Goal: Task Accomplishment & Management: Manage account settings

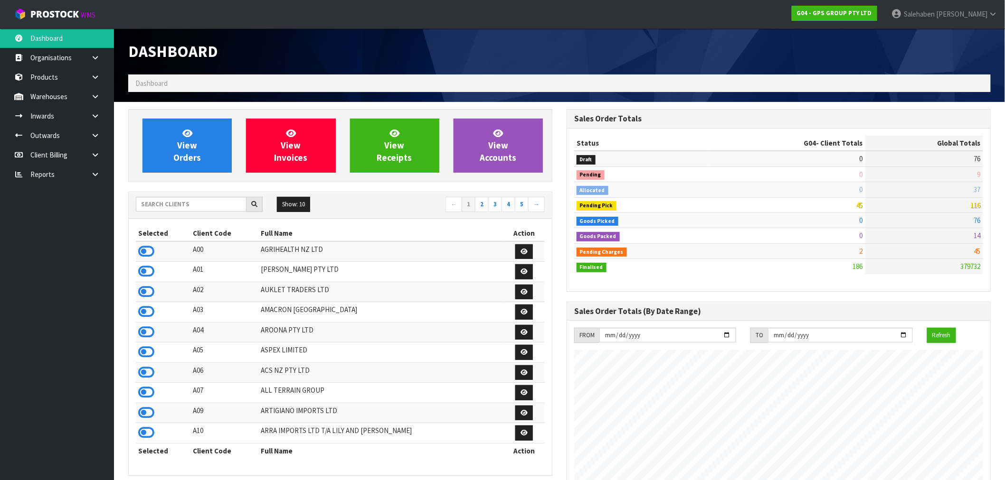
scroll to position [596, 438]
click at [210, 203] on input "text" at bounding box center [191, 204] width 111 height 15
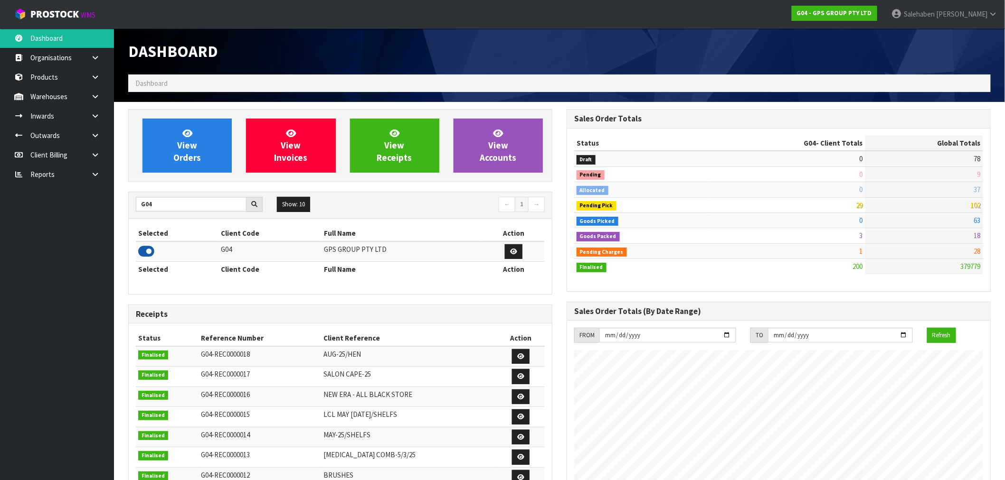
click at [145, 252] on icon at bounding box center [146, 252] width 16 height 14
drag, startPoint x: 152, startPoint y: 207, endPoint x: 114, endPoint y: 220, distance: 40.2
click at [114, 220] on section "View Orders View Invoices View Receipts View Accounts G04 Show: 10 5 10 25 50 ←…" at bounding box center [559, 407] width 891 height 611
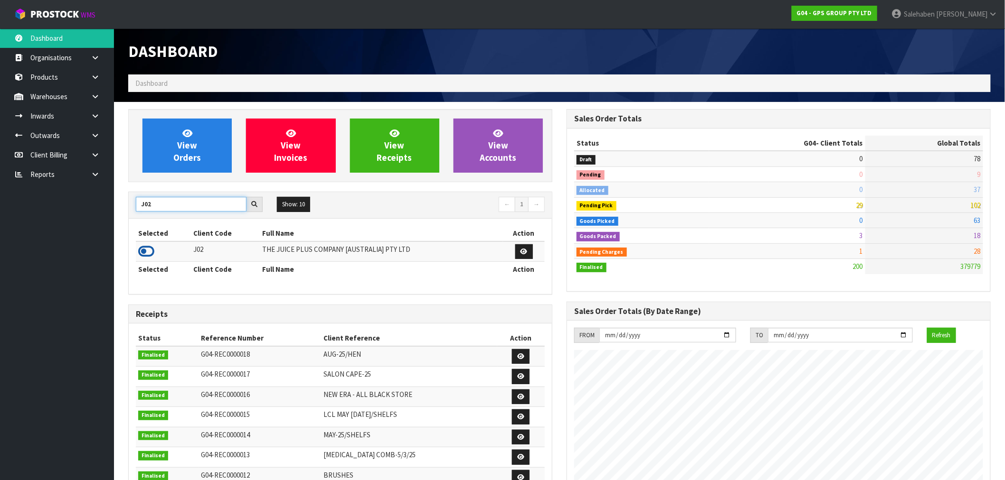
type input "J02"
click at [145, 256] on icon at bounding box center [146, 252] width 16 height 14
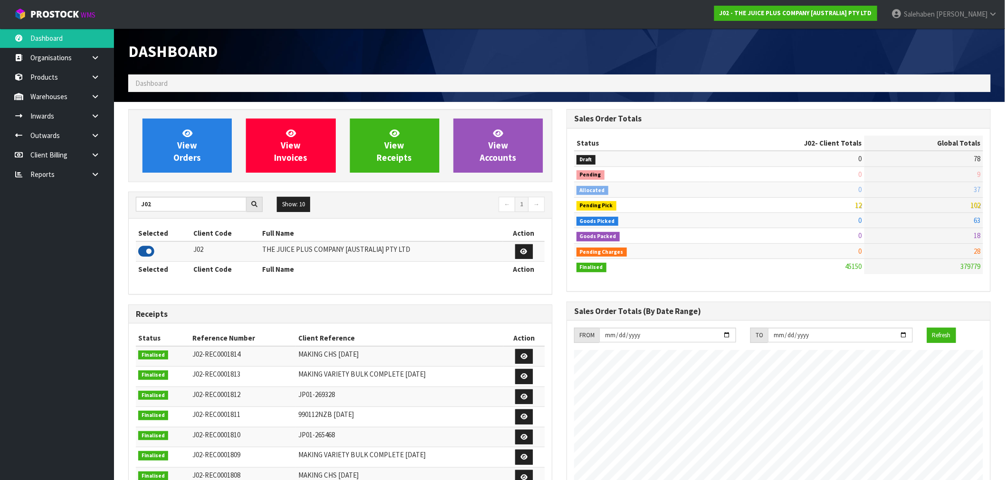
scroll to position [719, 438]
click at [184, 146] on span "View Orders" at bounding box center [187, 146] width 28 height 36
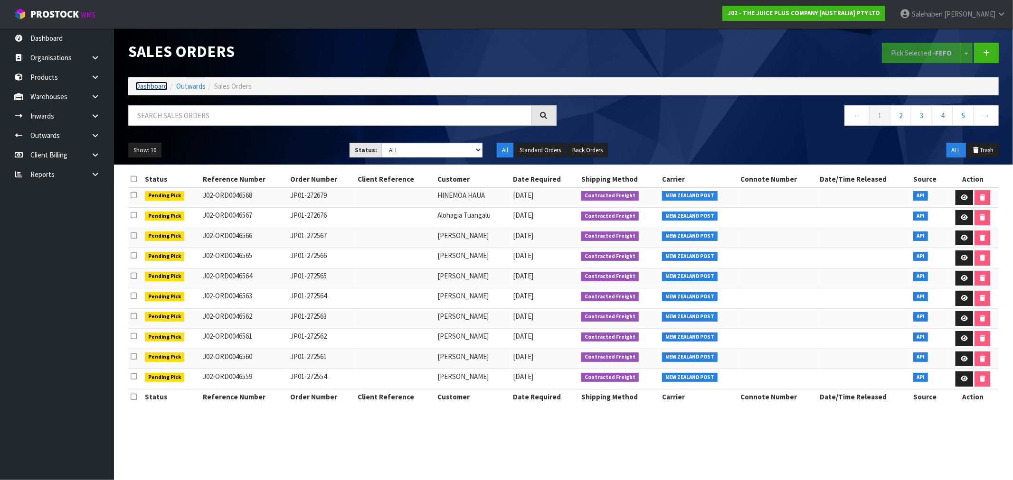
click at [151, 84] on link "Dashboard" at bounding box center [151, 86] width 32 height 9
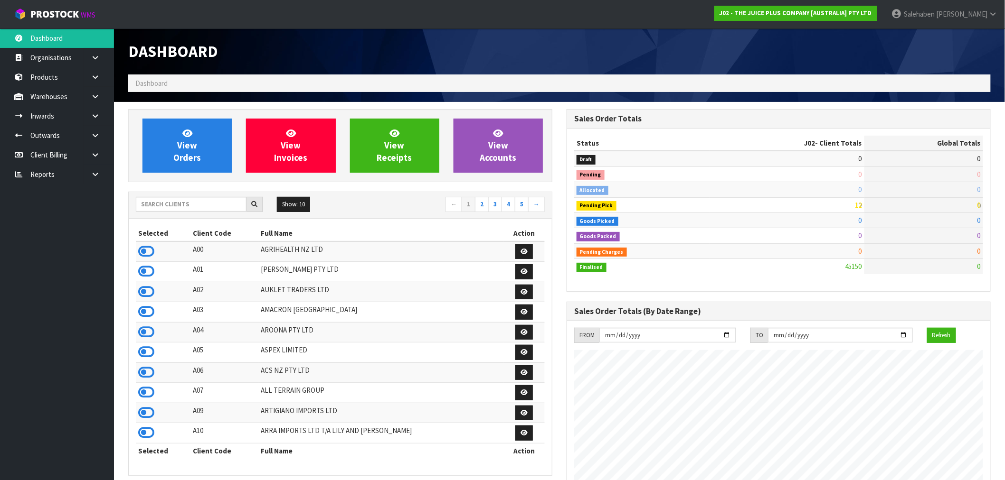
scroll to position [719, 438]
click at [158, 209] on input "text" at bounding box center [191, 204] width 111 height 15
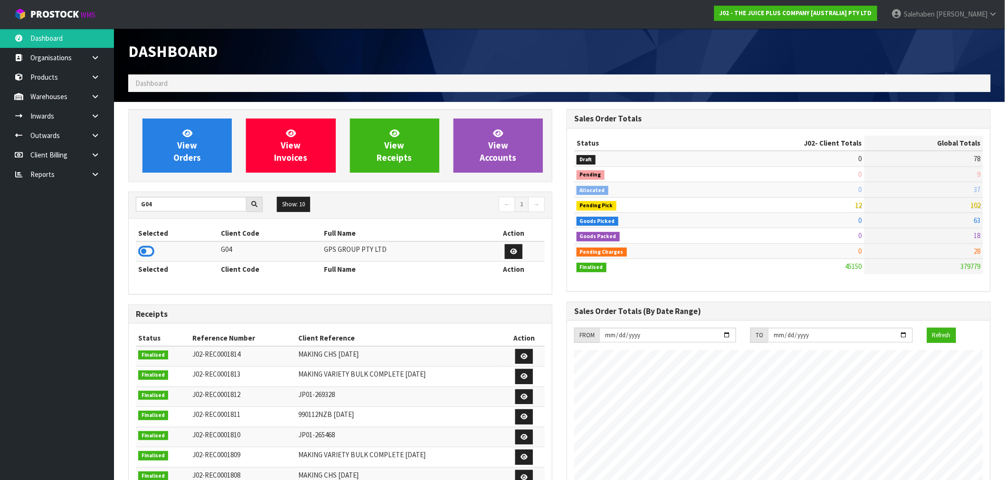
click at [144, 254] on icon at bounding box center [146, 252] width 16 height 14
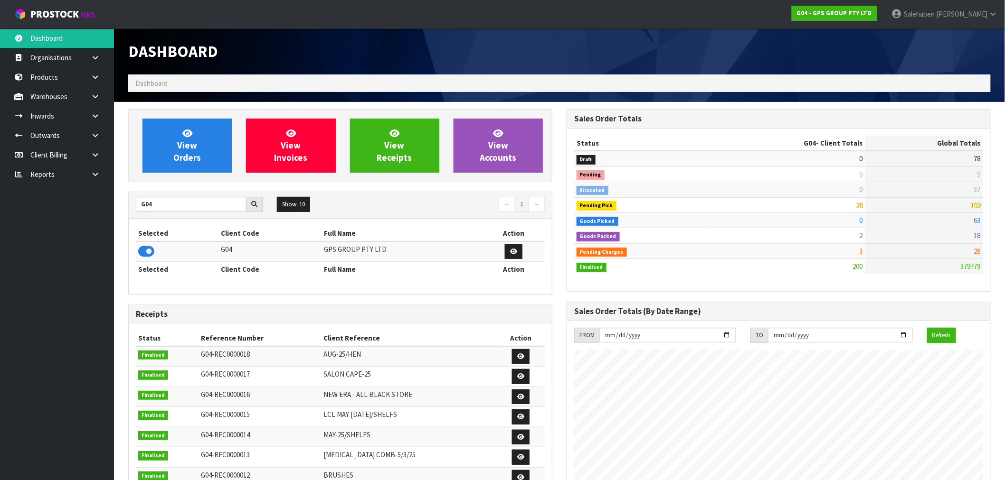
scroll to position [596, 438]
drag, startPoint x: 164, startPoint y: 203, endPoint x: 117, endPoint y: 216, distance: 49.2
click at [117, 216] on section "View Orders View Invoices View Receipts View Accounts G04 Show: 10 5 10 25 50 ←…" at bounding box center [559, 407] width 891 height 611
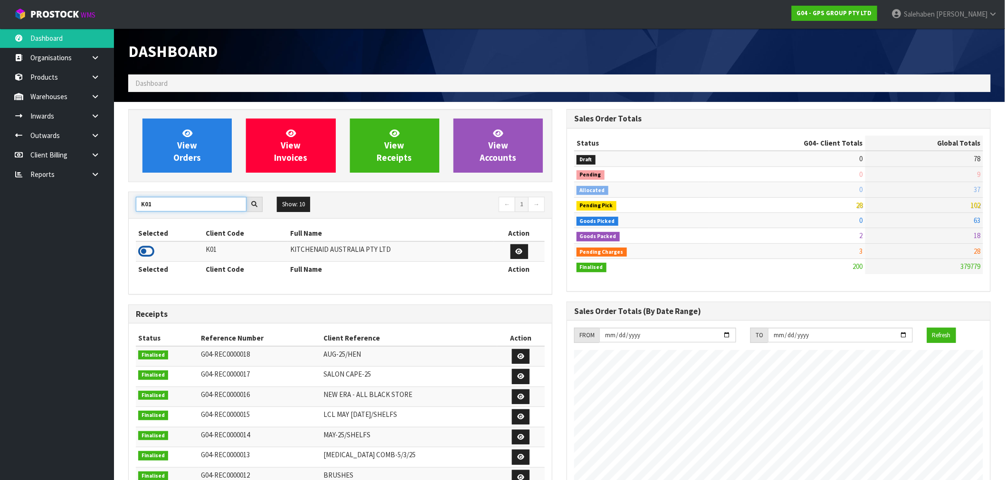
type input "K01"
click at [144, 251] on icon at bounding box center [146, 252] width 16 height 14
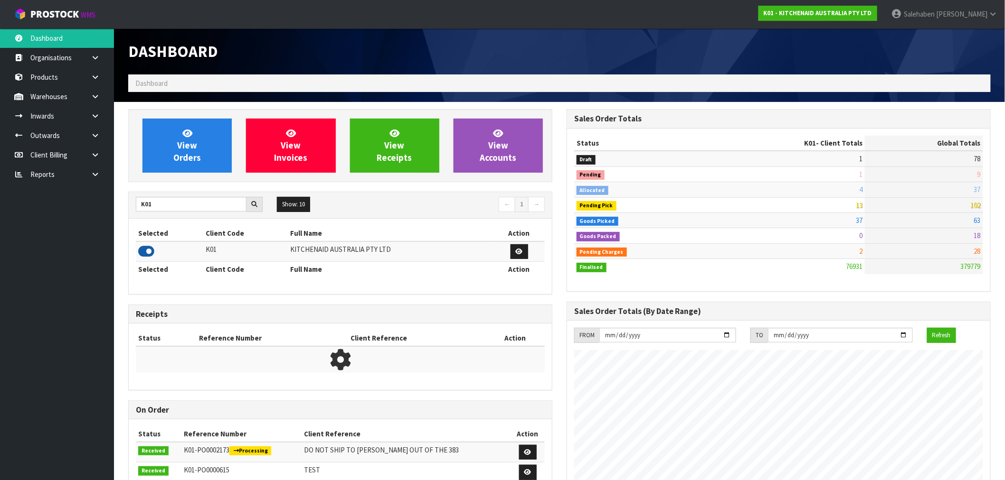
scroll to position [719, 438]
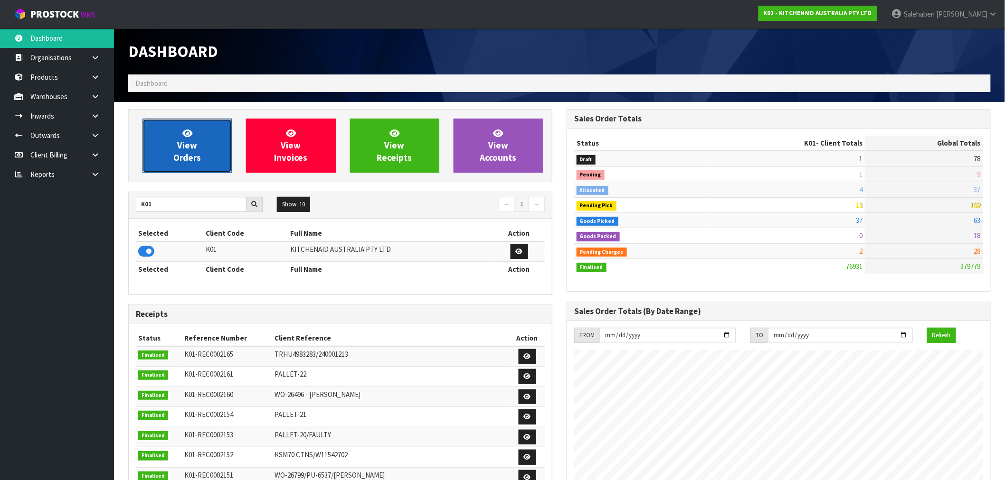
click at [188, 152] on span "View Orders" at bounding box center [187, 146] width 28 height 36
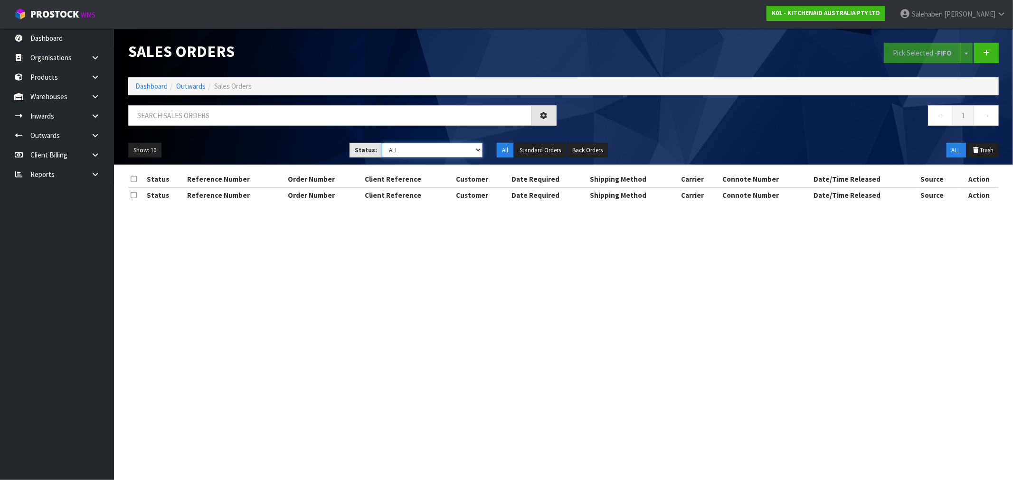
click at [427, 150] on select "Draft Pending Allocated Pending Pick Goods Picked Goods Packed Pending Charges …" at bounding box center [432, 150] width 101 height 15
select select "string:4"
click at [382, 143] on select "Draft Pending Allocated Pending Pick Goods Picked Goods Packed Pending Charges …" at bounding box center [432, 150] width 101 height 15
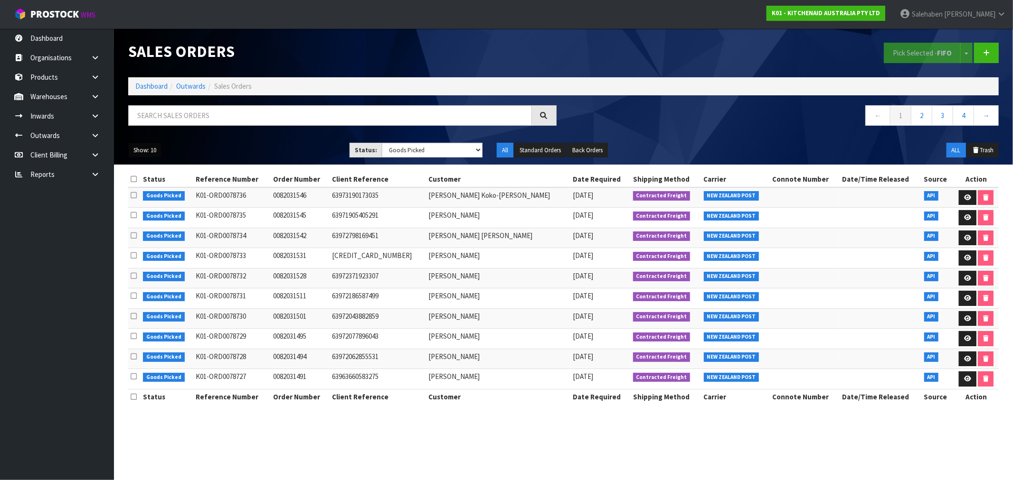
click at [141, 153] on button "Show: 10" at bounding box center [144, 150] width 33 height 15
click at [156, 207] on link "50" at bounding box center [166, 206] width 75 height 13
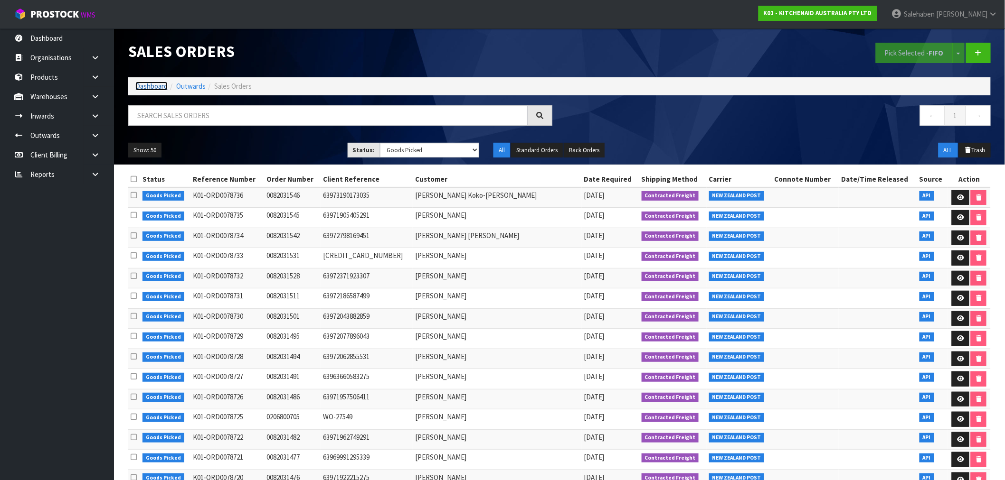
click at [150, 88] on link "Dashboard" at bounding box center [151, 86] width 32 height 9
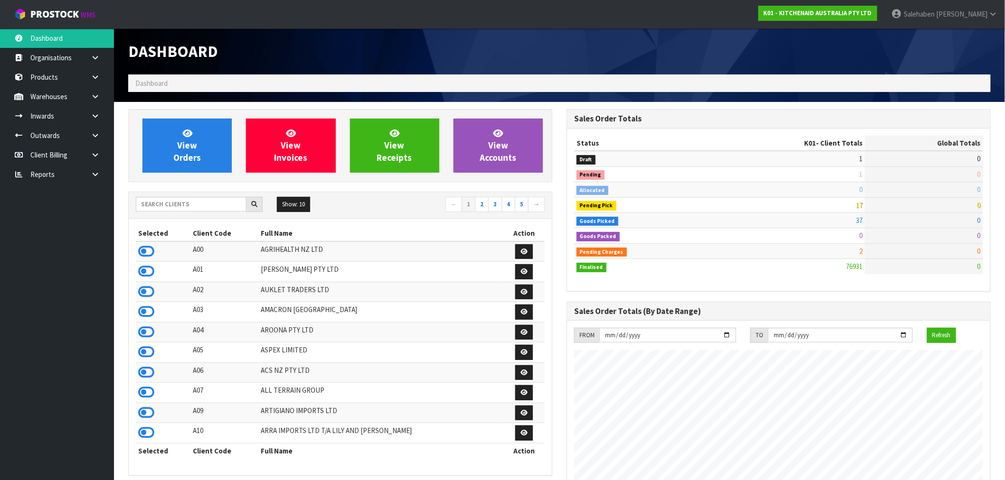
scroll to position [719, 438]
click at [162, 207] on input "text" at bounding box center [191, 204] width 111 height 15
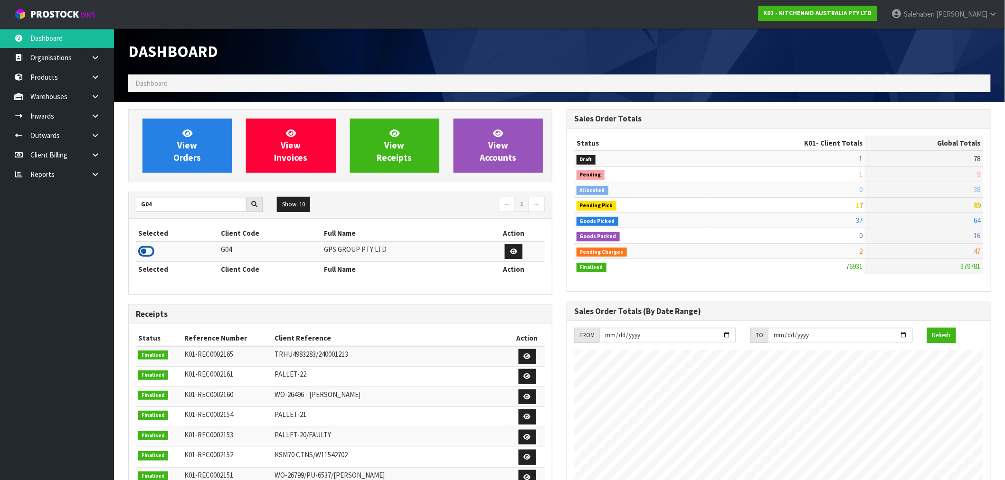
click at [149, 254] on icon at bounding box center [146, 252] width 16 height 14
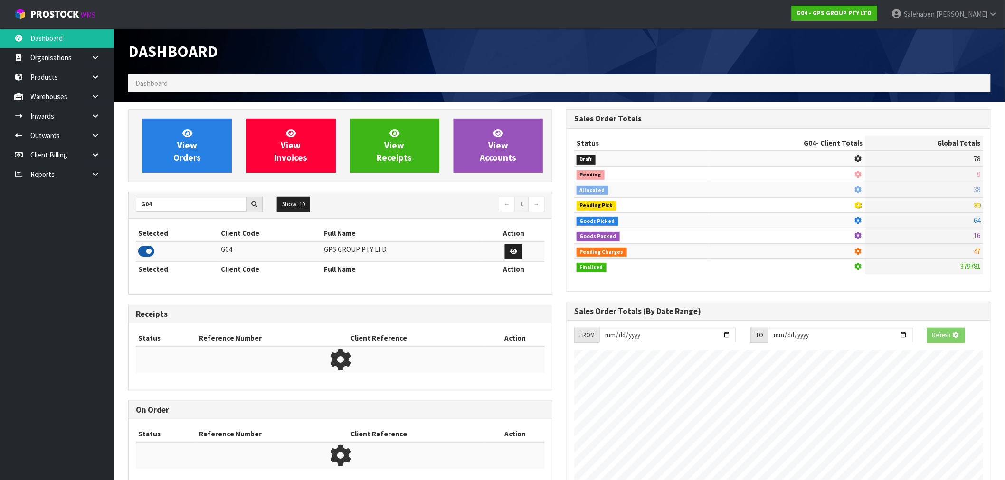
scroll to position [596, 438]
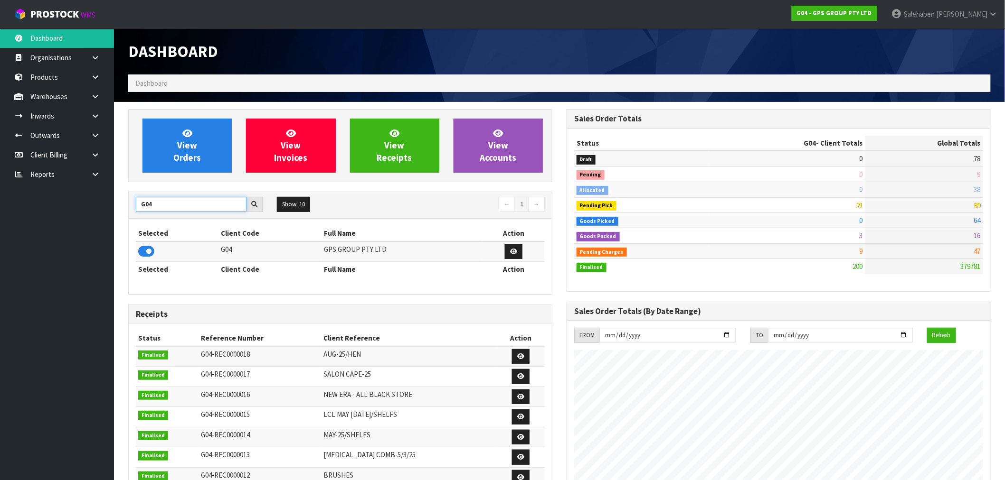
drag, startPoint x: 139, startPoint y: 210, endPoint x: 77, endPoint y: 216, distance: 61.6
click at [77, 216] on body "Toggle navigation ProStock WMS G04 - GPS GROUP PTY LTD Salehaben Patel Logout D…" at bounding box center [502, 240] width 1005 height 480
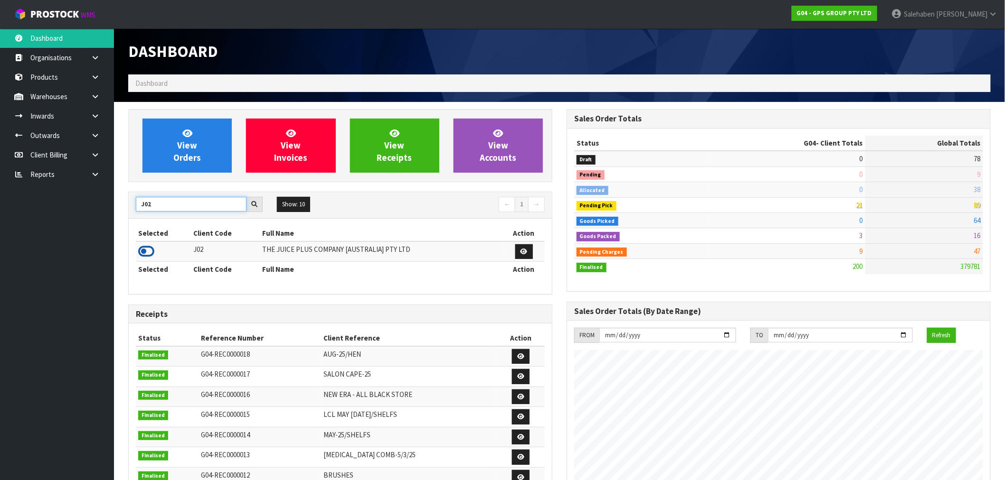
type input "J02"
click at [150, 250] on icon at bounding box center [146, 252] width 16 height 14
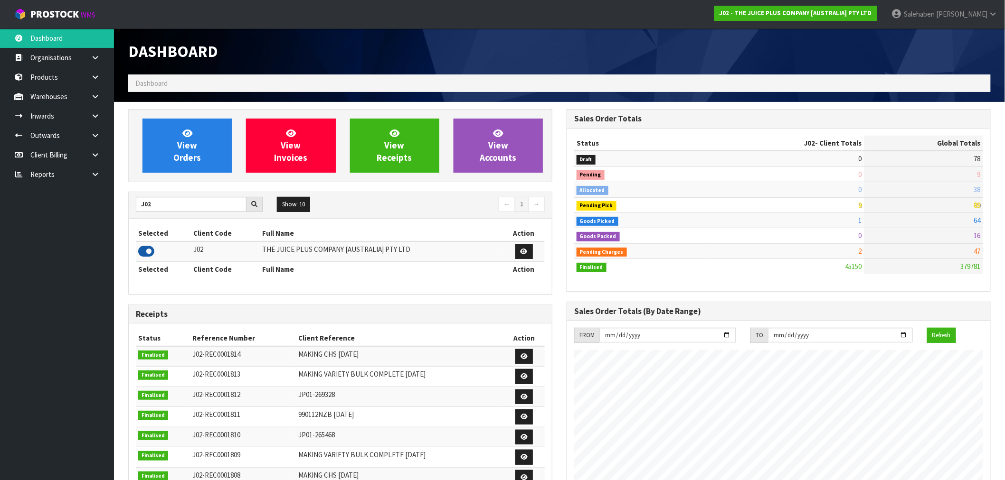
scroll to position [719, 438]
drag, startPoint x: 146, startPoint y: 209, endPoint x: 128, endPoint y: 213, distance: 17.9
click at [128, 214] on div "J02 Show: 10 5 10 25 50 ← 1 → Selected Client Code Full Name Action J02 THE JUI…" at bounding box center [340, 243] width 424 height 103
type input "K01"
click at [146, 253] on icon at bounding box center [146, 252] width 16 height 14
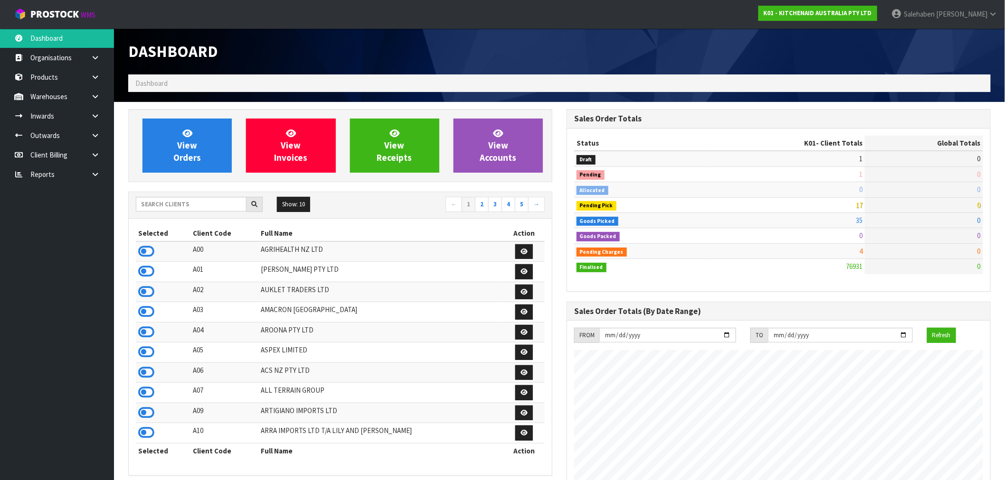
scroll to position [719, 438]
drag, startPoint x: 370, startPoint y: 31, endPoint x: 364, endPoint y: 41, distance: 11.6
click at [192, 202] on input "text" at bounding box center [191, 204] width 111 height 15
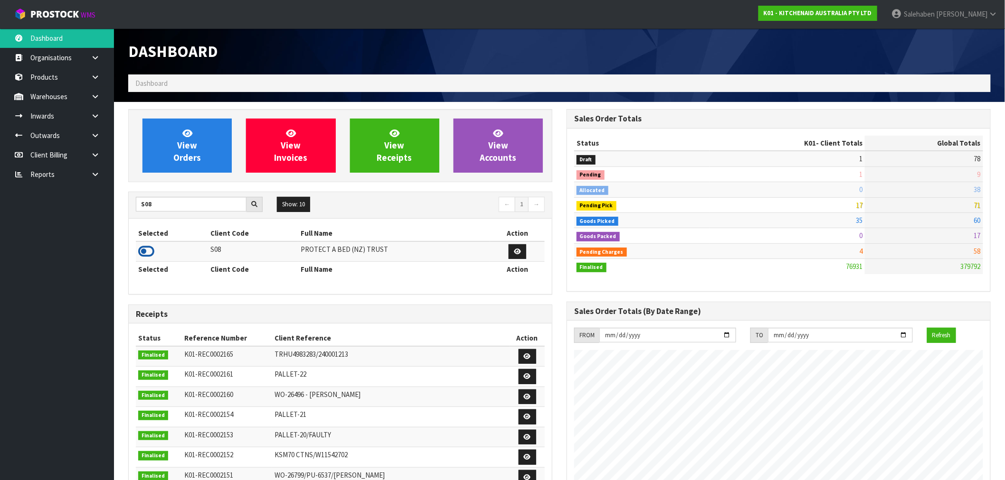
click at [145, 251] on icon at bounding box center [146, 252] width 16 height 14
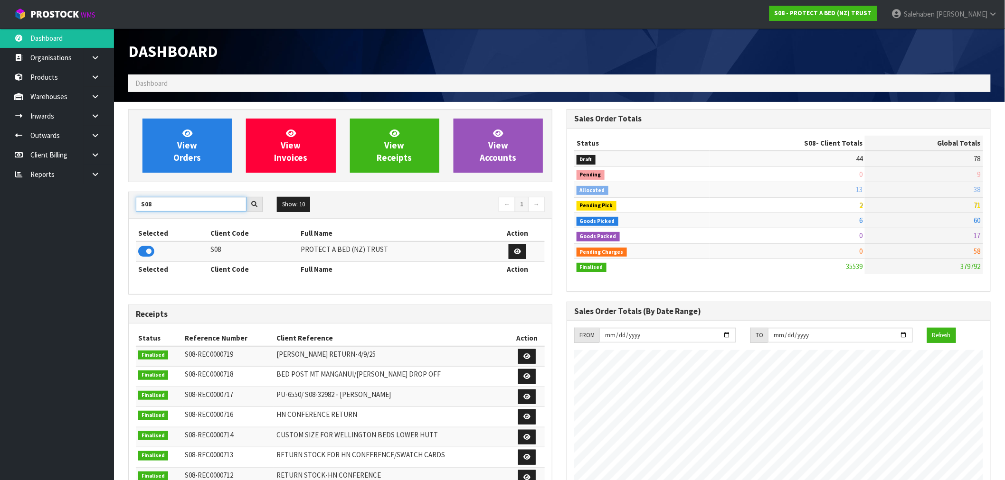
drag, startPoint x: 156, startPoint y: 205, endPoint x: 56, endPoint y: 215, distance: 100.6
click at [88, 214] on body "Toggle navigation ProStock WMS S08 - PROTECT A BED (NZ) TRUST Salehaben Patel L…" at bounding box center [502, 240] width 1005 height 480
click at [145, 252] on icon at bounding box center [146, 252] width 16 height 14
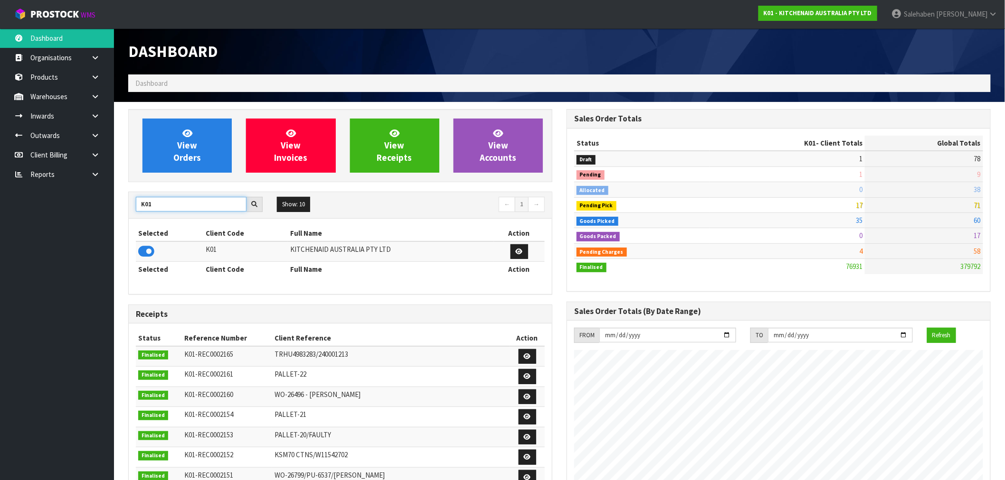
drag, startPoint x: 155, startPoint y: 205, endPoint x: 104, endPoint y: 212, distance: 51.4
click at [104, 212] on body "Toggle navigation ProStock WMS K01 - KITCHENAID AUSTRALIA PTY LTD Salehaben Pat…" at bounding box center [502, 240] width 1005 height 480
click at [145, 253] on icon at bounding box center [146, 252] width 16 height 14
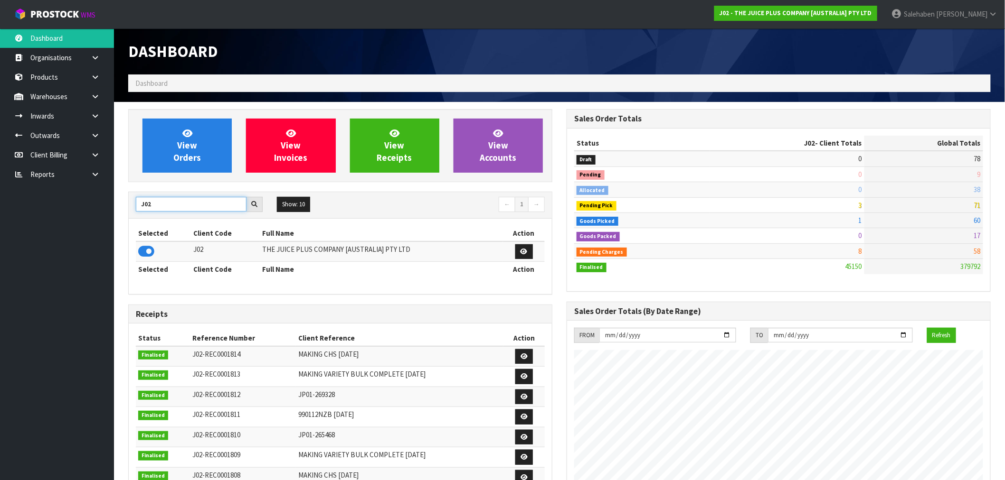
drag, startPoint x: 153, startPoint y: 206, endPoint x: 92, endPoint y: 215, distance: 61.9
click at [95, 217] on body "Toggle navigation ProStock WMS J02 - THE JUICE PLUS COMPANY [AUSTRALIA] PTY LTD…" at bounding box center [502, 240] width 1005 height 480
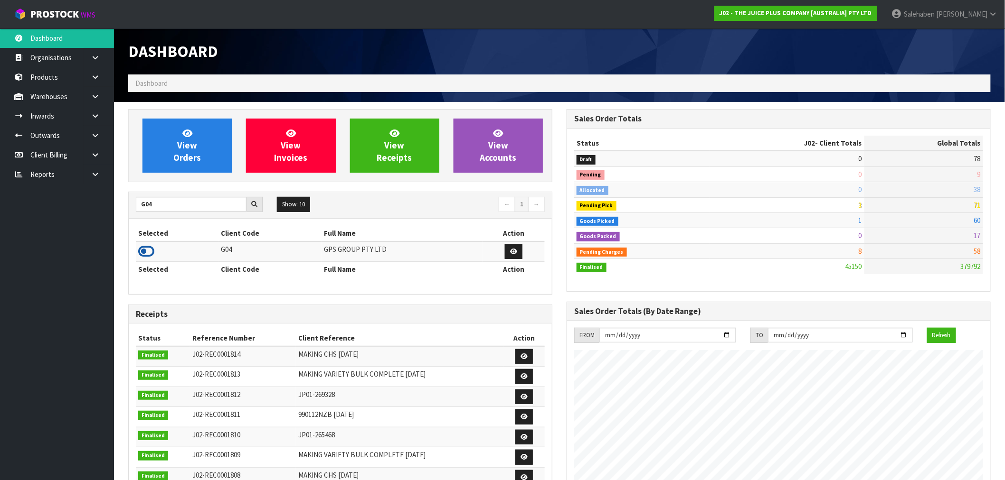
click at [146, 251] on icon at bounding box center [146, 252] width 16 height 14
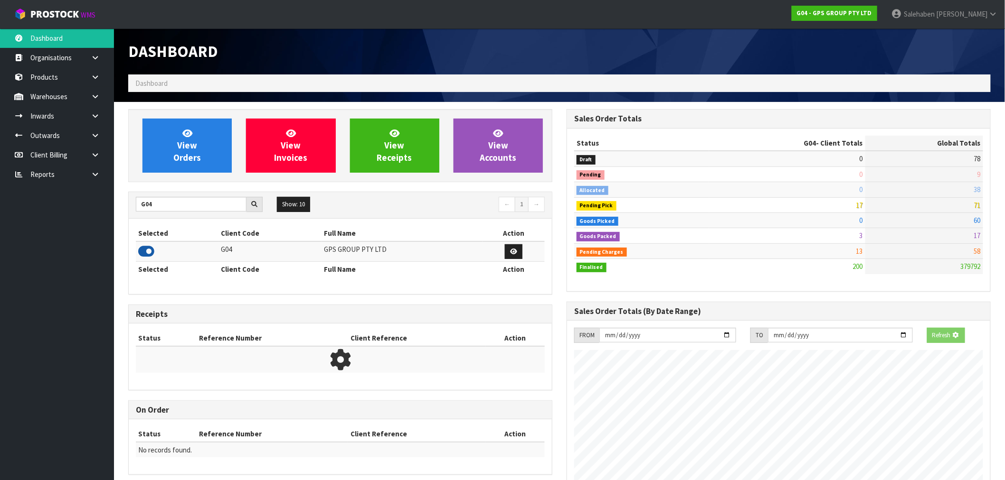
scroll to position [596, 438]
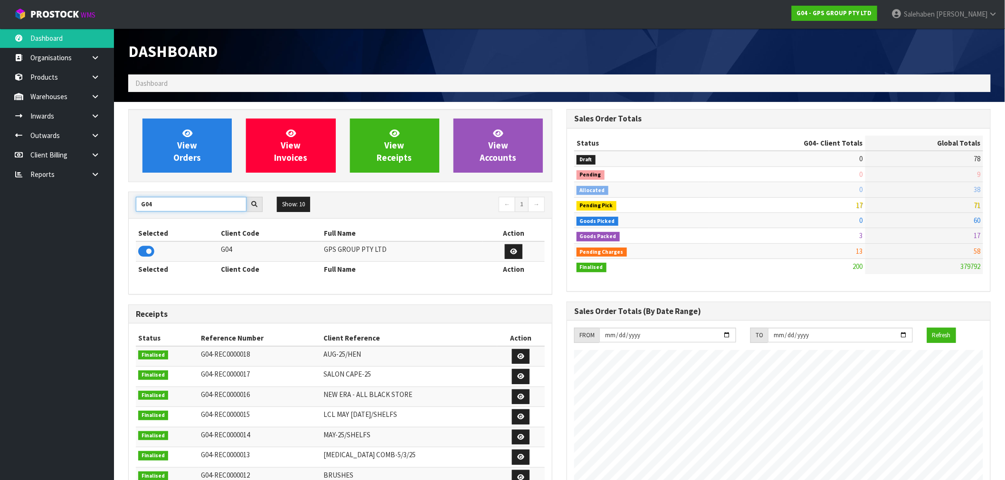
click at [88, 217] on body "Toggle navigation ProStock WMS G04 - GPS GROUP PTY LTD Salehaben Patel Logout D…" at bounding box center [502, 240] width 1005 height 480
type input "K01"
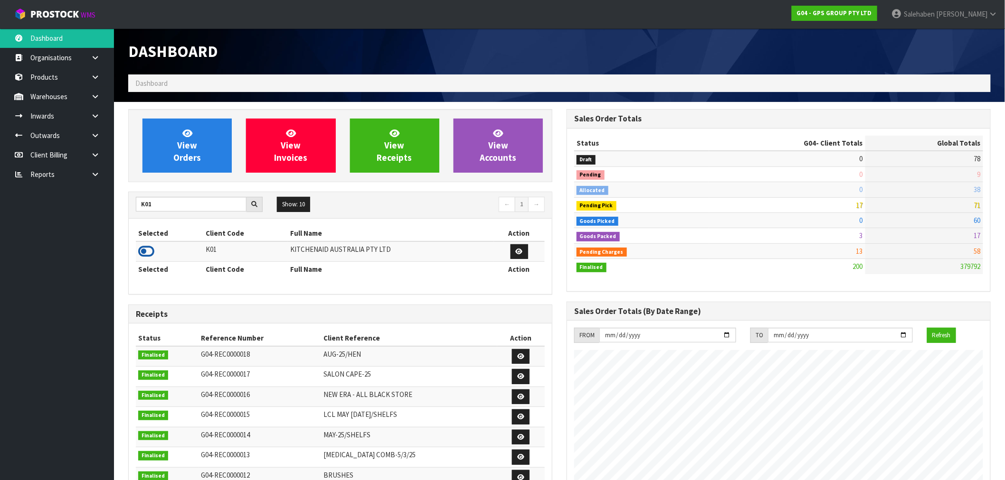
click at [143, 254] on icon at bounding box center [146, 252] width 16 height 14
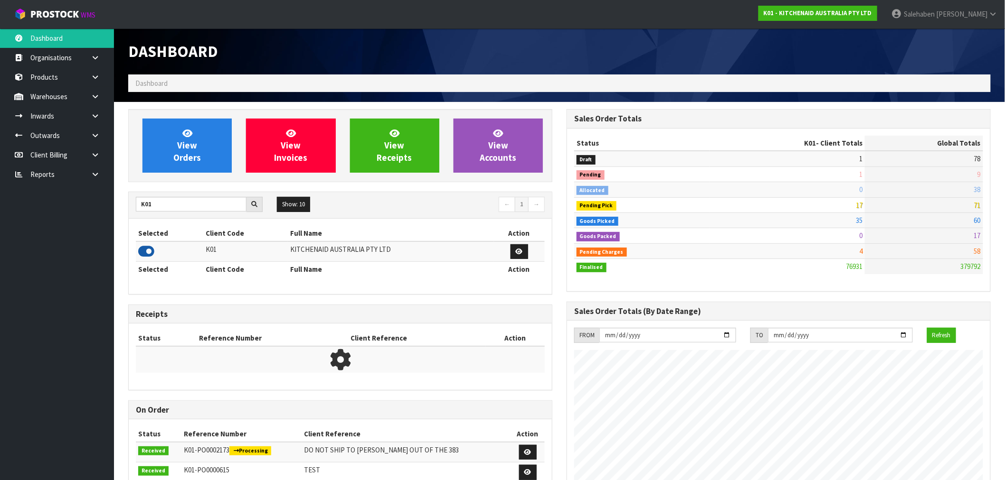
scroll to position [719, 438]
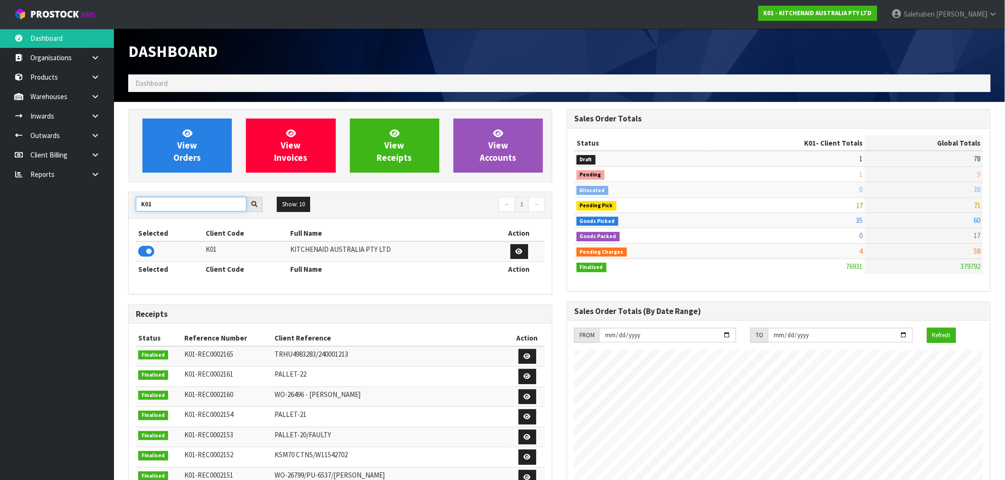
click at [155, 206] on input "K01" at bounding box center [191, 204] width 111 height 15
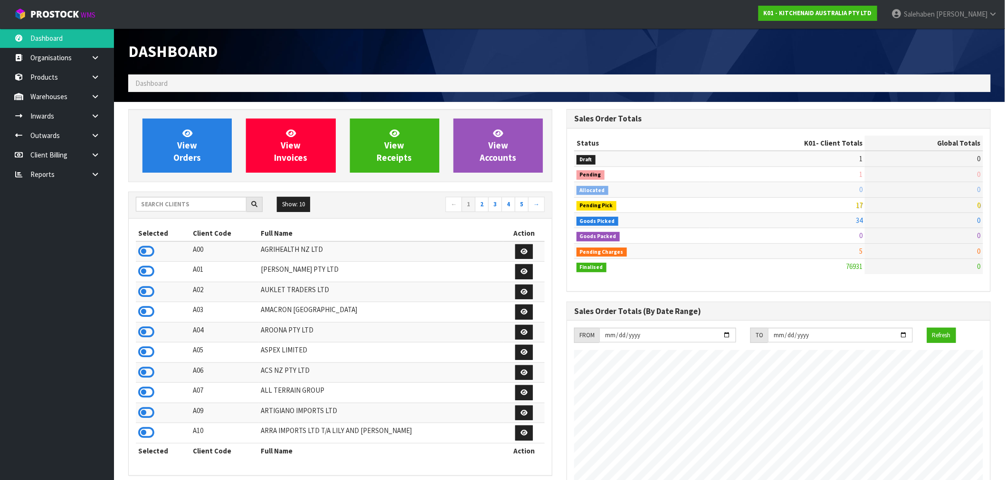
scroll to position [719, 438]
click at [335, 91] on ol "Dashboard" at bounding box center [559, 84] width 862 height 18
click at [218, 204] on input "text" at bounding box center [191, 204] width 111 height 15
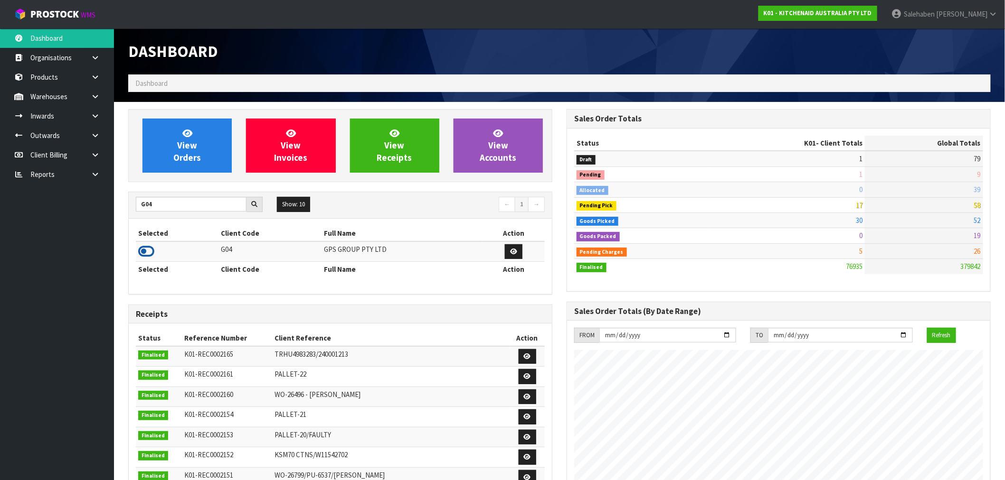
click at [144, 253] on icon at bounding box center [146, 252] width 16 height 14
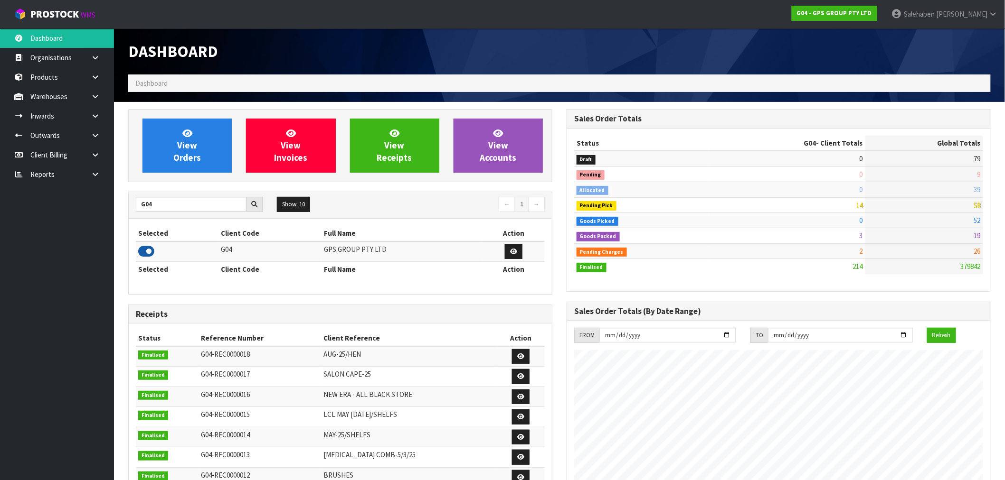
scroll to position [596, 438]
drag, startPoint x: 161, startPoint y: 203, endPoint x: 116, endPoint y: 216, distance: 47.3
click at [120, 216] on section "View Orders View Invoices View Receipts View Accounts G04 Show: 10 5 10 25 50 ←…" at bounding box center [559, 407] width 891 height 611
click at [147, 250] on icon at bounding box center [146, 252] width 16 height 14
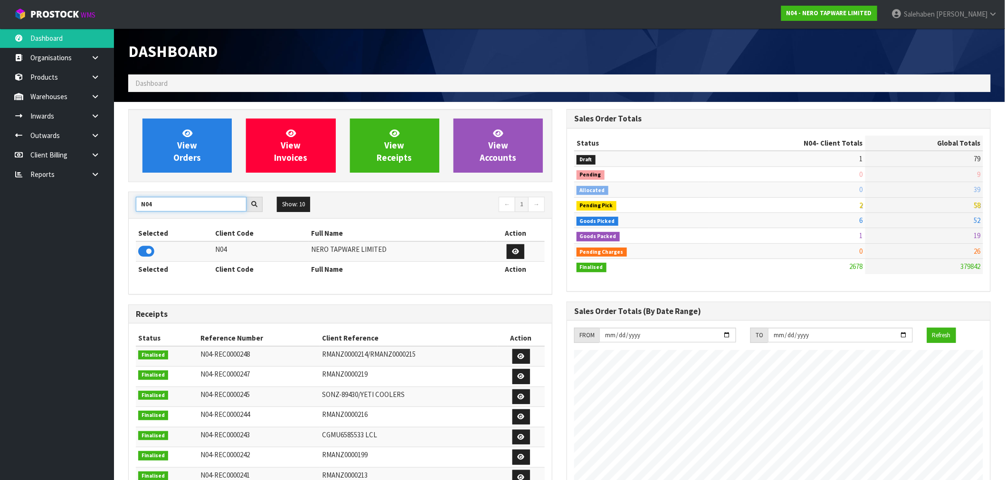
drag, startPoint x: 158, startPoint y: 201, endPoint x: 95, endPoint y: 226, distance: 66.9
click at [95, 226] on body "Toggle navigation ProStock WMS N04 - NERO TAPWARE LIMITED [PERSON_NAME] Logout …" at bounding box center [502, 240] width 1005 height 480
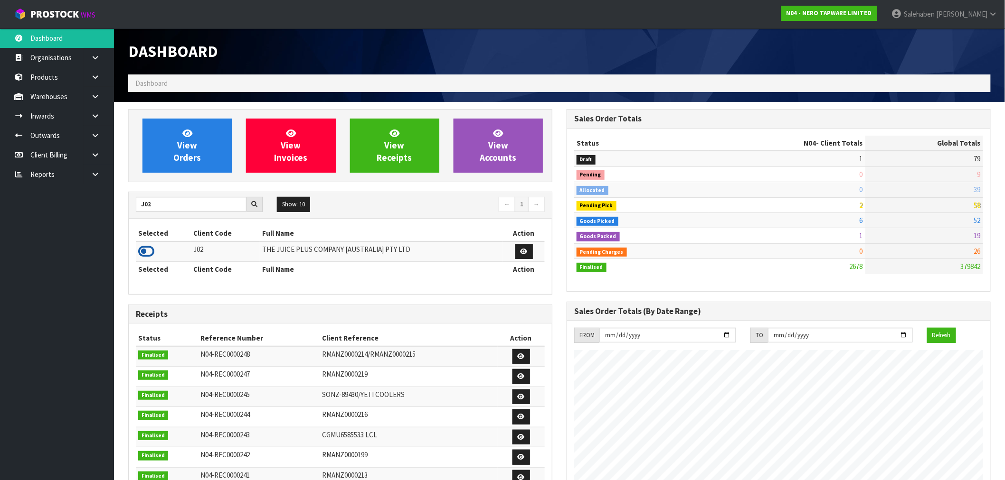
click at [144, 253] on icon at bounding box center [146, 252] width 16 height 14
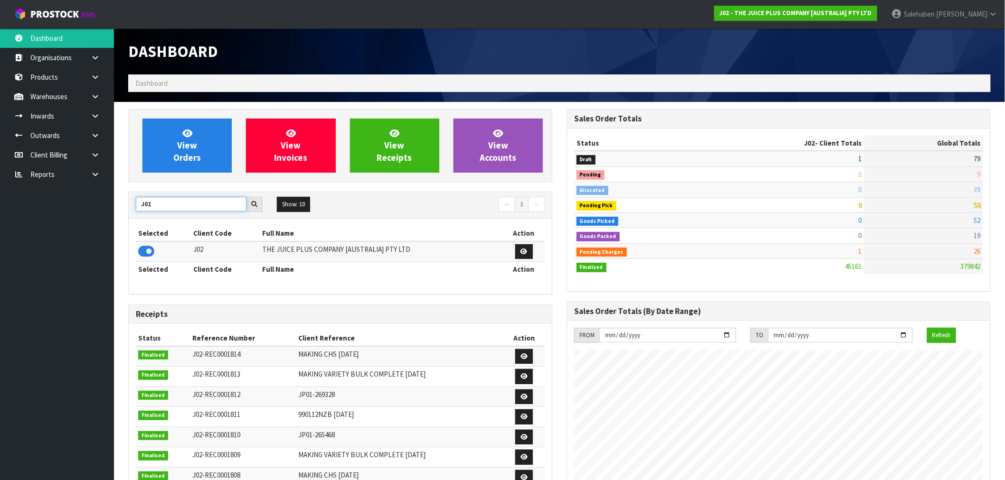
drag, startPoint x: 162, startPoint y: 205, endPoint x: 122, endPoint y: 210, distance: 40.2
click at [123, 210] on div "View Orders View Invoices View Receipts View Accounts J02 Show: 10 5 10 25 50 ←…" at bounding box center [340, 384] width 438 height 551
click at [155, 205] on input "J02" at bounding box center [191, 204] width 111 height 15
type input "S08"
click at [145, 252] on icon at bounding box center [146, 252] width 16 height 14
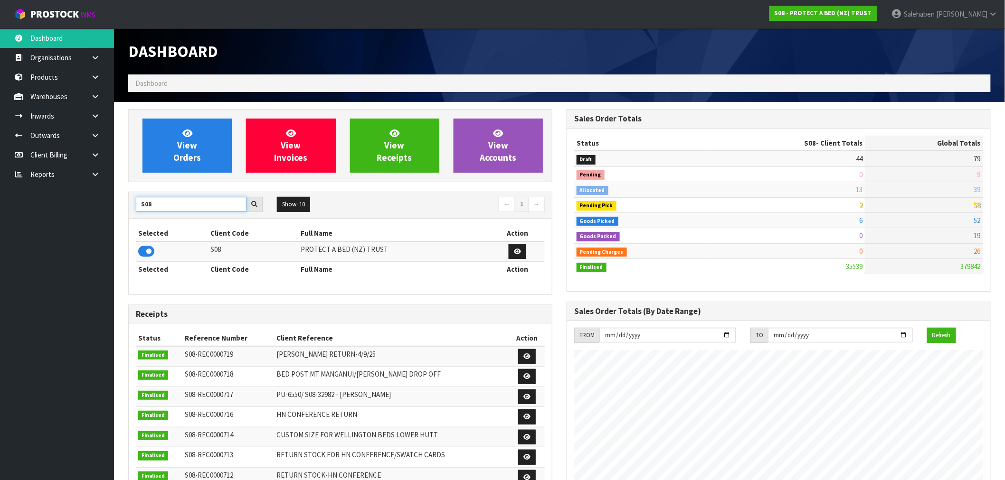
drag, startPoint x: 150, startPoint y: 207, endPoint x: 130, endPoint y: 210, distance: 20.1
click at [130, 210] on div "S08" at bounding box center [199, 204] width 141 height 15
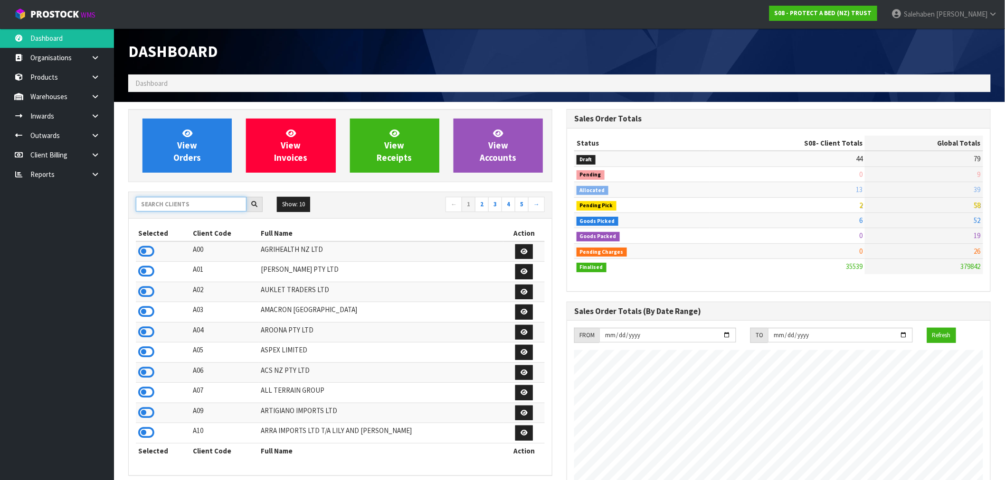
click at [169, 208] on input "text" at bounding box center [191, 204] width 111 height 15
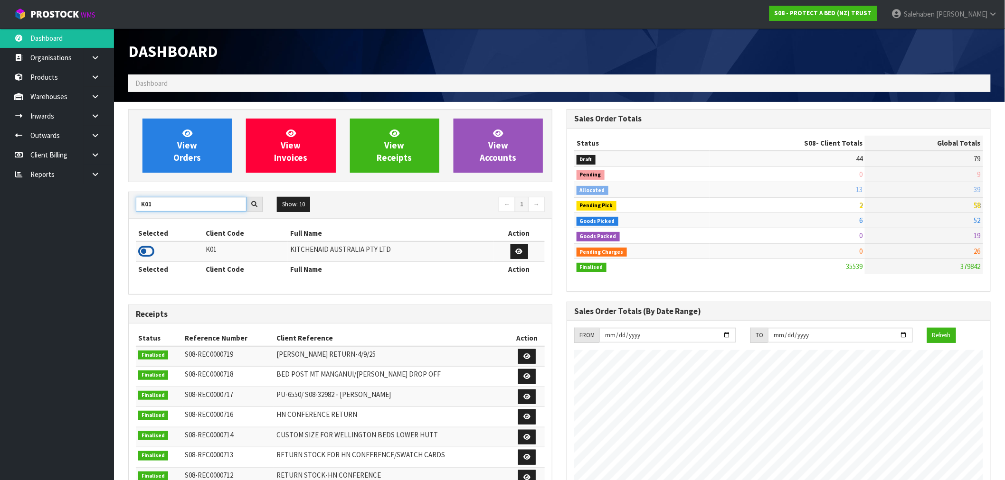
type input "K01"
click at [147, 255] on icon at bounding box center [146, 252] width 16 height 14
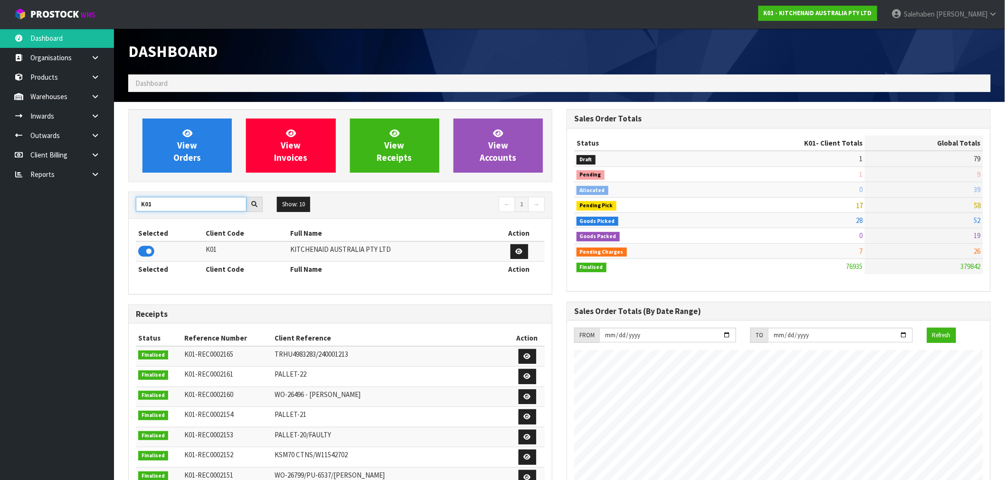
drag, startPoint x: 160, startPoint y: 208, endPoint x: 125, endPoint y: 208, distance: 35.1
click at [125, 208] on div "View Orders View Invoices View Receipts View Accounts K01 Show: 10 5 10 25 50 ←…" at bounding box center [340, 397] width 438 height 576
type input "N04"
click at [146, 250] on icon at bounding box center [146, 252] width 16 height 14
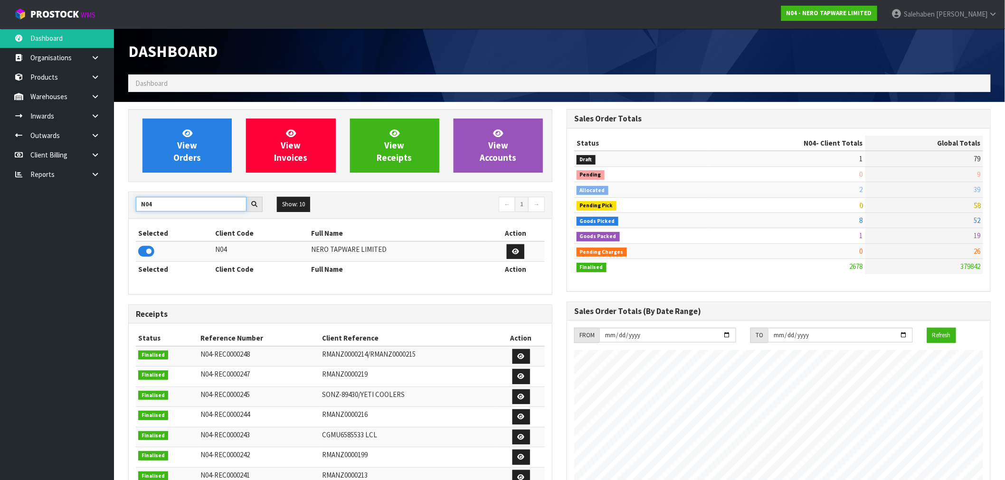
drag, startPoint x: 163, startPoint y: 205, endPoint x: 115, endPoint y: 211, distance: 48.4
click at [115, 211] on section "View Orders View Invoices View Receipts View Accounts N04 Show: 10 5 10 25 50 ←…" at bounding box center [559, 469] width 891 height 734
type input "D00"
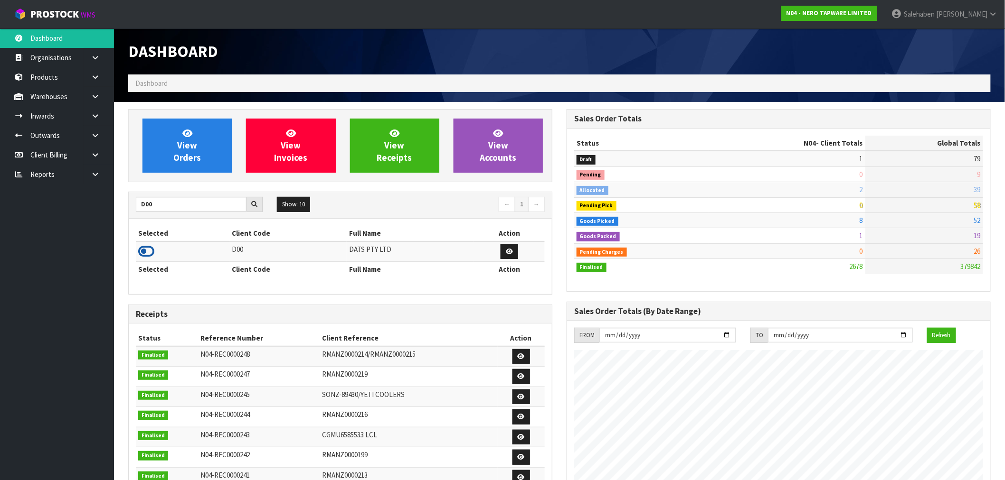
click at [142, 253] on icon at bounding box center [146, 252] width 16 height 14
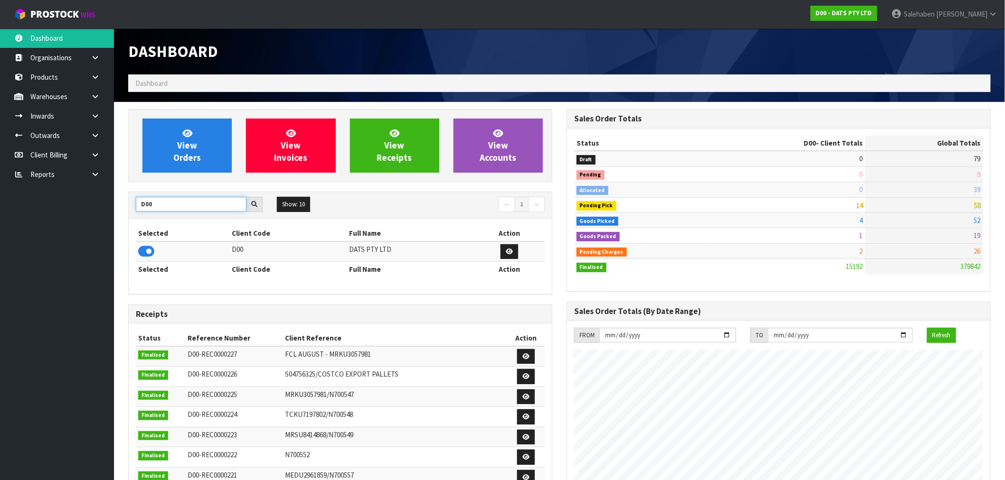
drag, startPoint x: 154, startPoint y: 200, endPoint x: 119, endPoint y: 207, distance: 35.8
click at [119, 207] on section "View Orders View Invoices View Receipts View Accounts D00 Show: 10 5 10 25 50 ←…" at bounding box center [559, 469] width 891 height 734
type input "G04"
click at [152, 254] on icon at bounding box center [146, 252] width 16 height 14
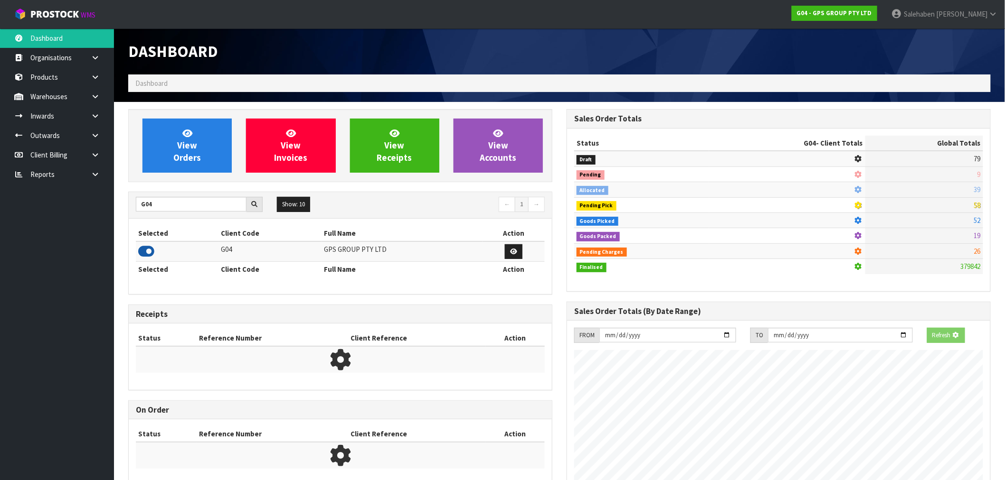
scroll to position [596, 438]
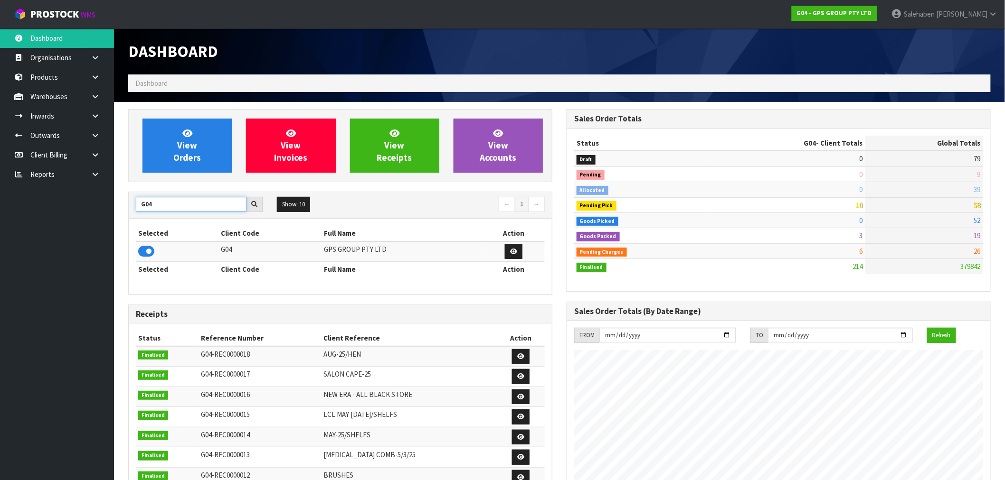
click at [160, 204] on input "G04" at bounding box center [191, 204] width 111 height 15
drag, startPoint x: 135, startPoint y: 209, endPoint x: 130, endPoint y: 210, distance: 5.3
click at [130, 210] on div "G04" at bounding box center [199, 204] width 141 height 15
type input "C11"
click at [146, 253] on icon at bounding box center [146, 252] width 16 height 14
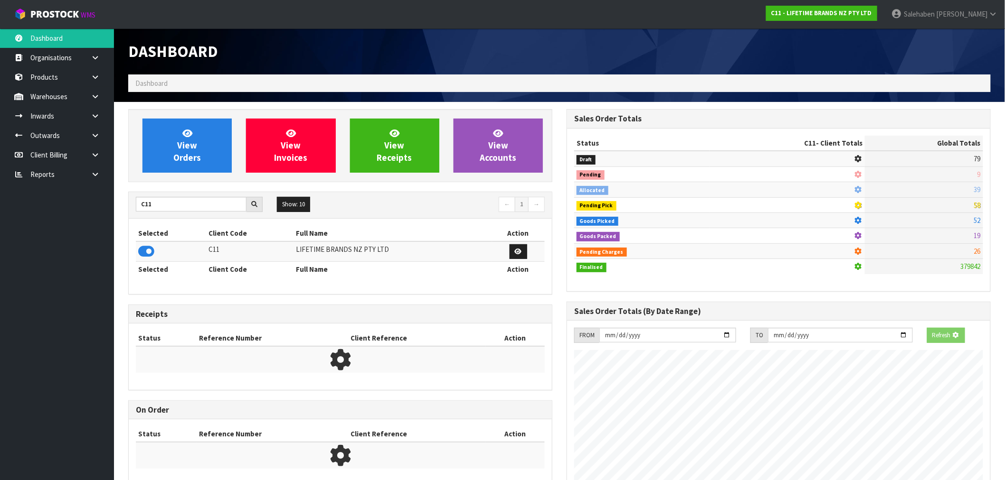
scroll to position [719, 438]
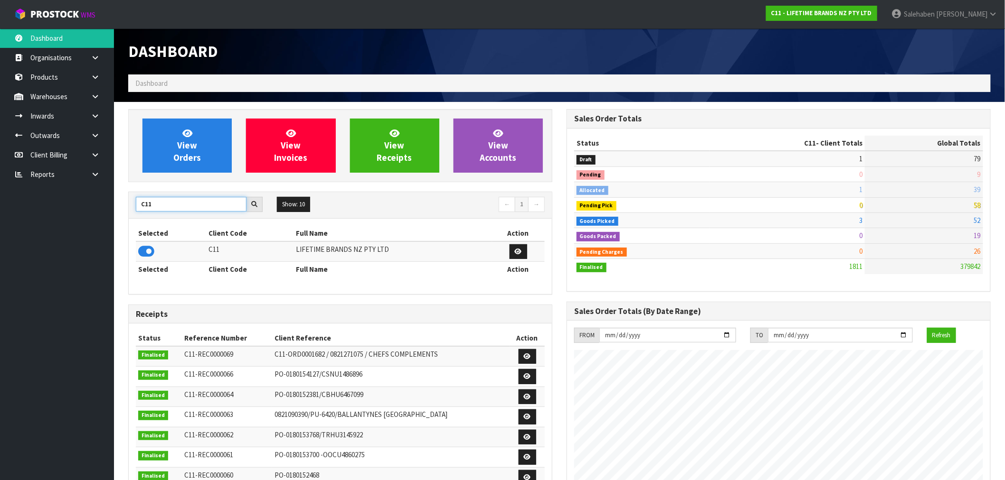
drag, startPoint x: 157, startPoint y: 204, endPoint x: 97, endPoint y: 223, distance: 62.8
click at [113, 217] on body "Toggle navigation ProStock WMS C11 - LIFETIME BRANDS NZ PTY LTD Salehaben Patel…" at bounding box center [502, 240] width 1005 height 480
type input "S08"
click at [141, 247] on icon at bounding box center [146, 252] width 16 height 14
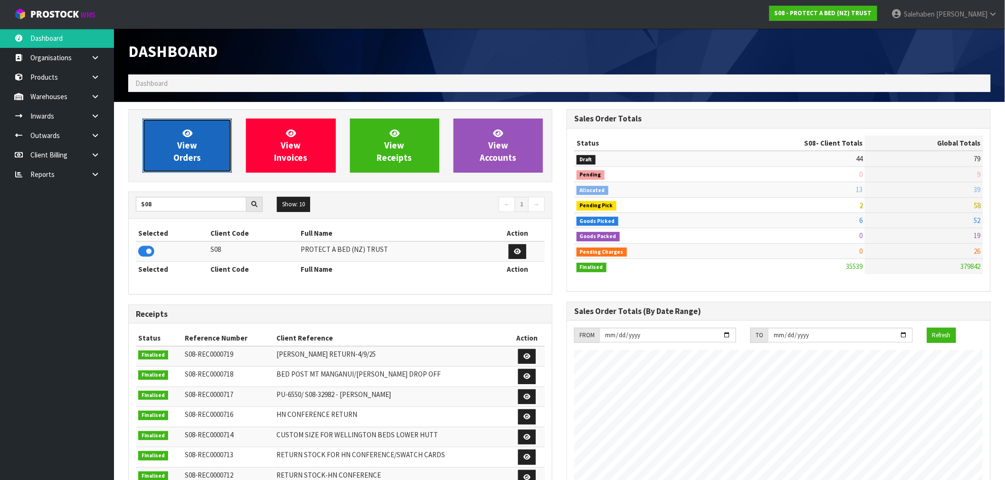
click at [191, 134] on icon at bounding box center [187, 133] width 10 height 9
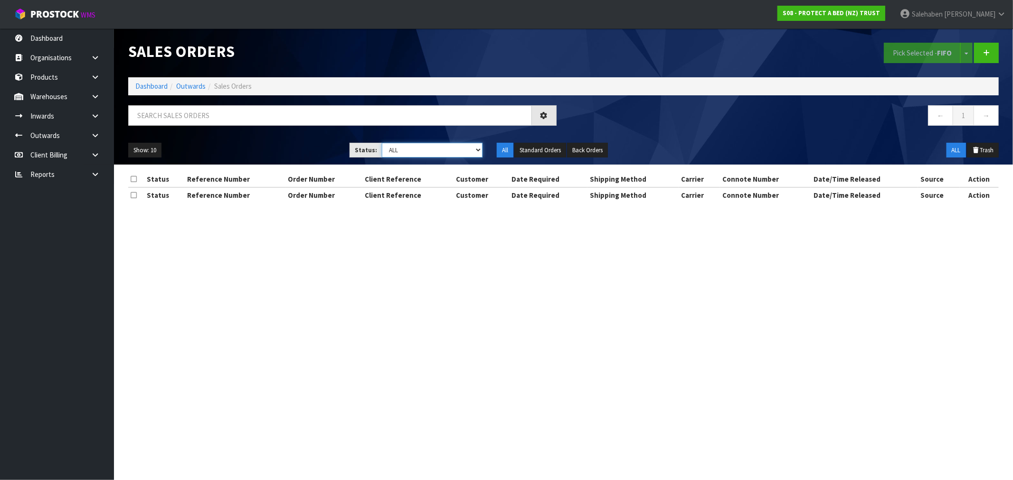
click at [408, 151] on select "Draft Pending Allocated Pending Pick Goods Picked Goods Packed Pending Charges …" at bounding box center [432, 150] width 101 height 15
select select "string:3"
click at [382, 143] on select "Draft Pending Allocated Pending Pick Goods Picked Goods Packed Pending Charges …" at bounding box center [432, 150] width 101 height 15
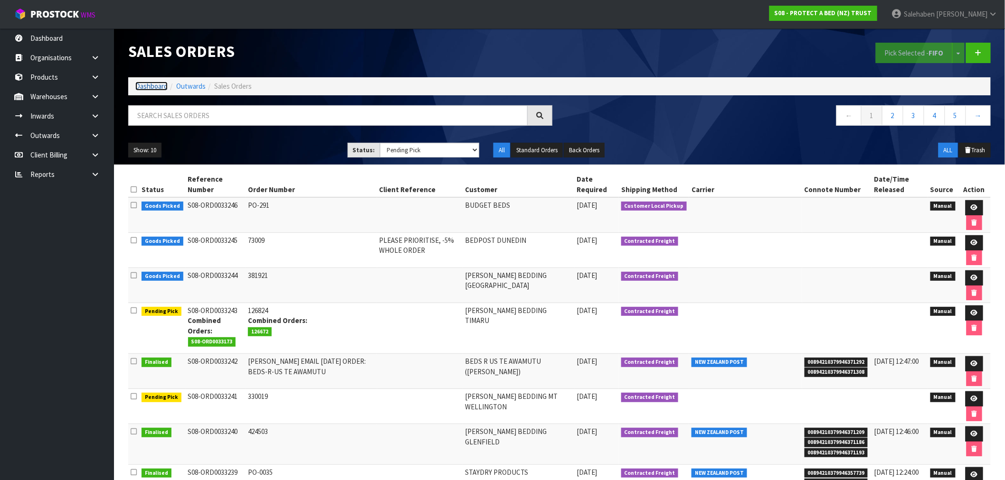
click at [148, 84] on link "Dashboard" at bounding box center [151, 86] width 32 height 9
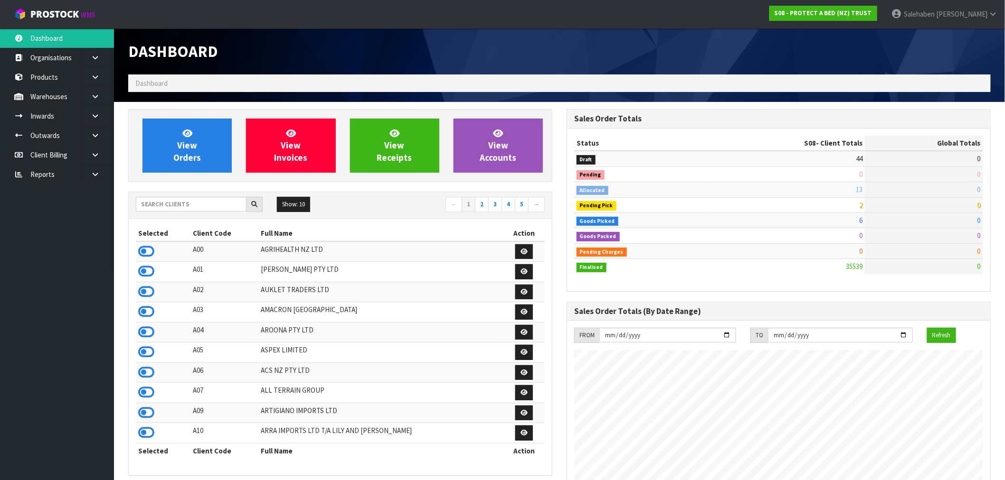
scroll to position [719, 438]
click at [193, 205] on input "text" at bounding box center [191, 204] width 111 height 15
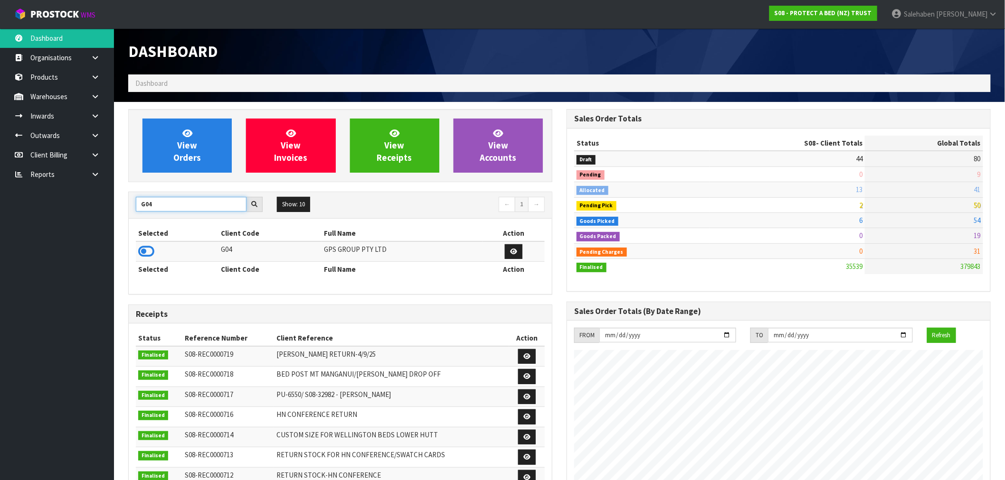
type input "G04"
click at [145, 253] on icon at bounding box center [146, 252] width 16 height 14
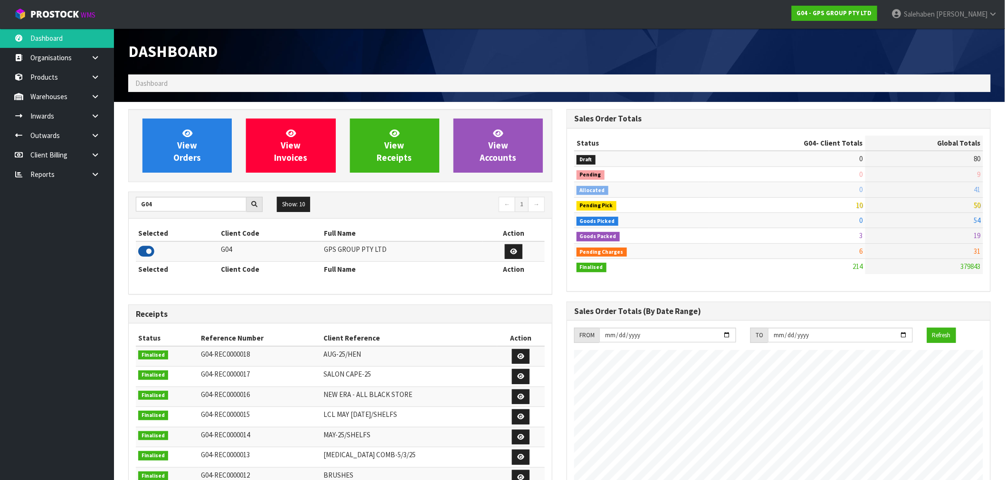
scroll to position [596, 438]
drag, startPoint x: 153, startPoint y: 206, endPoint x: 127, endPoint y: 207, distance: 26.7
click at [127, 207] on div "View Orders View Invoices View Receipts View Accounts G04 Show: 10 5 10 25 50 ←…" at bounding box center [340, 384] width 438 height 551
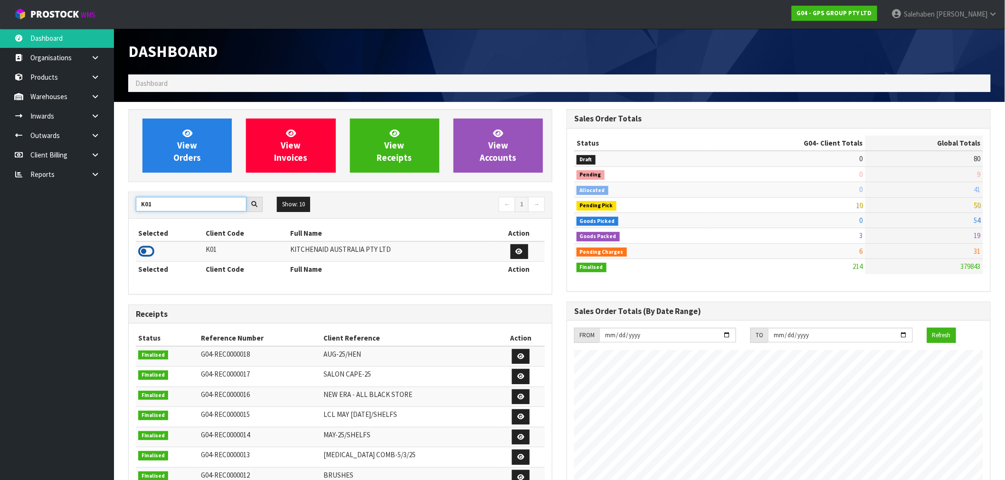
type input "K01"
click at [148, 253] on icon at bounding box center [146, 252] width 16 height 14
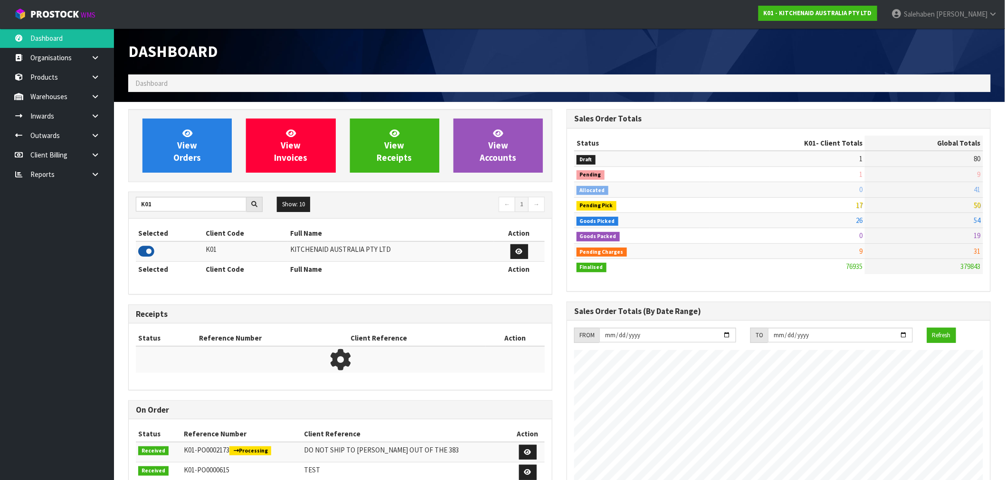
scroll to position [719, 438]
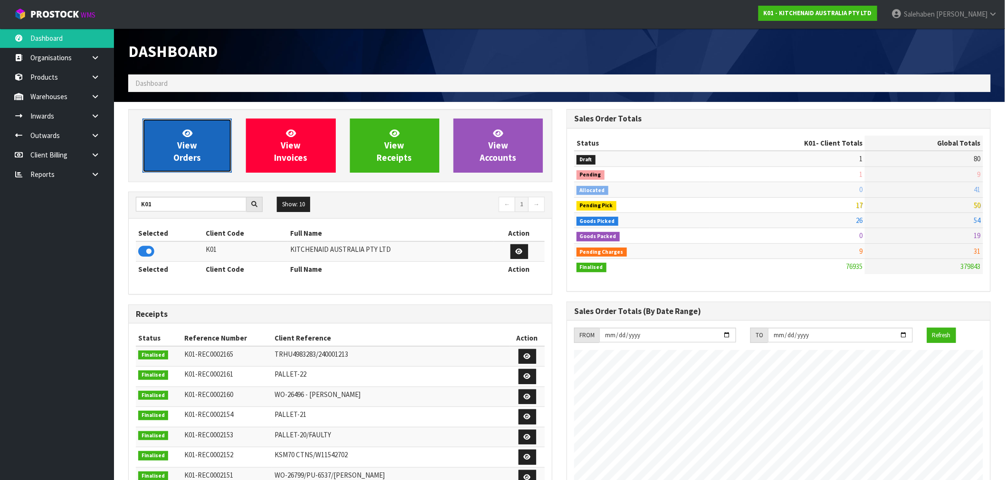
click at [198, 141] on link "View Orders" at bounding box center [186, 146] width 89 height 54
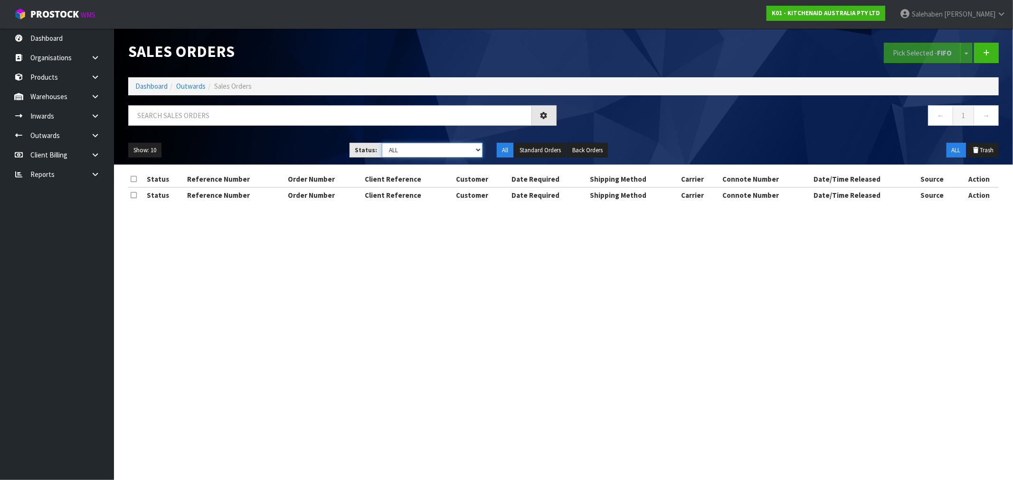
click at [410, 145] on select "Draft Pending Allocated Pending Pick Goods Picked Goods Packed Pending Charges …" at bounding box center [432, 150] width 101 height 15
select select "string:3"
click at [382, 143] on select "Draft Pending Allocated Pending Pick Goods Picked Goods Packed Pending Charges …" at bounding box center [432, 150] width 101 height 15
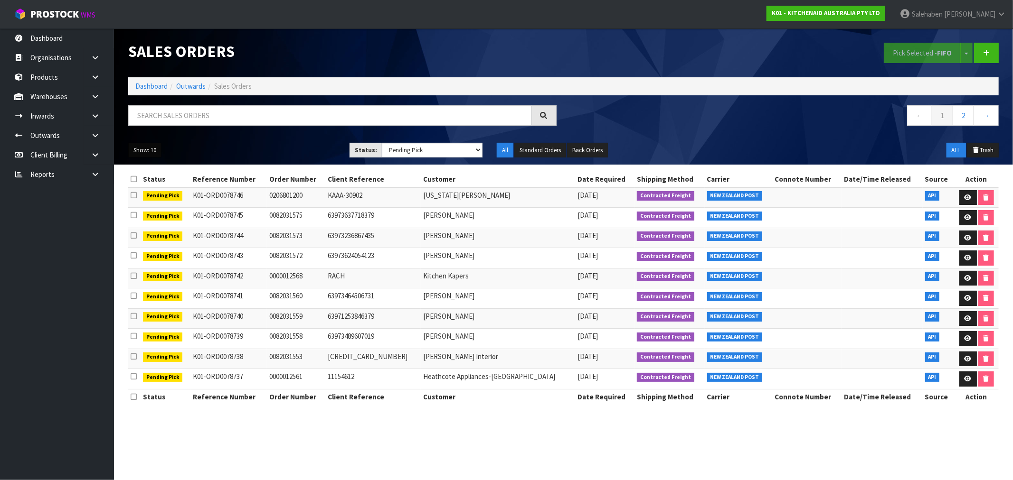
click at [146, 149] on button "Show: 10" at bounding box center [144, 150] width 33 height 15
click at [442, 153] on select "Draft Pending Allocated Pending Pick Goods Picked Goods Packed Pending Charges …" at bounding box center [432, 150] width 101 height 15
click at [416, 150] on select "Draft Pending Allocated Pending Pick Goods Picked Goods Packed Pending Charges …" at bounding box center [432, 150] width 101 height 15
click at [148, 83] on link "Dashboard" at bounding box center [151, 86] width 32 height 9
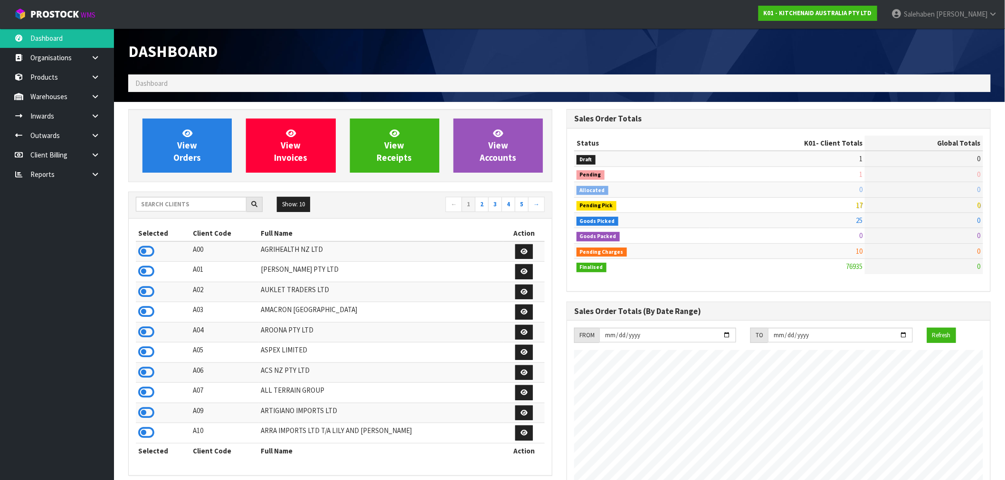
scroll to position [719, 438]
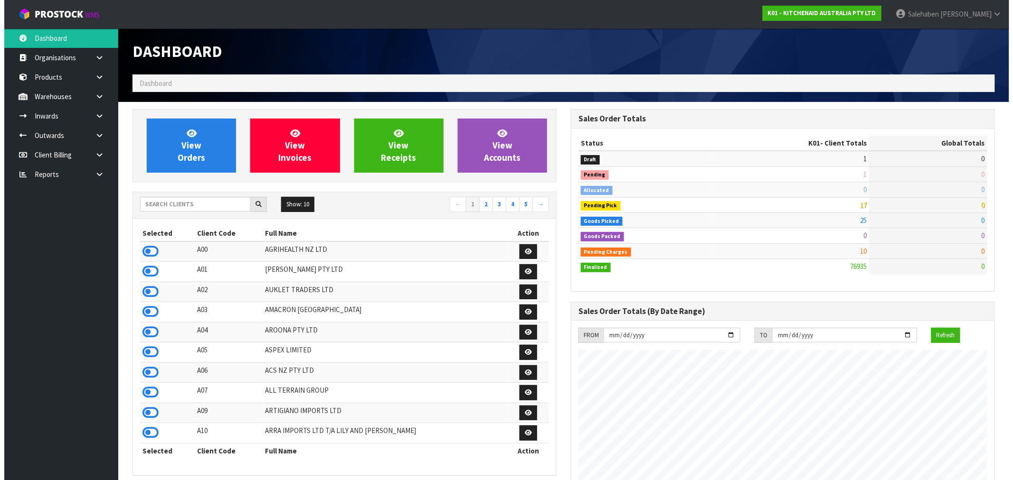
scroll to position [719, 438]
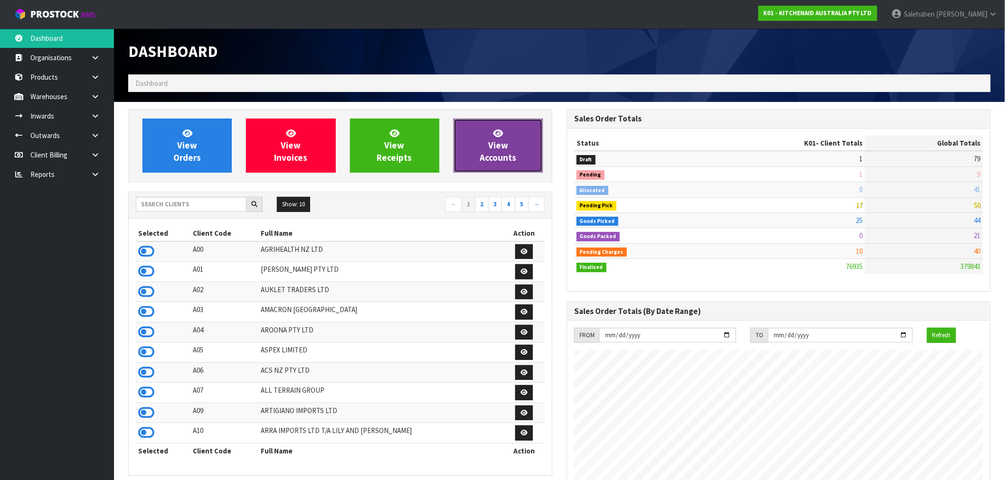
click at [477, 134] on link "View Accounts" at bounding box center [497, 146] width 89 height 54
click at [478, 133] on link "View Accounts" at bounding box center [497, 146] width 89 height 54
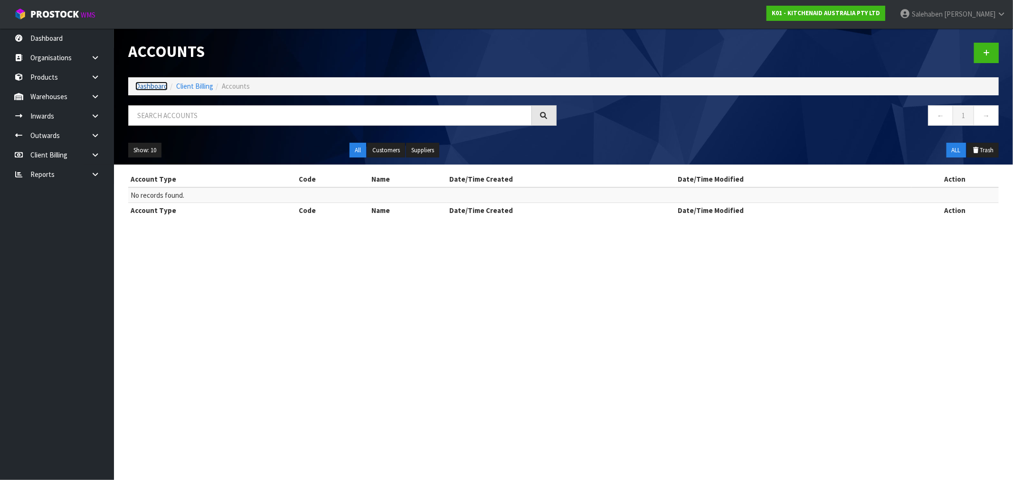
click at [146, 86] on link "Dashboard" at bounding box center [151, 86] width 32 height 9
click at [146, 87] on link "Dashboard" at bounding box center [151, 86] width 32 height 9
click at [149, 84] on link "Dashboard" at bounding box center [151, 86] width 32 height 9
click at [148, 85] on link "Dashboard" at bounding box center [151, 86] width 32 height 9
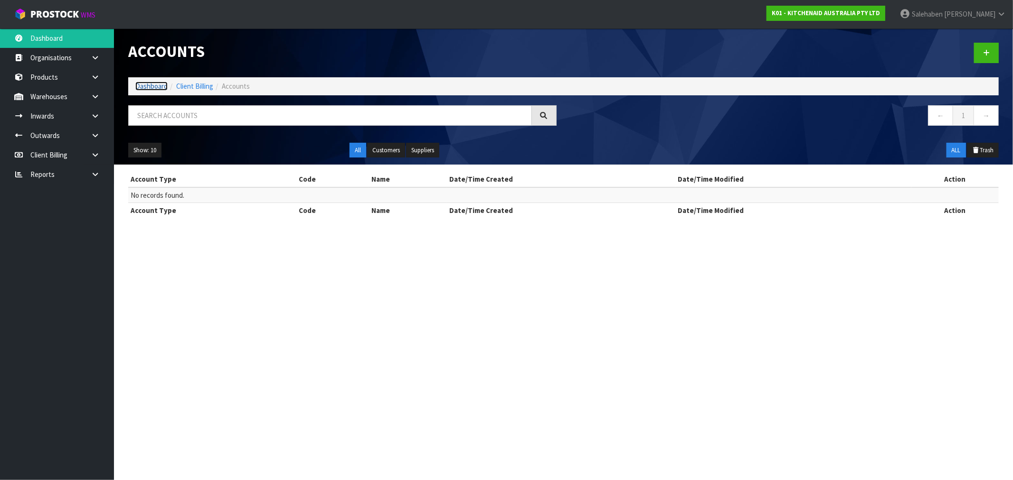
click at [148, 86] on link "Dashboard" at bounding box center [151, 86] width 32 height 9
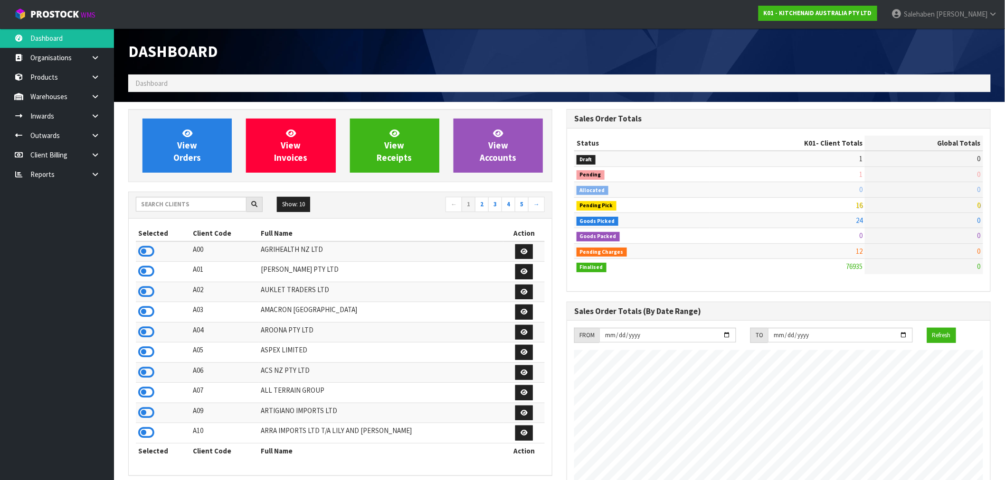
scroll to position [719, 438]
click at [203, 210] on input "text" at bounding box center [191, 204] width 111 height 15
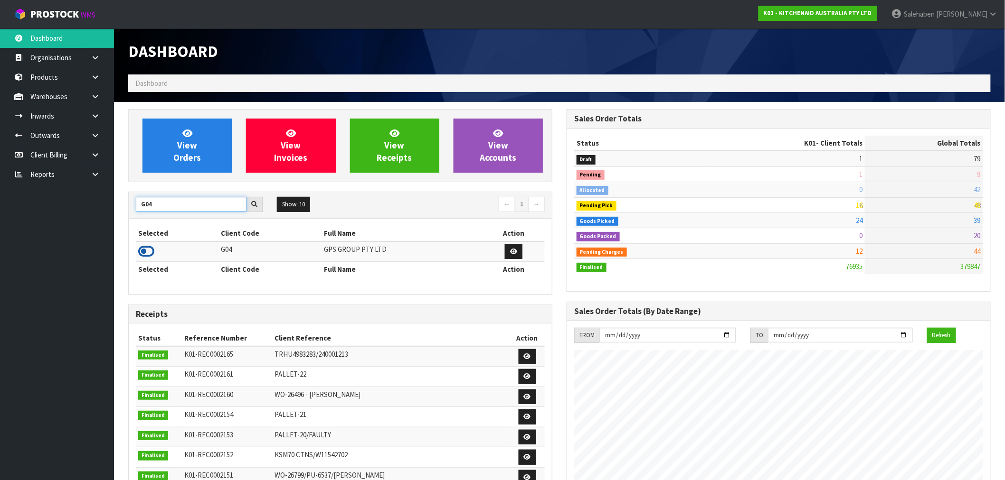
type input "G04"
click at [146, 246] on icon at bounding box center [146, 252] width 16 height 14
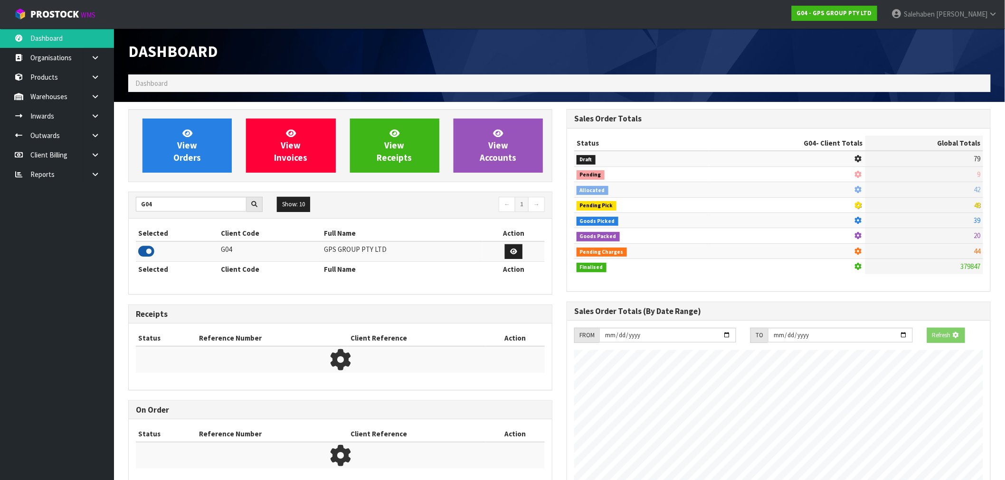
scroll to position [596, 438]
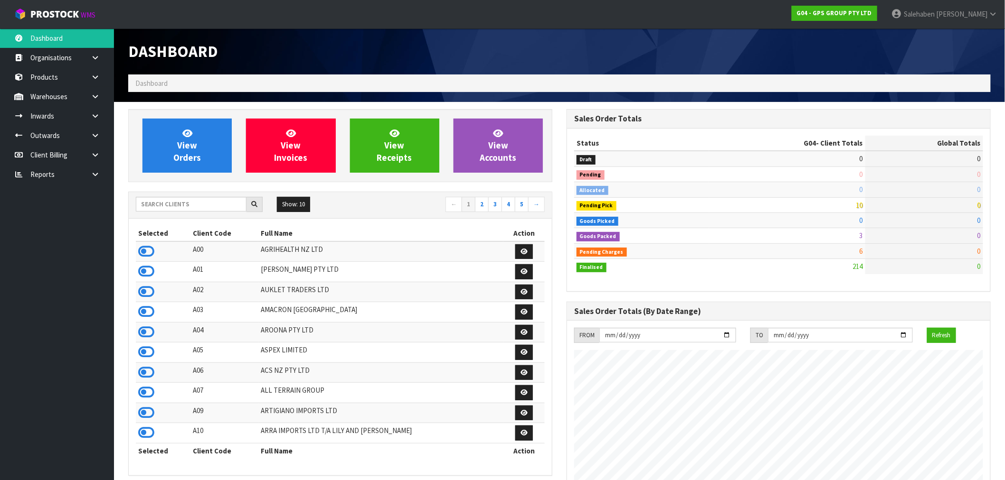
scroll to position [596, 438]
click at [193, 202] on input "text" at bounding box center [191, 204] width 111 height 15
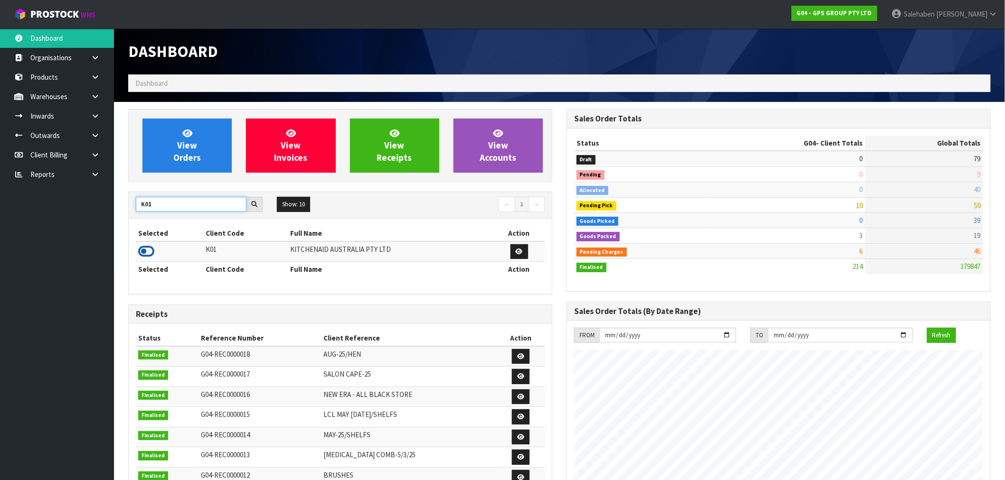
type input "K01"
click at [151, 253] on icon at bounding box center [146, 252] width 16 height 14
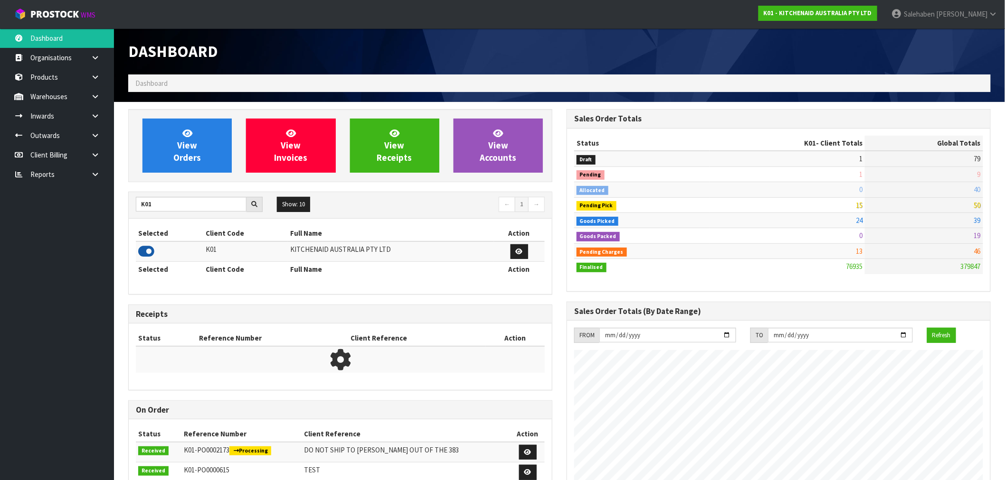
scroll to position [719, 438]
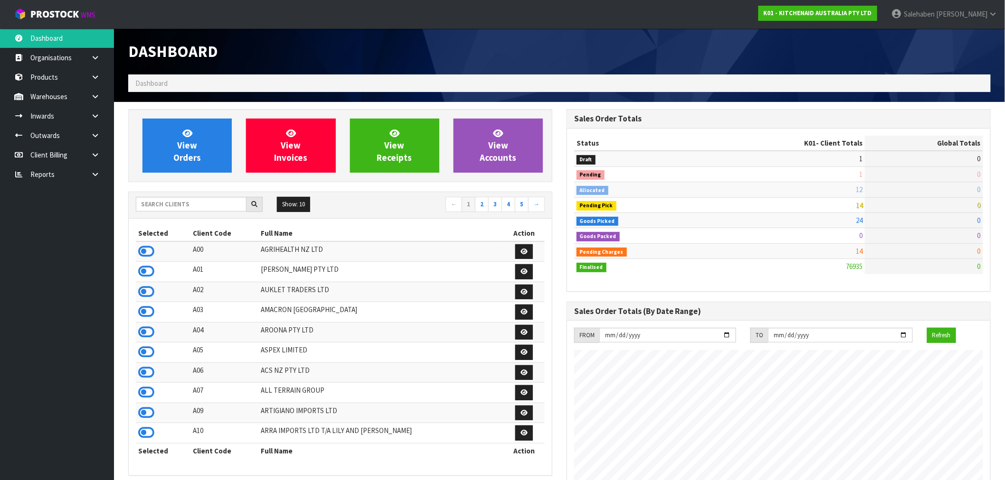
scroll to position [719, 438]
click at [240, 205] on input "text" at bounding box center [191, 204] width 111 height 15
click at [174, 207] on input "text" at bounding box center [191, 204] width 111 height 15
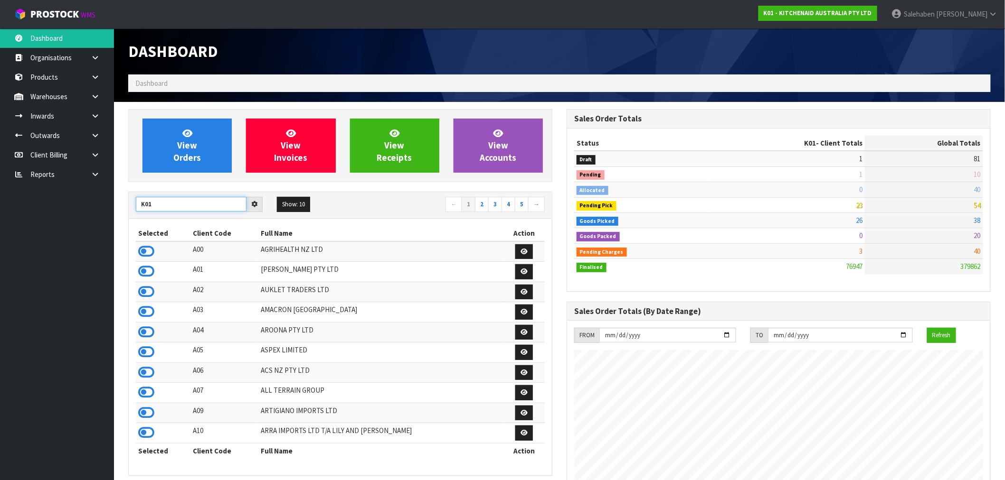
type input "K01"
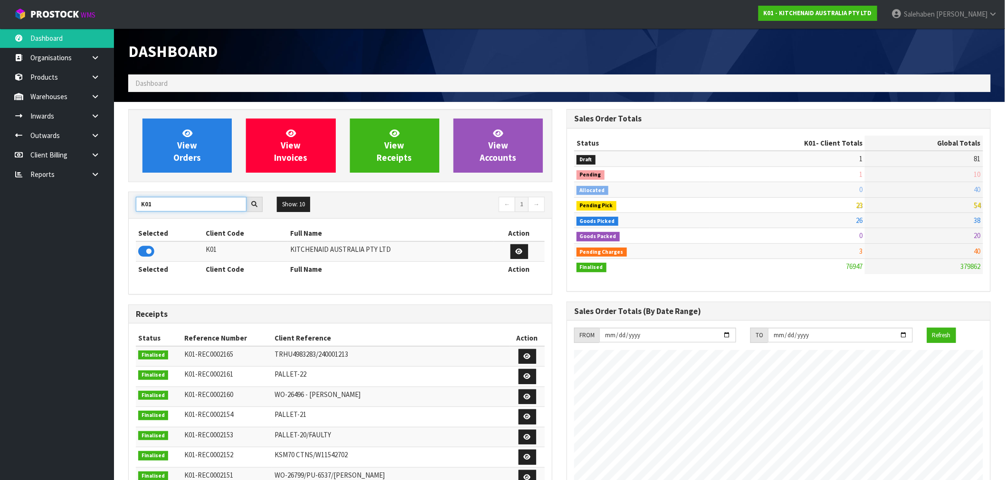
drag, startPoint x: 158, startPoint y: 202, endPoint x: 134, endPoint y: 217, distance: 27.9
click at [134, 217] on div "K01 Show: 10 5 10 25 50 ← 1 →" at bounding box center [340, 205] width 423 height 27
type input "G04"
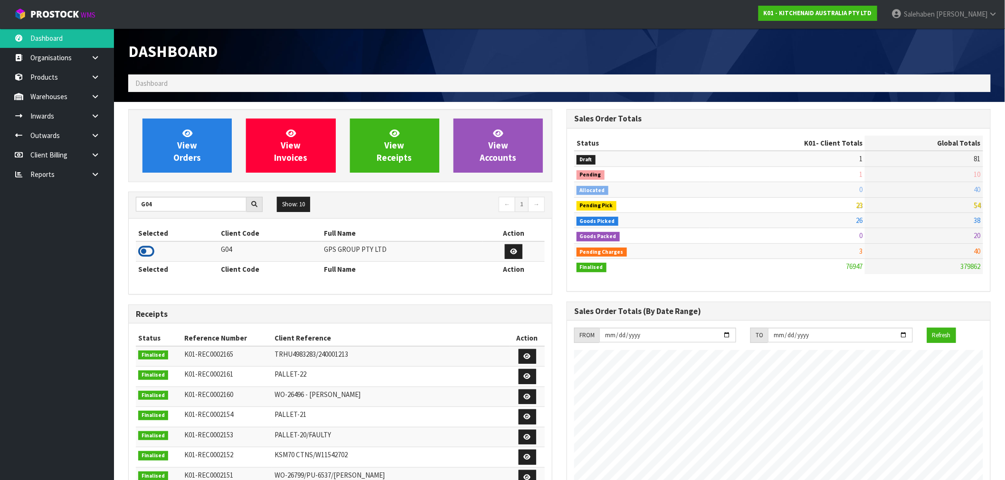
click at [146, 251] on icon at bounding box center [146, 252] width 16 height 14
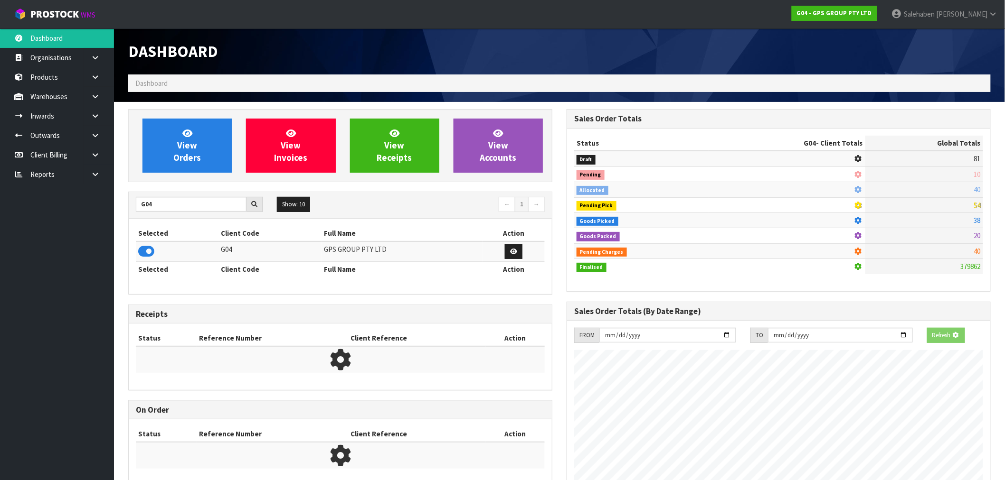
scroll to position [596, 438]
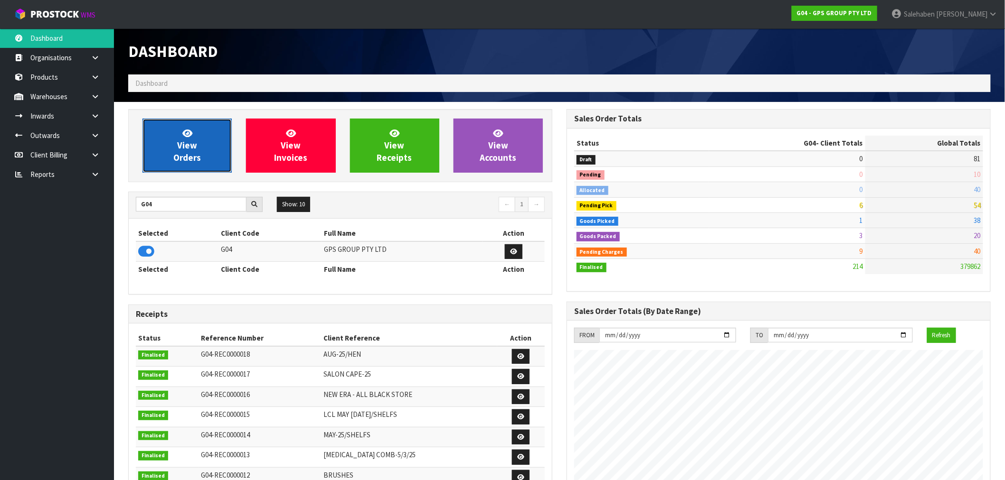
click at [200, 146] on link "View Orders" at bounding box center [186, 146] width 89 height 54
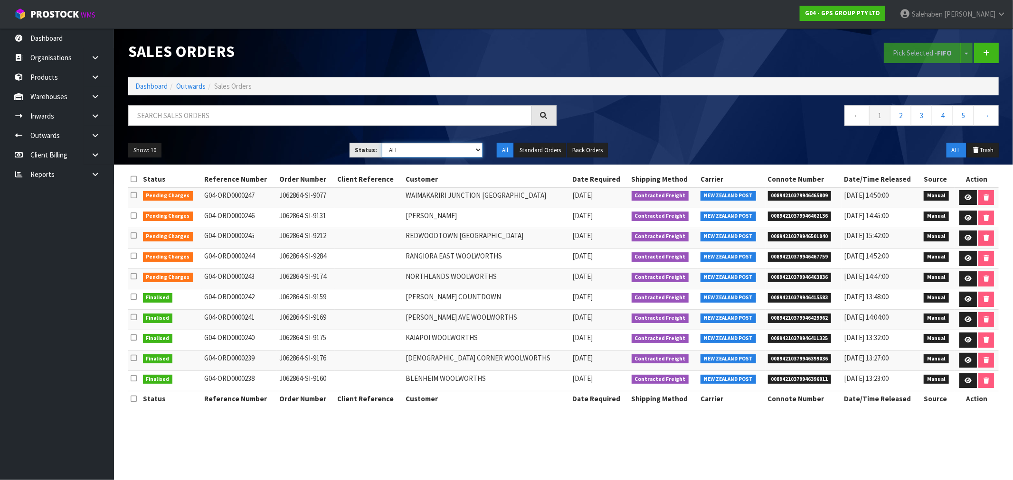
click at [400, 149] on select "Draft Pending Allocated Pending Pick Goods Picked Goods Packed Pending Charges …" at bounding box center [432, 150] width 101 height 15
select select "string:3"
click at [382, 143] on select "Draft Pending Allocated Pending Pick Goods Picked Goods Packed Pending Charges …" at bounding box center [432, 150] width 101 height 15
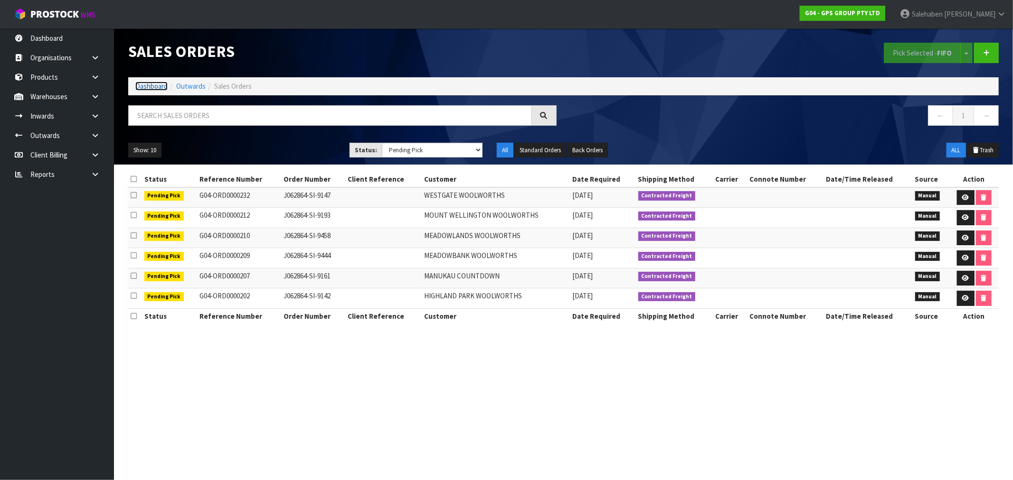
click at [153, 87] on link "Dashboard" at bounding box center [151, 86] width 32 height 9
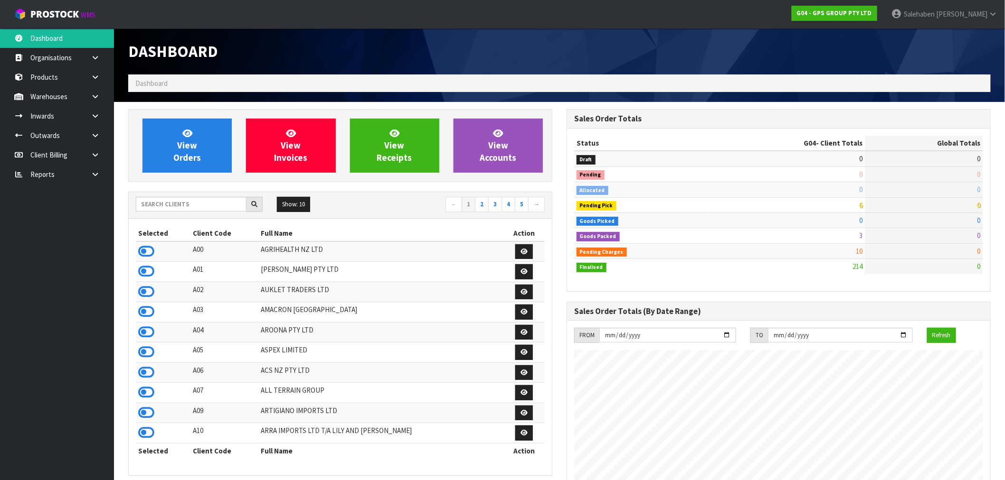
scroll to position [596, 438]
click at [196, 164] on link "View Orders" at bounding box center [186, 146] width 89 height 54
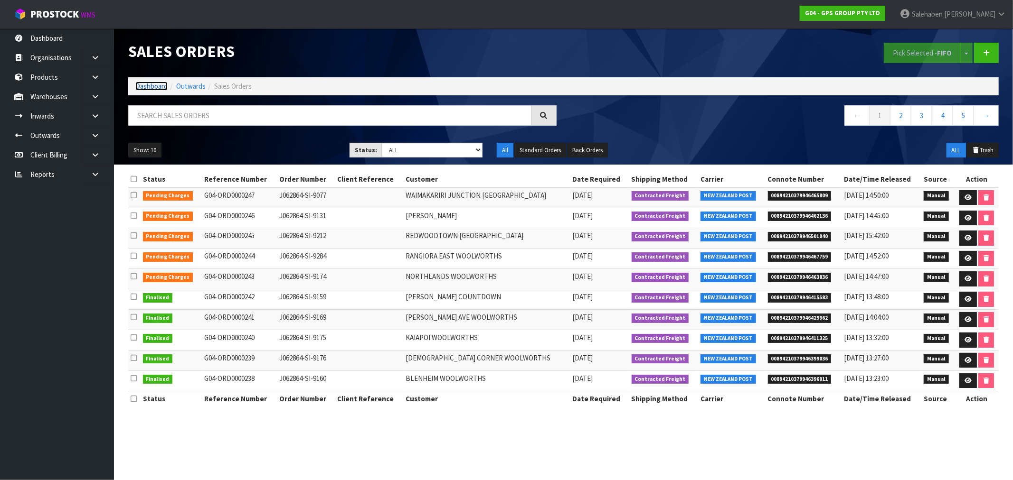
click at [159, 86] on link "Dashboard" at bounding box center [151, 86] width 32 height 9
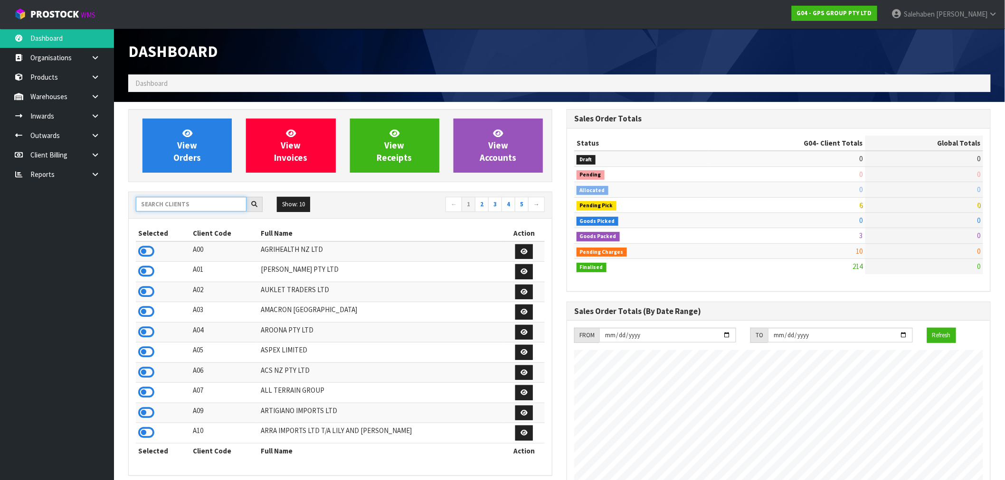
scroll to position [596, 438]
click at [168, 202] on input "text" at bounding box center [191, 204] width 111 height 15
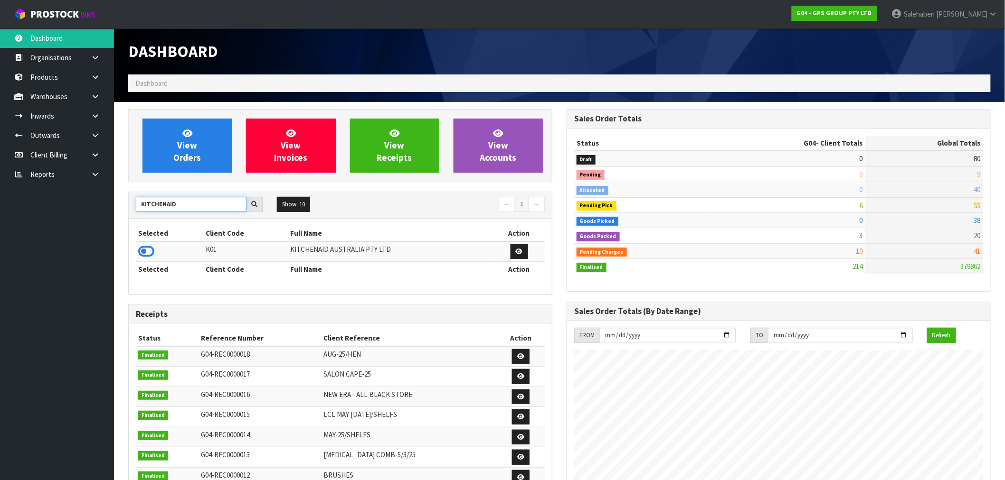
type input "KITCHENAID"
click at [136, 255] on td at bounding box center [170, 252] width 68 height 20
click at [138, 253] on icon at bounding box center [146, 252] width 16 height 14
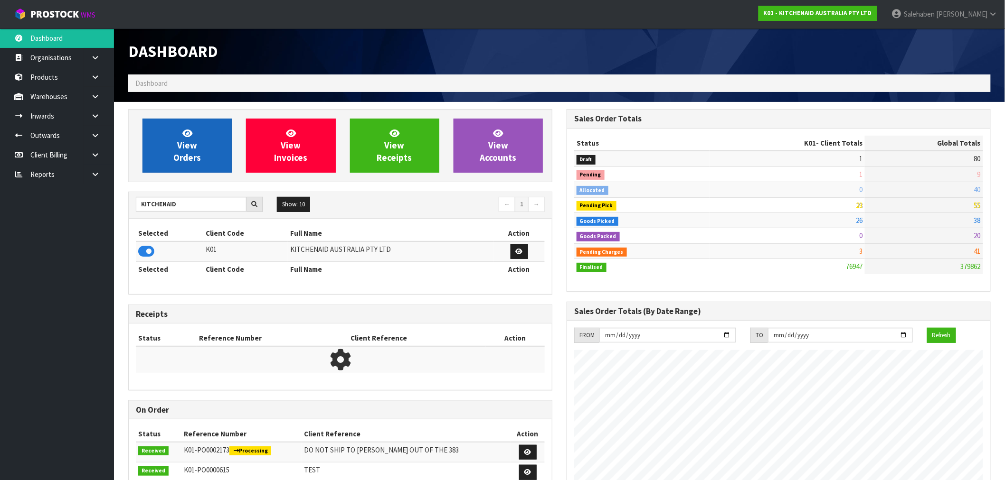
scroll to position [719, 438]
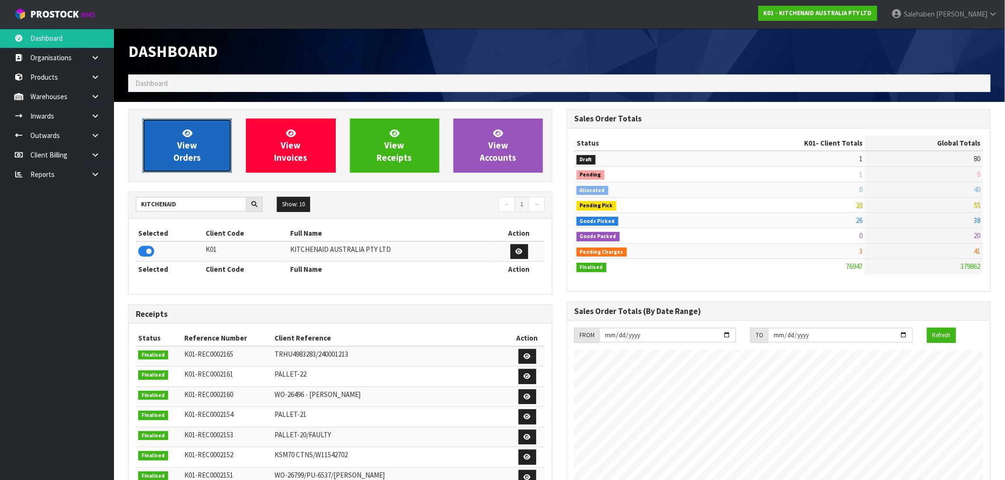
click at [199, 143] on link "View Orders" at bounding box center [186, 146] width 89 height 54
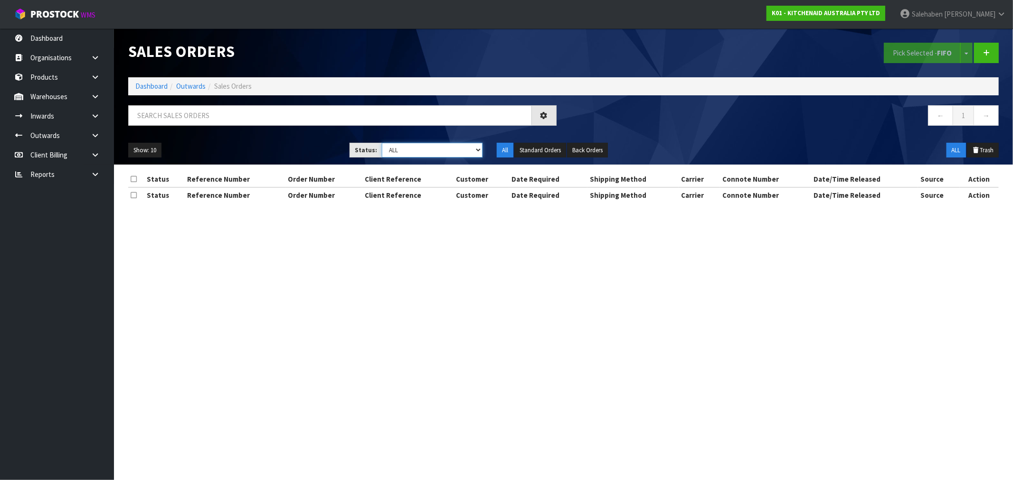
click at [434, 146] on select "Draft Pending Allocated Pending Pick Goods Picked Goods Packed Pending Charges …" at bounding box center [432, 150] width 101 height 15
click at [382, 143] on select "Draft Pending Allocated Pending Pick Goods Picked Goods Packed Pending Charges …" at bounding box center [432, 150] width 101 height 15
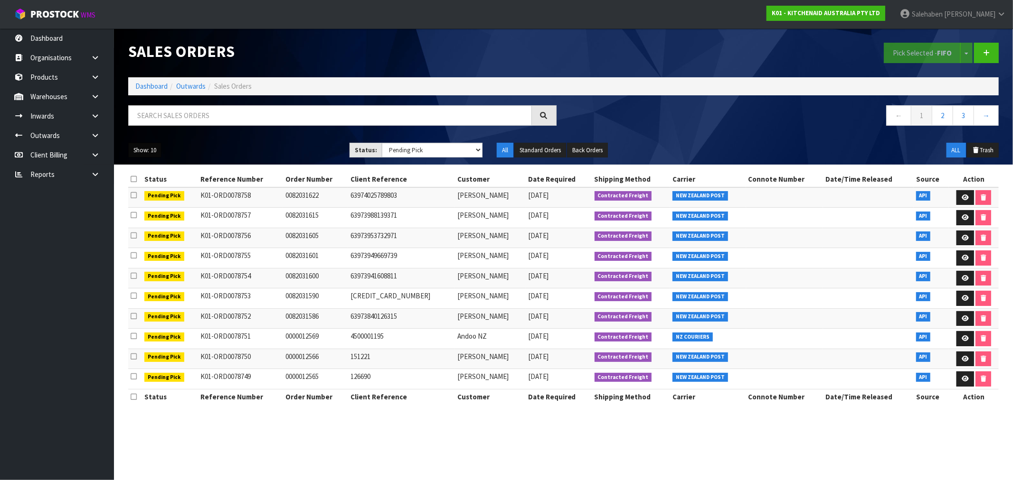
click at [141, 150] on button "Show: 10" at bounding box center [144, 150] width 33 height 15
click at [148, 209] on link "50" at bounding box center [166, 206] width 75 height 13
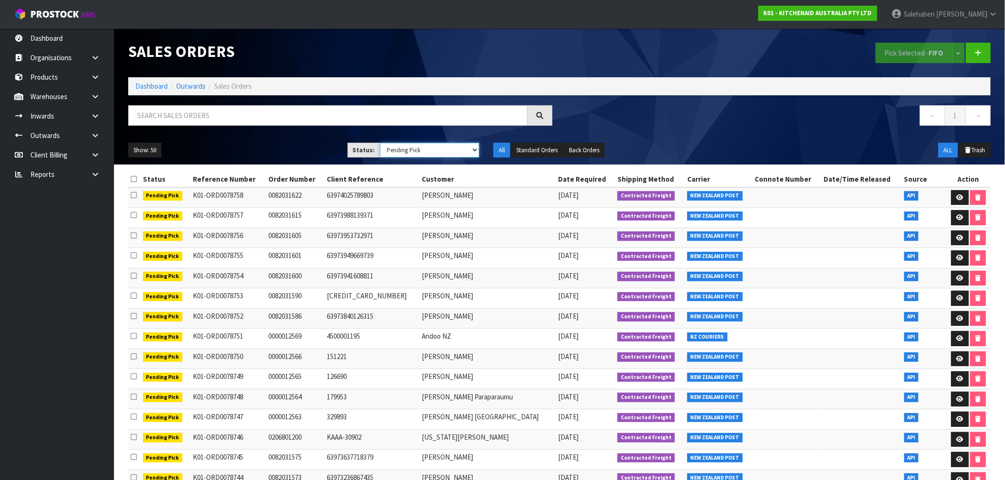
click at [429, 150] on select "Draft Pending Allocated Pending Pick Goods Picked Goods Packed Pending Charges …" at bounding box center [430, 150] width 100 height 15
select select "string:4"
click at [380, 143] on select "Draft Pending Allocated Pending Pick Goods Picked Goods Packed Pending Charges …" at bounding box center [430, 150] width 100 height 15
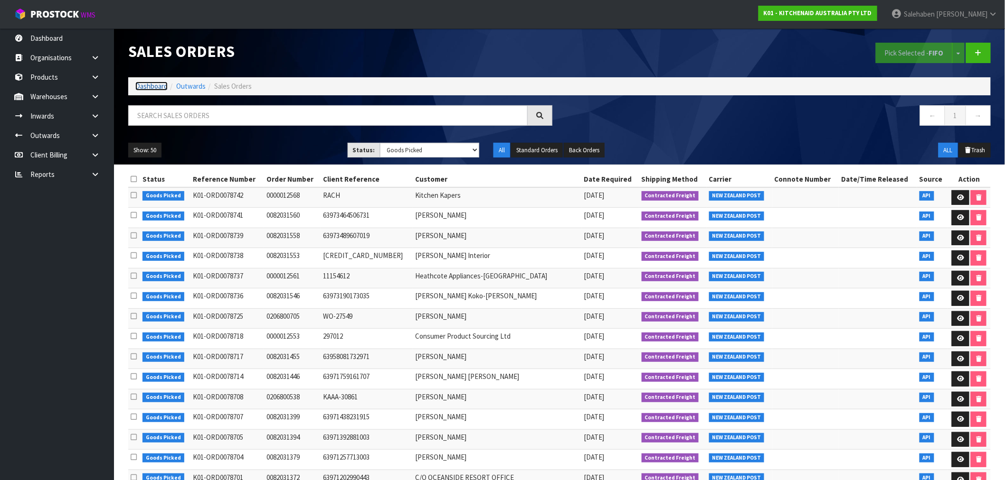
click at [149, 86] on link "Dashboard" at bounding box center [151, 86] width 32 height 9
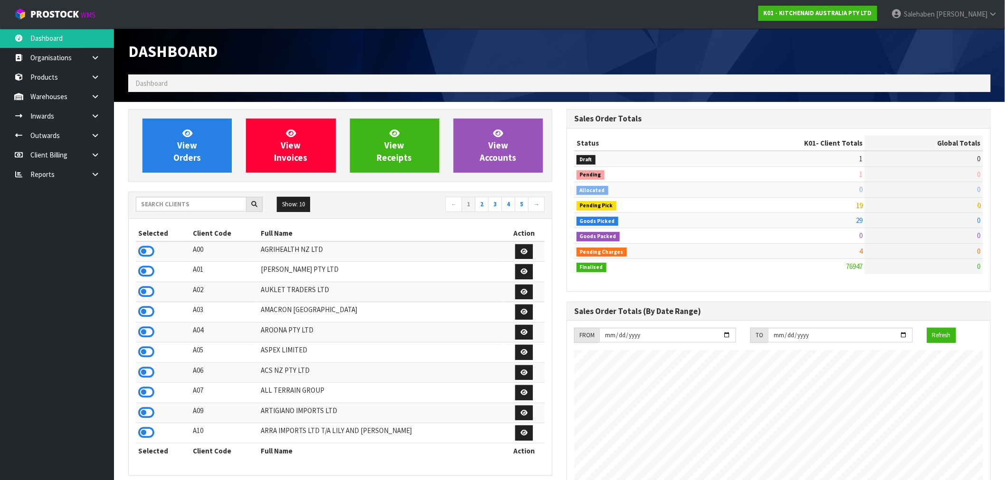
scroll to position [719, 438]
click at [217, 202] on input "text" at bounding box center [191, 204] width 111 height 15
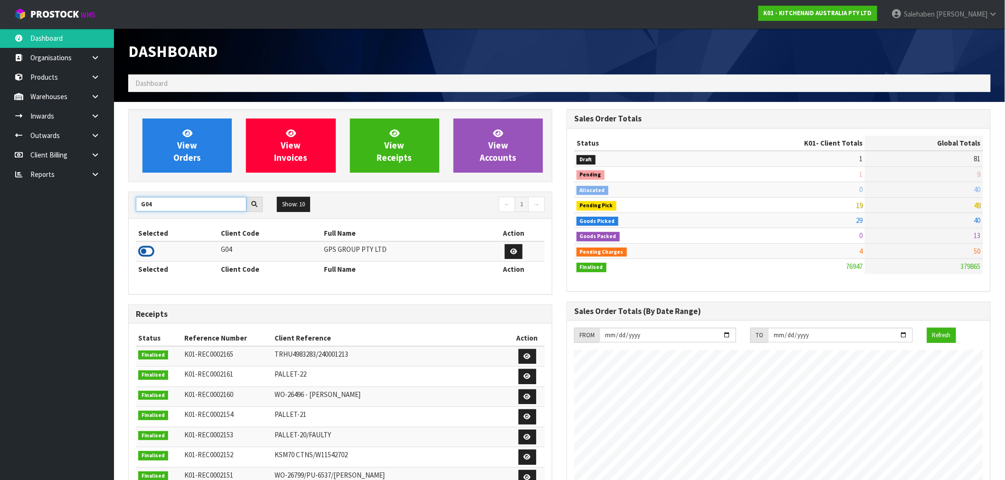
type input "G04"
click at [138, 255] on icon at bounding box center [146, 252] width 16 height 14
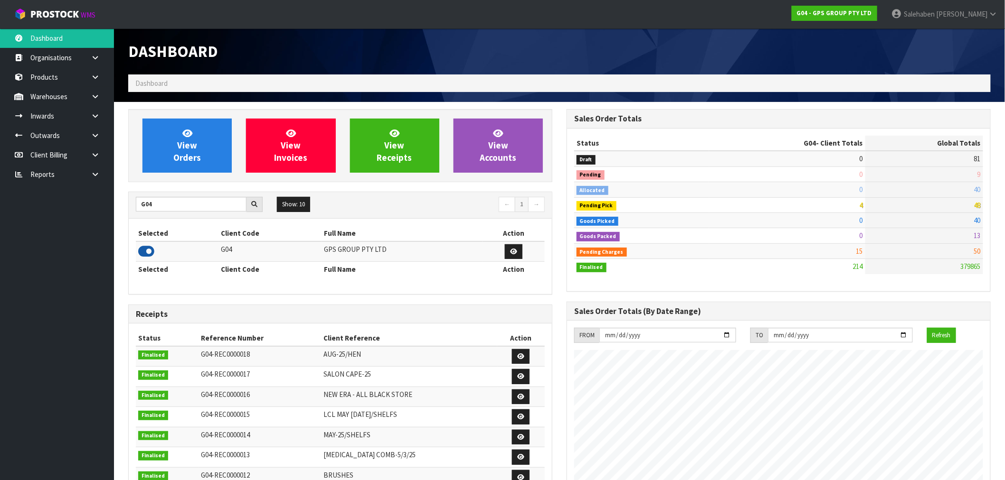
scroll to position [596, 438]
click at [209, 149] on link "View Orders" at bounding box center [186, 146] width 89 height 54
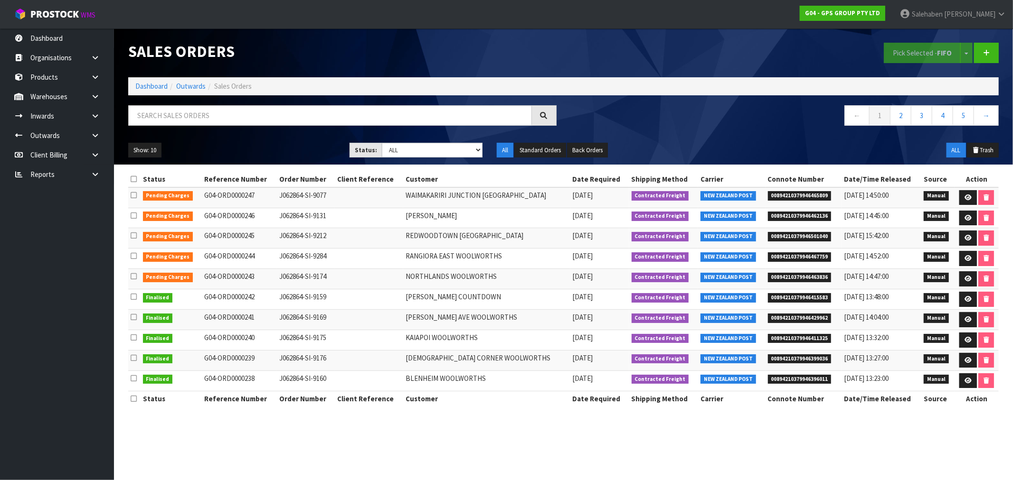
click at [438, 158] on div "Show: 10 5 10 25 50 Status: Draft Pending Allocated Pending Pick Goods Picked G…" at bounding box center [563, 150] width 885 height 29
click at [442, 150] on select "Draft Pending Allocated Pending Pick Goods Picked Goods Packed Pending Charges …" at bounding box center [432, 150] width 101 height 15
select select "string:3"
click at [382, 143] on select "Draft Pending Allocated Pending Pick Goods Picked Goods Packed Pending Charges …" at bounding box center [432, 150] width 101 height 15
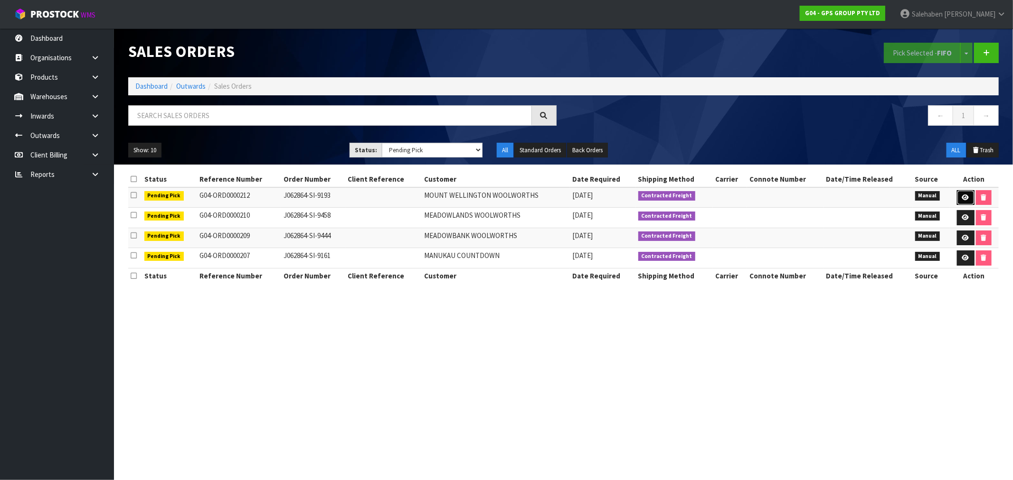
click at [965, 193] on link at bounding box center [966, 197] width 18 height 15
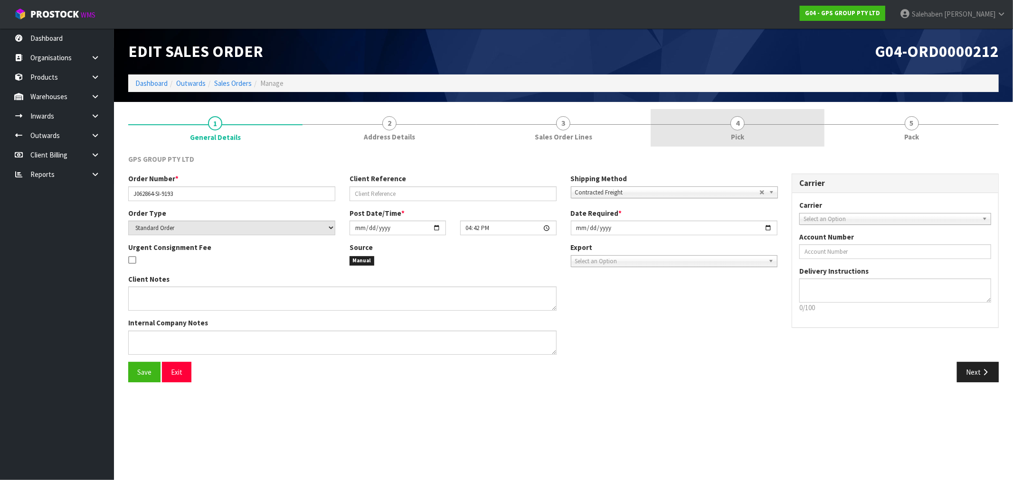
click at [743, 134] on span "Pick" at bounding box center [737, 137] width 13 height 10
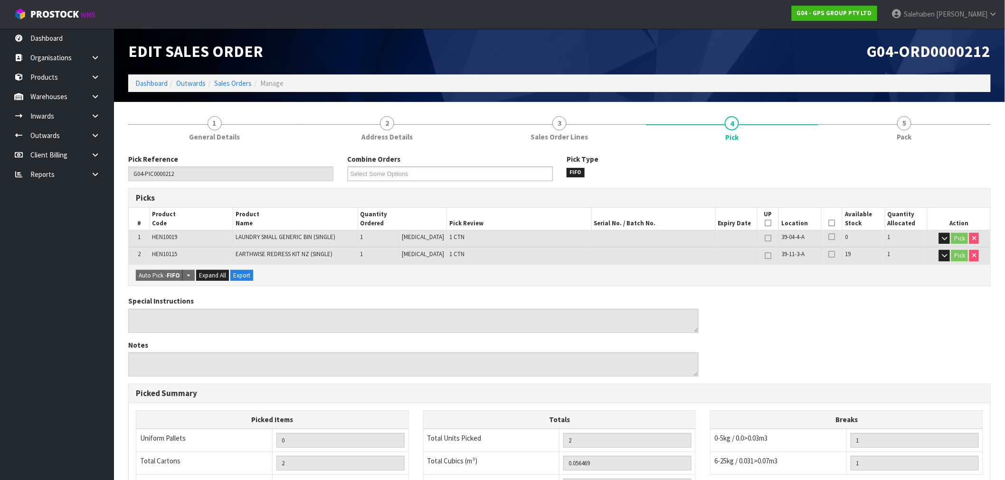
click at [829, 223] on icon at bounding box center [832, 223] width 7 height 0
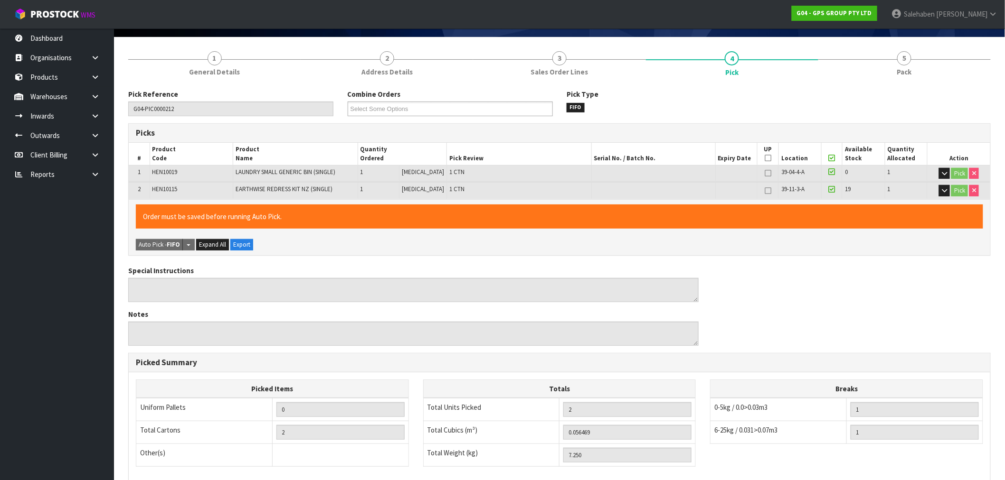
scroll to position [199, 0]
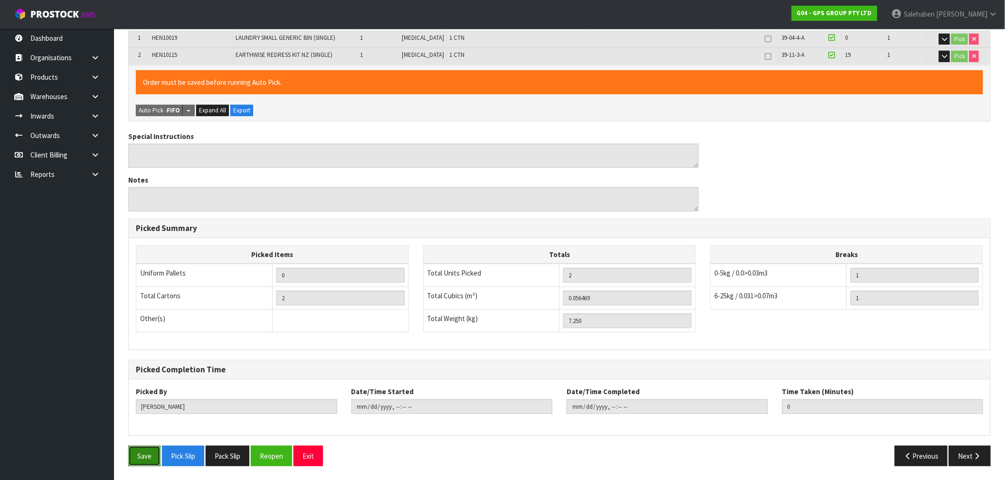
click at [149, 462] on button "Save" at bounding box center [144, 456] width 32 height 20
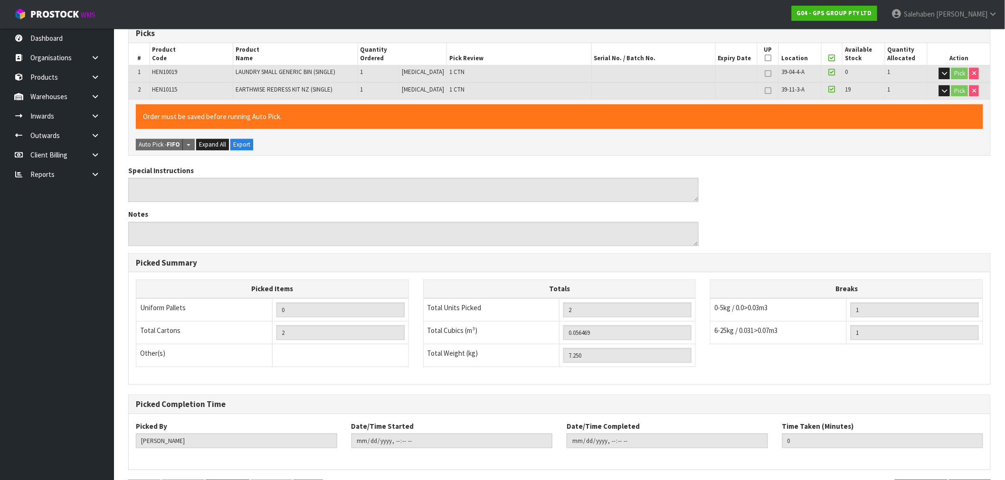
scroll to position [0, 0]
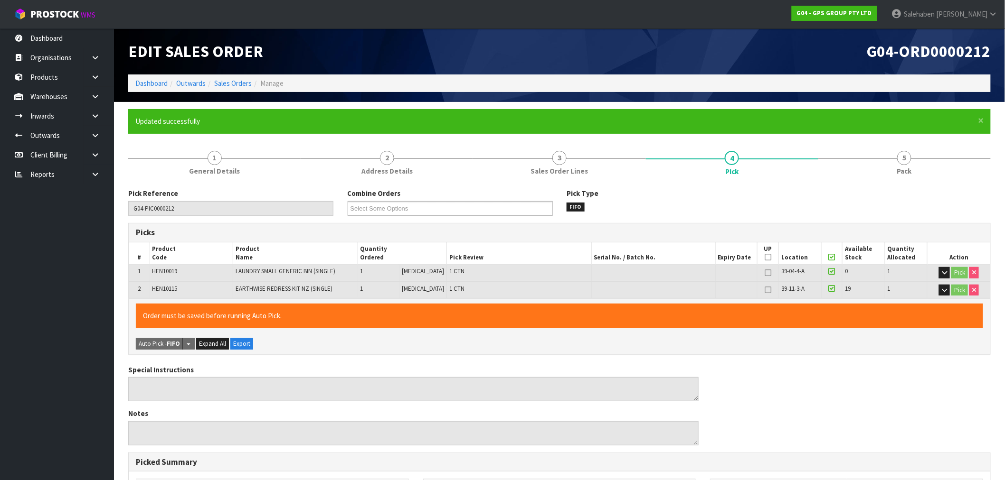
type input "Salehaben Patel"
type input "2025-09-04T15:57:52"
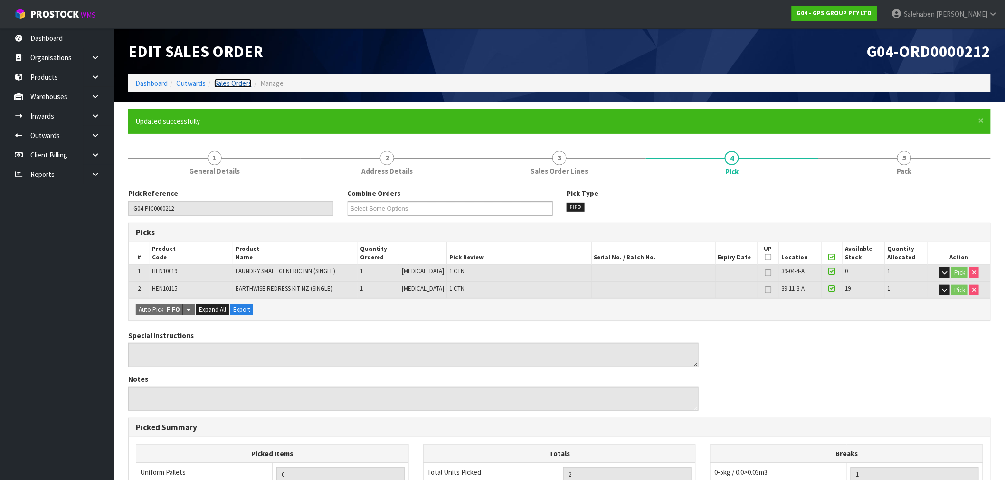
click at [235, 83] on link "Sales Orders" at bounding box center [233, 83] width 38 height 9
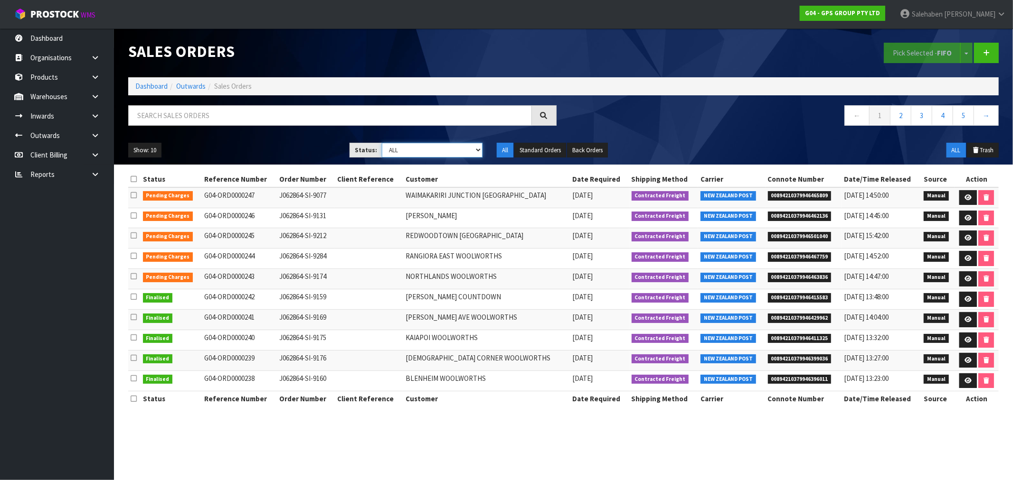
click at [426, 144] on select "Draft Pending Allocated Pending Pick Goods Picked Goods Packed Pending Charges …" at bounding box center [432, 150] width 101 height 15
select select "string:3"
click at [382, 143] on select "Draft Pending Allocated Pending Pick Goods Picked Goods Packed Pending Charges …" at bounding box center [432, 150] width 101 height 15
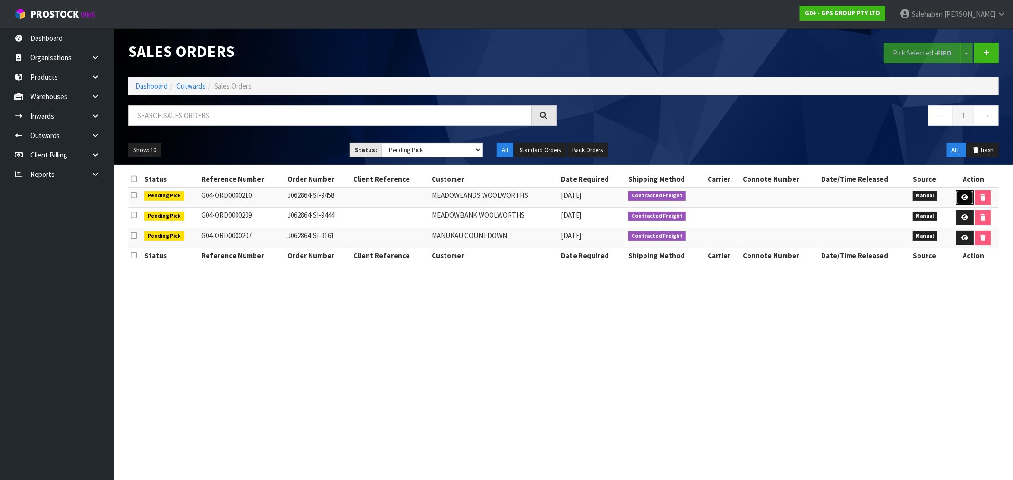
click at [961, 197] on icon at bounding box center [964, 198] width 7 height 6
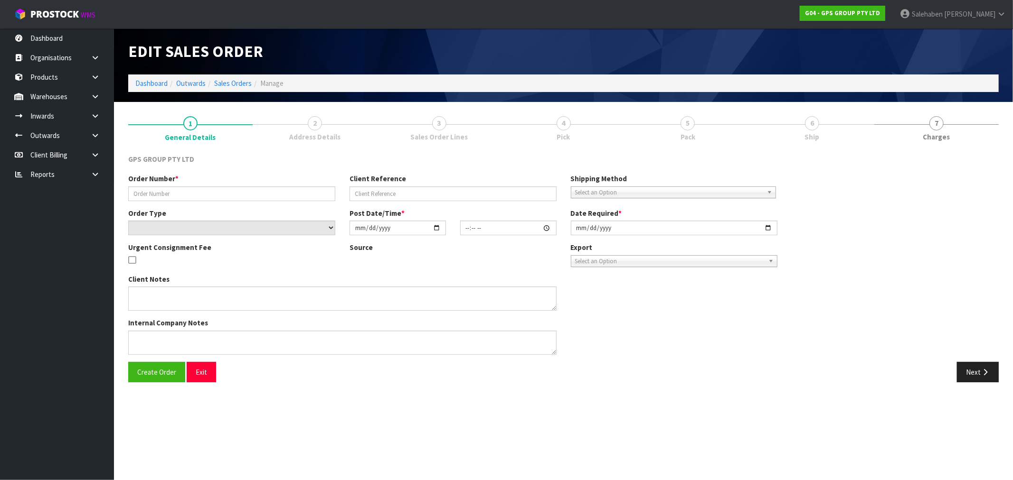
type input "J062864-SI-9458"
select select "number:0"
type input "2025-09-03"
type input "16:38:00.000"
type input "2025-09-04"
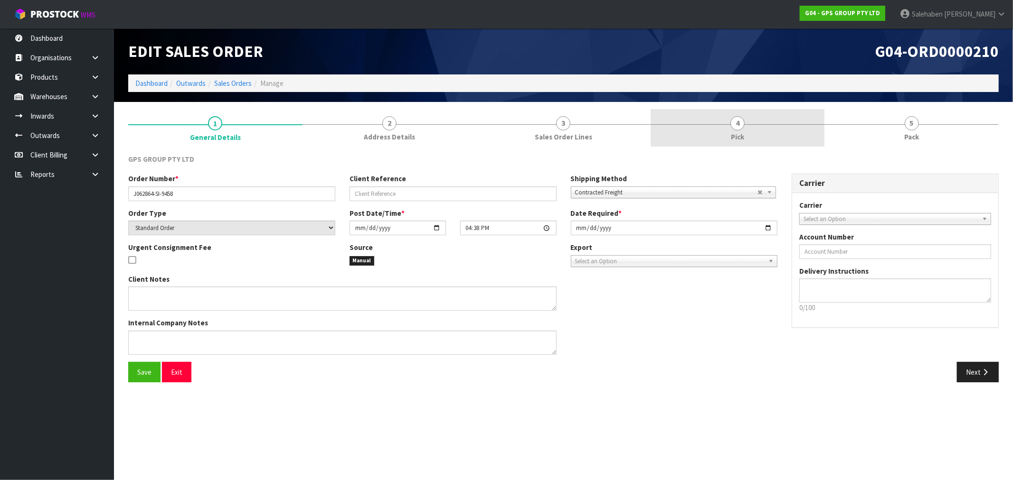
click at [742, 132] on span "Pick" at bounding box center [737, 137] width 13 height 10
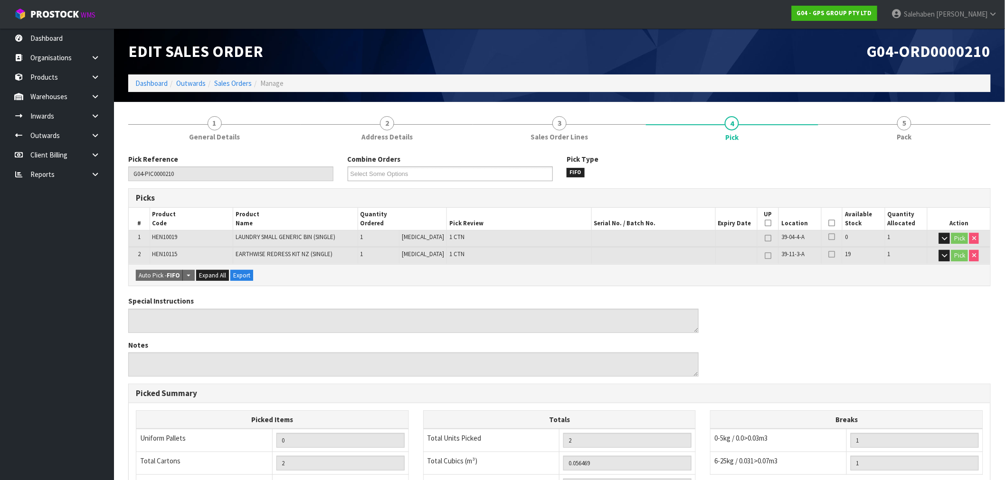
click at [830, 223] on icon at bounding box center [832, 223] width 7 height 0
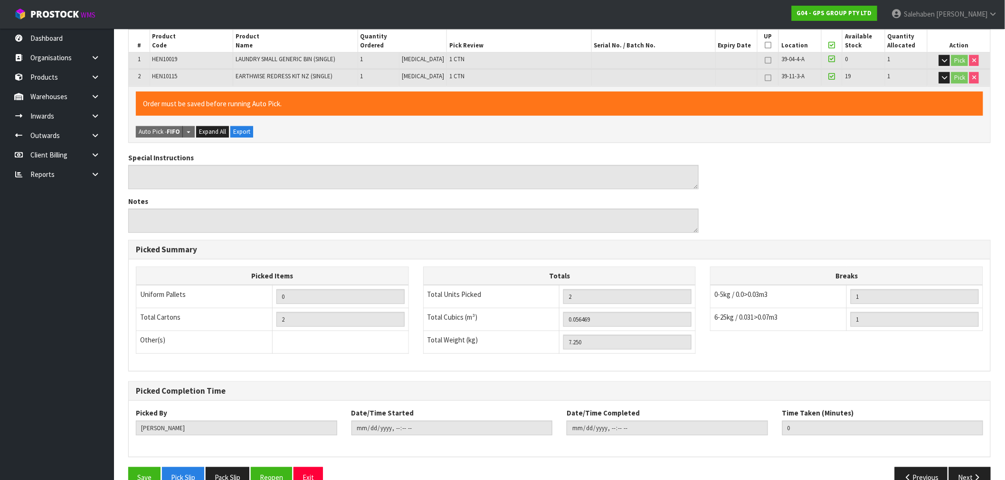
scroll to position [199, 0]
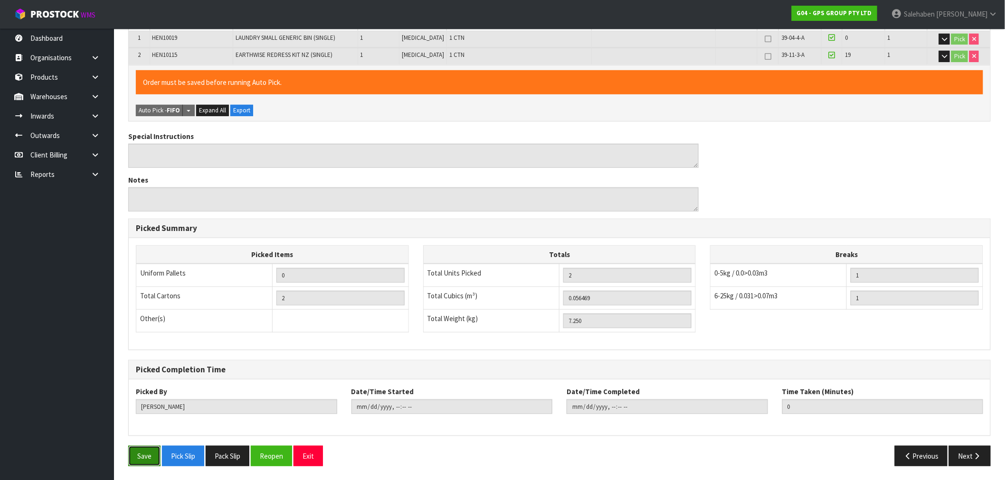
click at [153, 460] on button "Save" at bounding box center [144, 456] width 32 height 20
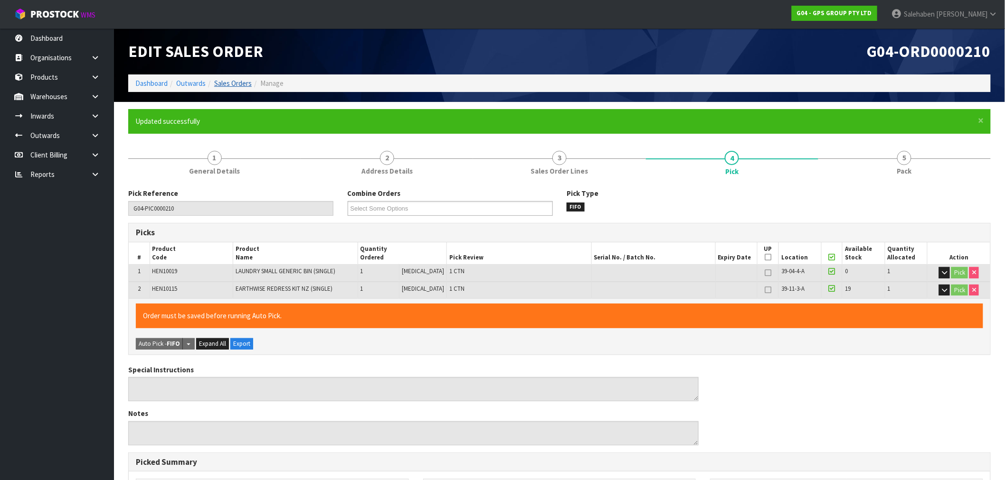
type input "Salehaben Patel"
type input "2025-09-04T15:58"
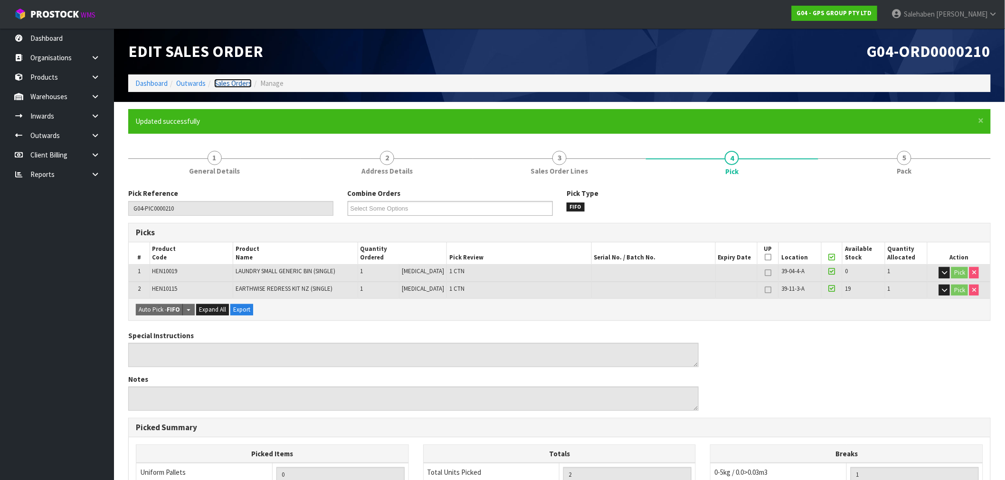
click at [224, 85] on link "Sales Orders" at bounding box center [233, 83] width 38 height 9
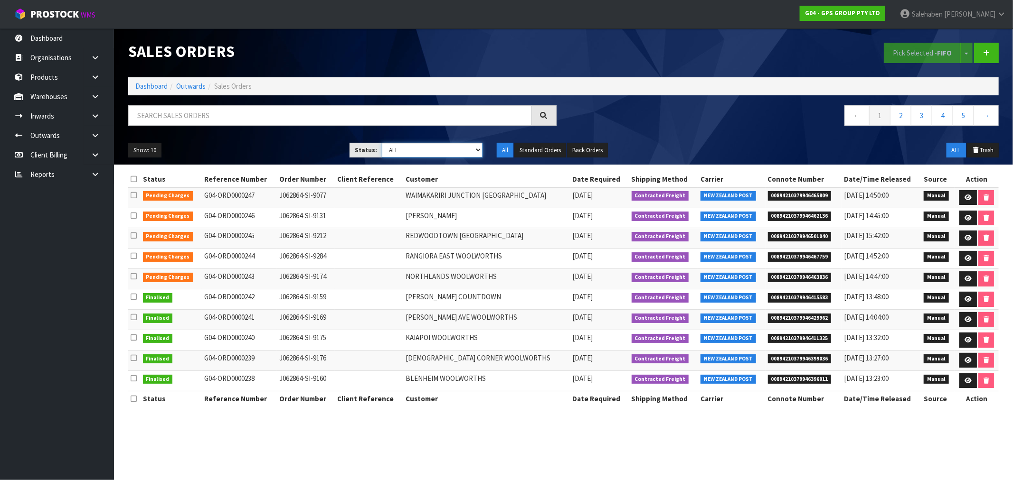
click at [459, 152] on select "Draft Pending Allocated Pending Pick Goods Picked Goods Packed Pending Charges …" at bounding box center [432, 150] width 101 height 15
select select "string:3"
click at [382, 143] on select "Draft Pending Allocated Pending Pick Goods Picked Goods Packed Pending Charges …" at bounding box center [432, 150] width 101 height 15
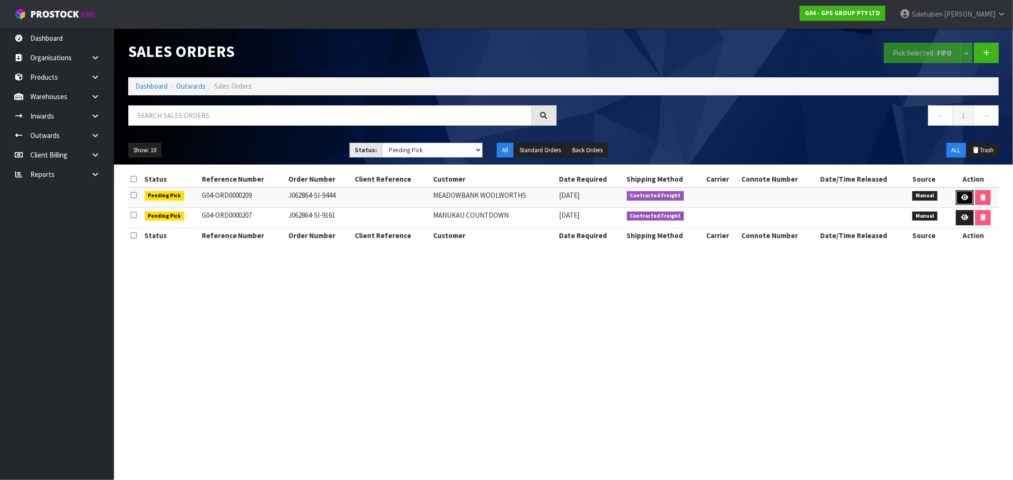
click at [963, 198] on icon at bounding box center [964, 198] width 7 height 6
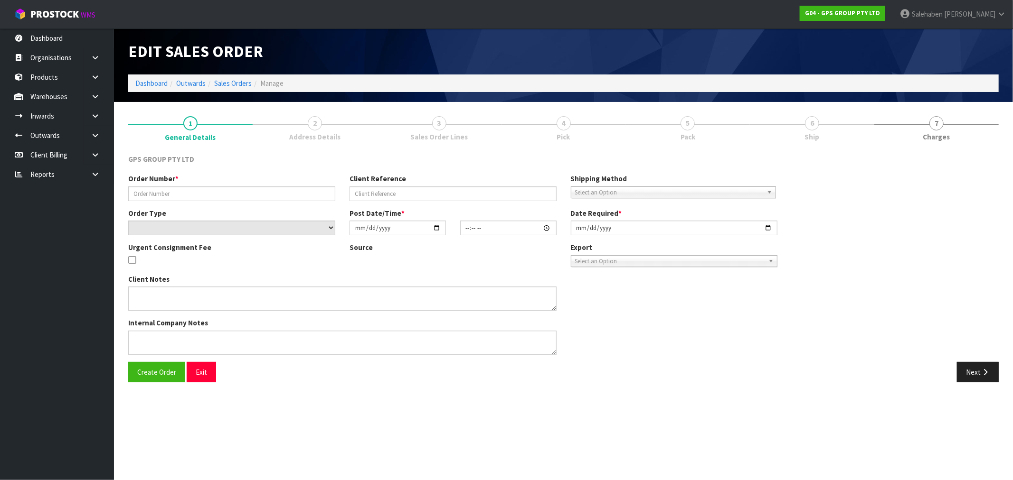
type input "J062864-SI-9444"
select select "number:0"
type input "2025-09-03"
type input "16:36:00.000"
type input "2025-09-04"
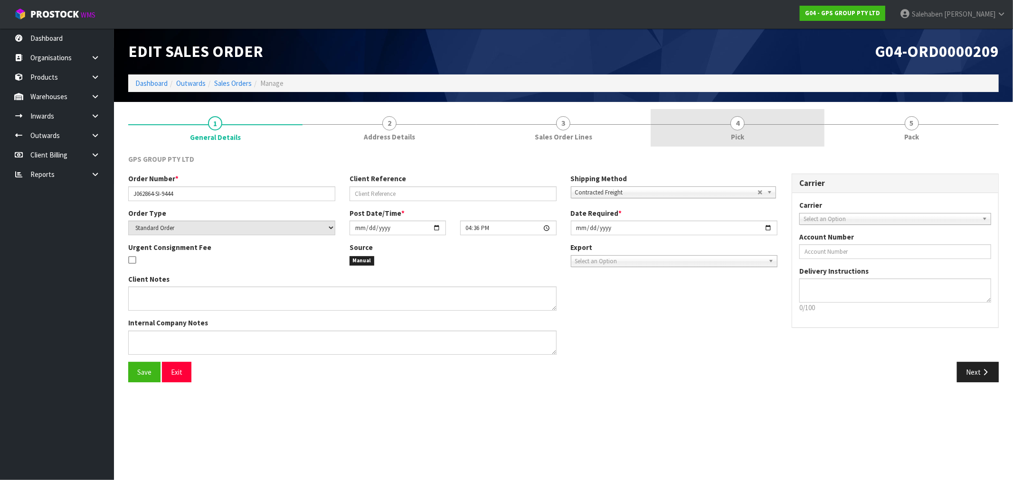
click at [741, 134] on span "Pick" at bounding box center [737, 137] width 13 height 10
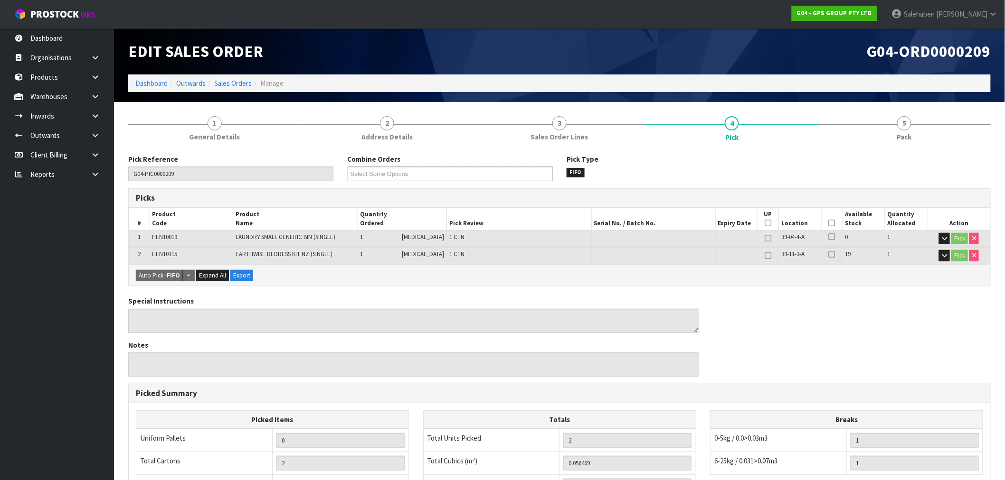
drag, startPoint x: 829, startPoint y: 221, endPoint x: 751, endPoint y: 236, distance: 78.8
click at [829, 223] on icon at bounding box center [832, 223] width 7 height 0
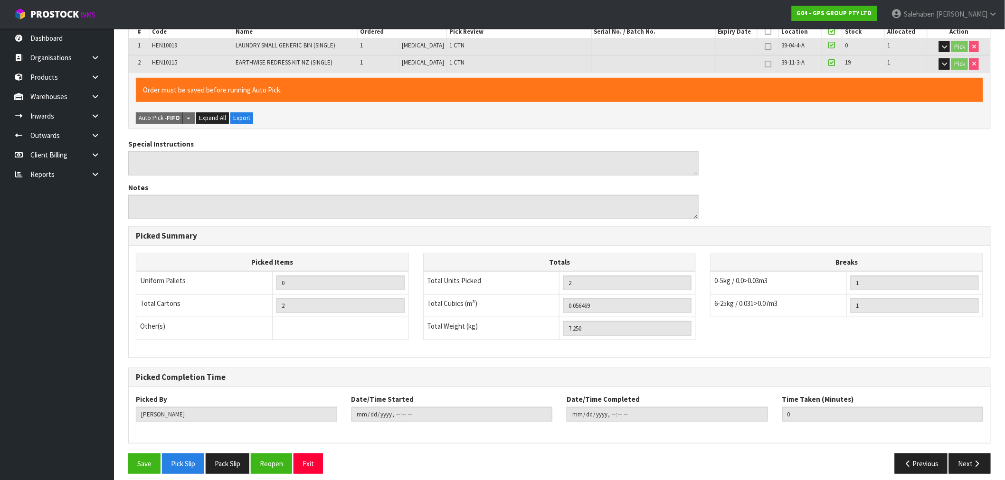
scroll to position [199, 0]
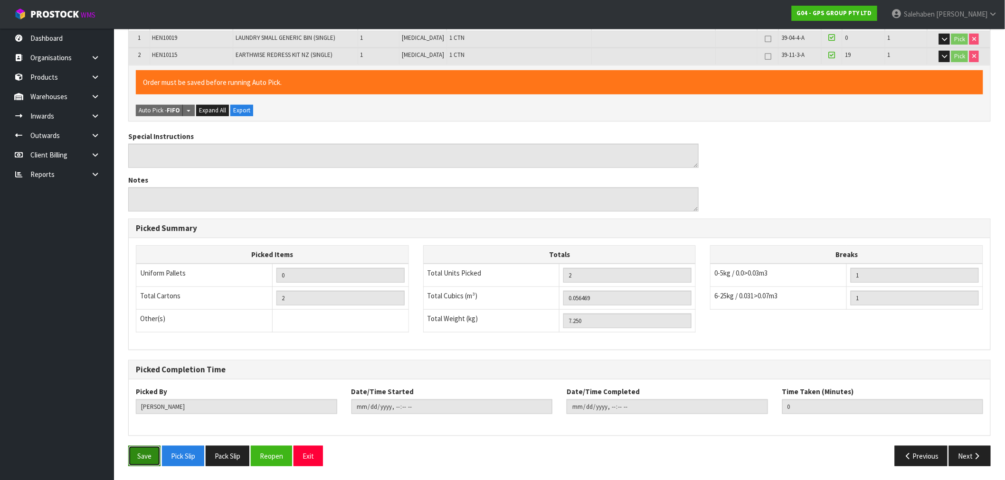
click at [137, 452] on button "Save" at bounding box center [144, 456] width 32 height 20
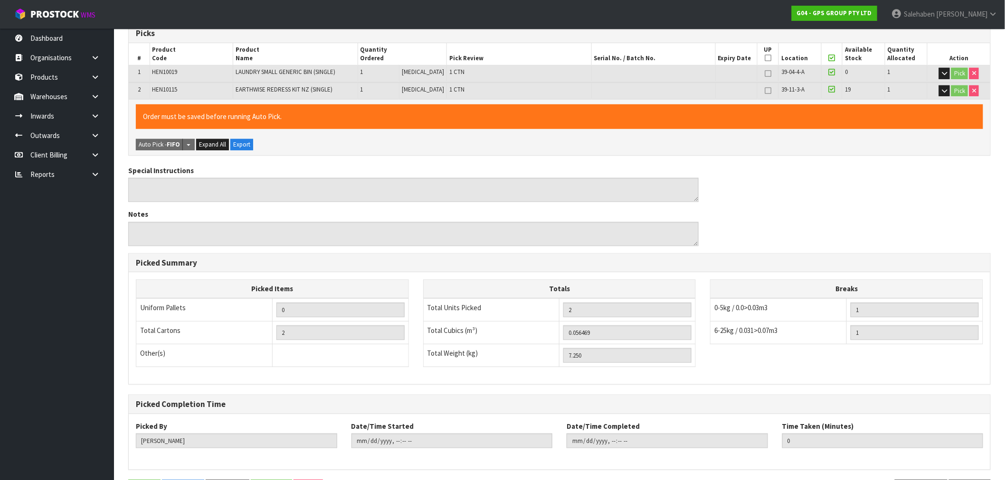
scroll to position [0, 0]
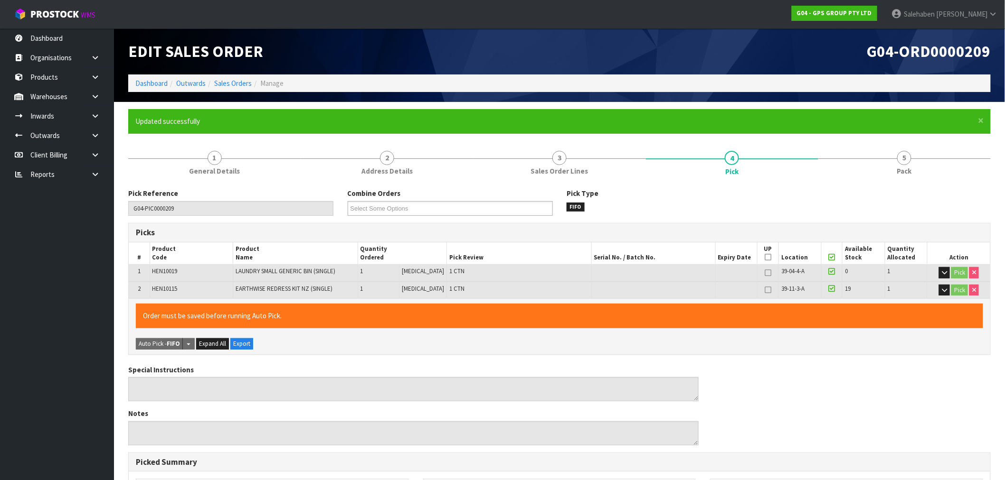
type input "Salehaben Patel"
type input "2025-09-04T15:58:09"
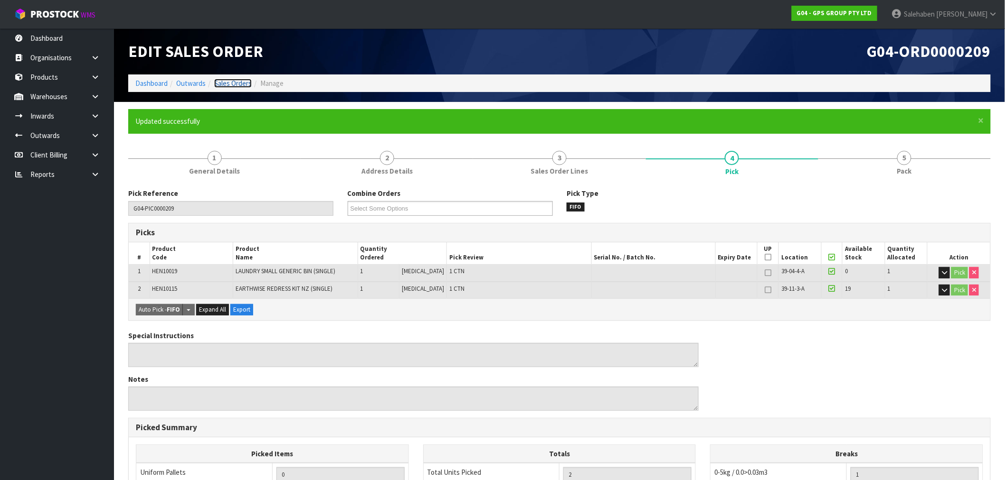
click at [224, 84] on link "Sales Orders" at bounding box center [233, 83] width 38 height 9
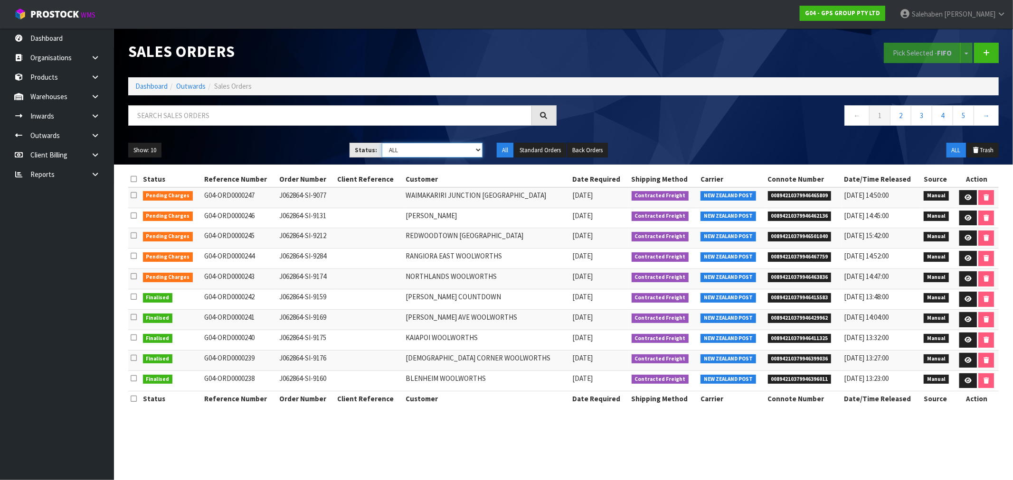
drag, startPoint x: 481, startPoint y: 149, endPoint x: 469, endPoint y: 156, distance: 14.0
click at [480, 149] on select "Draft Pending Allocated Pending Pick Goods Picked Goods Packed Pending Charges …" at bounding box center [432, 150] width 101 height 15
select select "string:3"
click at [382, 143] on select "Draft Pending Allocated Pending Pick Goods Picked Goods Packed Pending Charges …" at bounding box center [432, 150] width 101 height 15
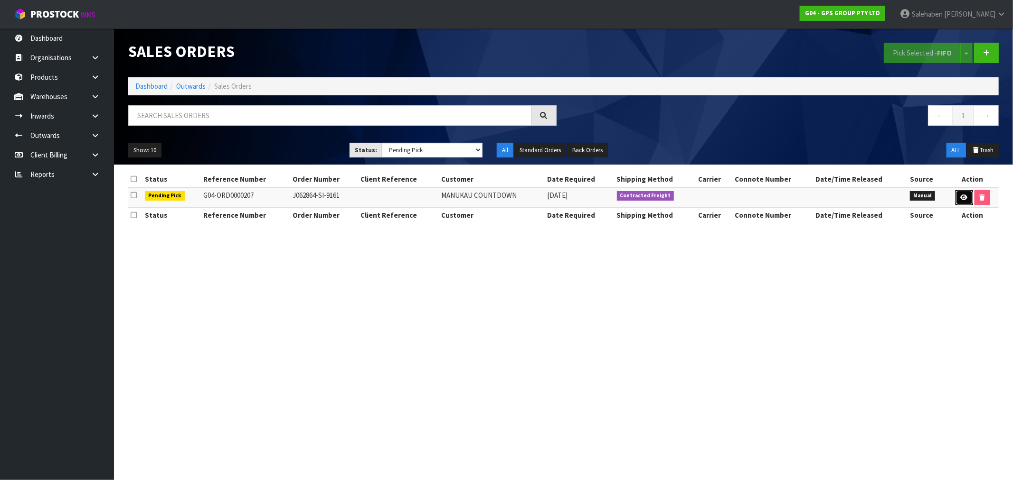
click at [966, 195] on icon at bounding box center [963, 198] width 7 height 6
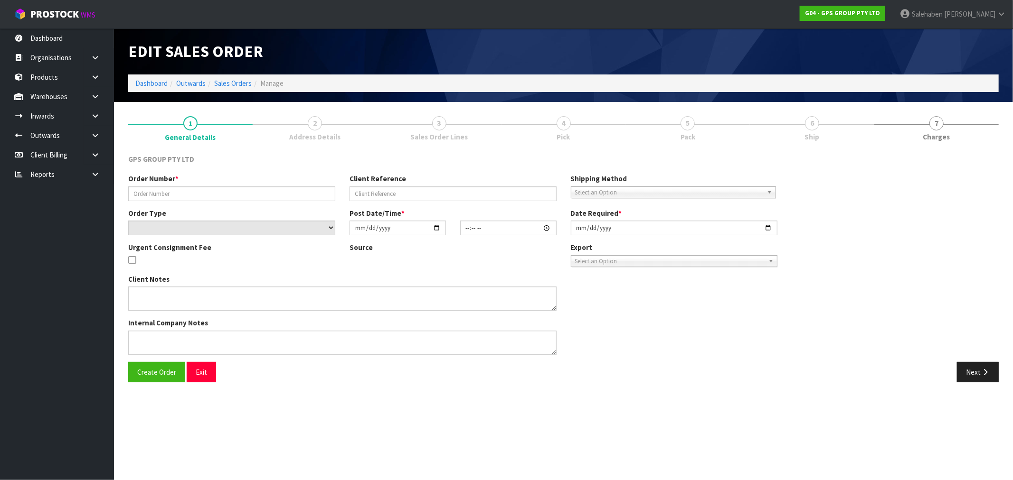
type input "J062864-SI-9161"
select select "number:0"
type input "2025-09-03"
type input "16:33:00.000"
type input "2025-09-04"
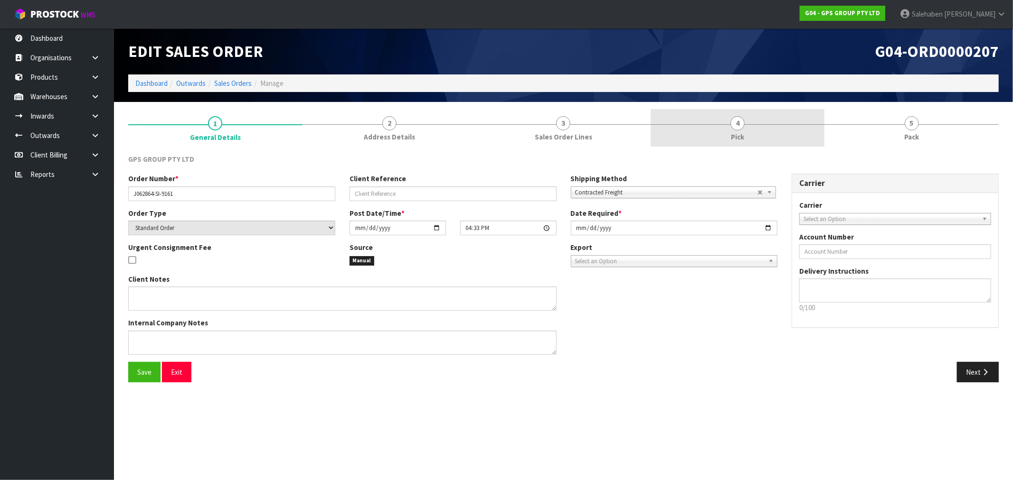
click at [734, 130] on link "4 Pick" at bounding box center [737, 128] width 174 height 38
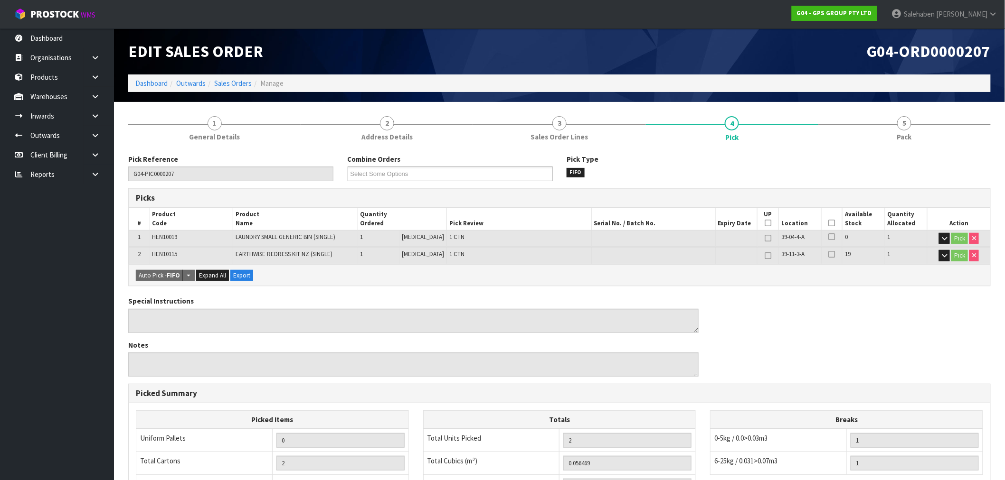
click at [829, 223] on icon at bounding box center [832, 223] width 7 height 0
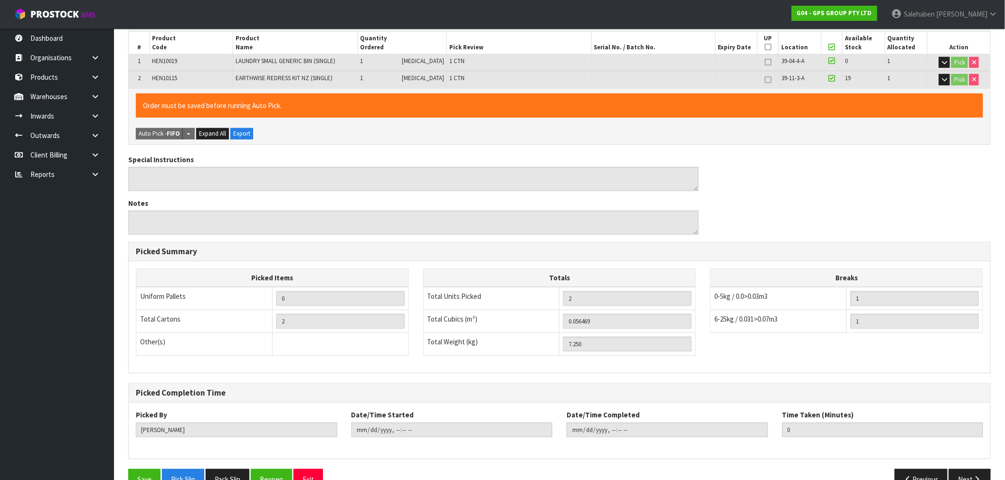
scroll to position [199, 0]
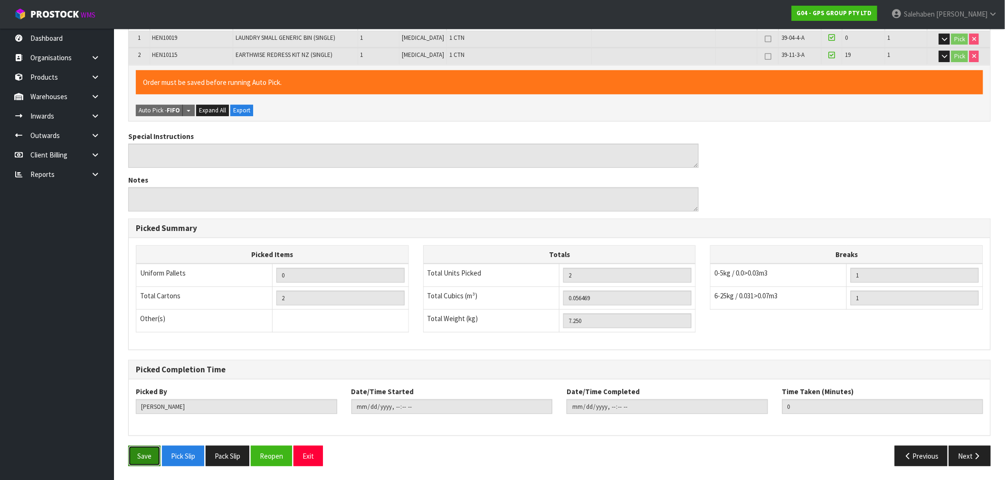
click at [152, 459] on button "Save" at bounding box center [144, 456] width 32 height 20
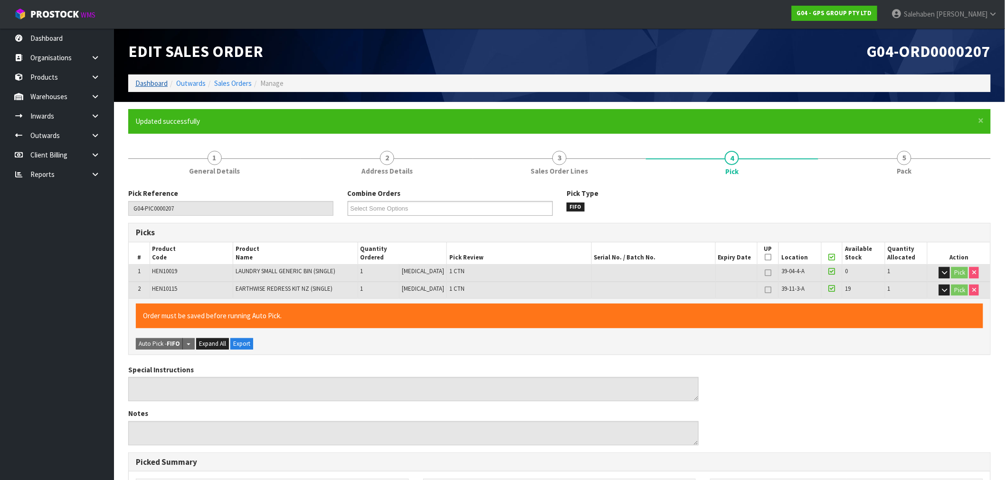
type input "Salehaben Patel"
type input "2025-09-04T15:58:18"
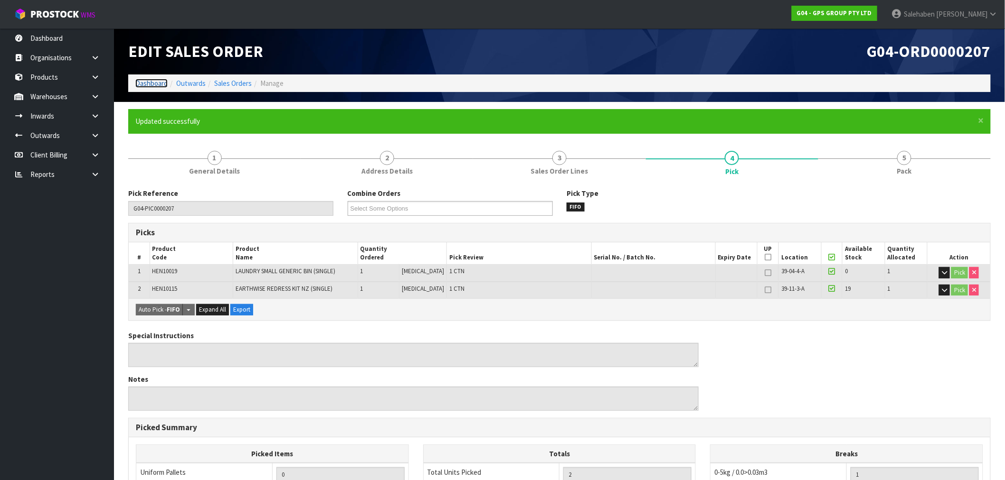
click at [143, 85] on link "Dashboard" at bounding box center [151, 83] width 32 height 9
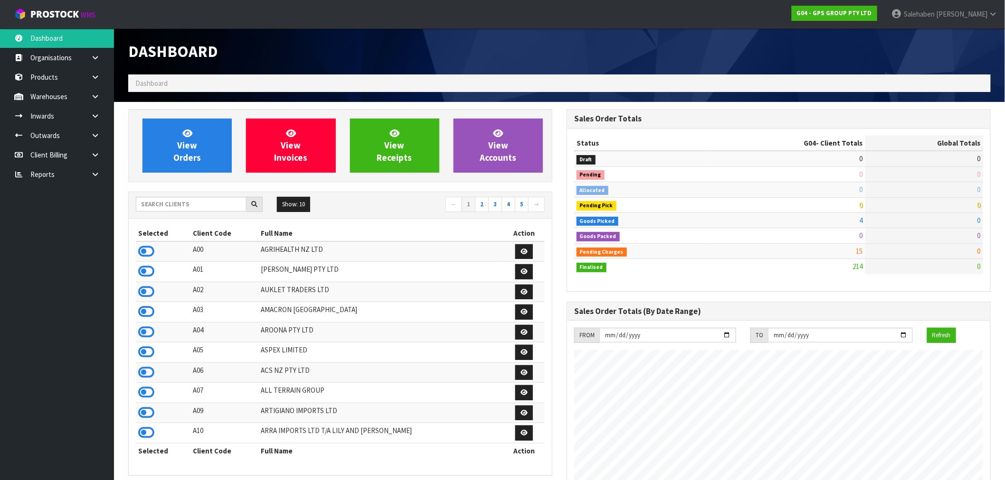
scroll to position [596, 438]
click at [173, 203] on input "text" at bounding box center [191, 204] width 111 height 15
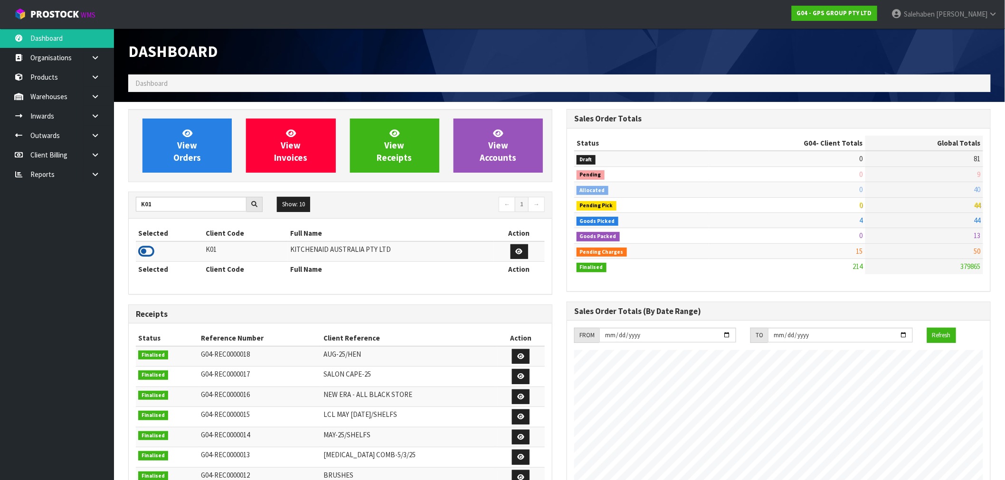
click at [146, 252] on icon at bounding box center [146, 252] width 16 height 14
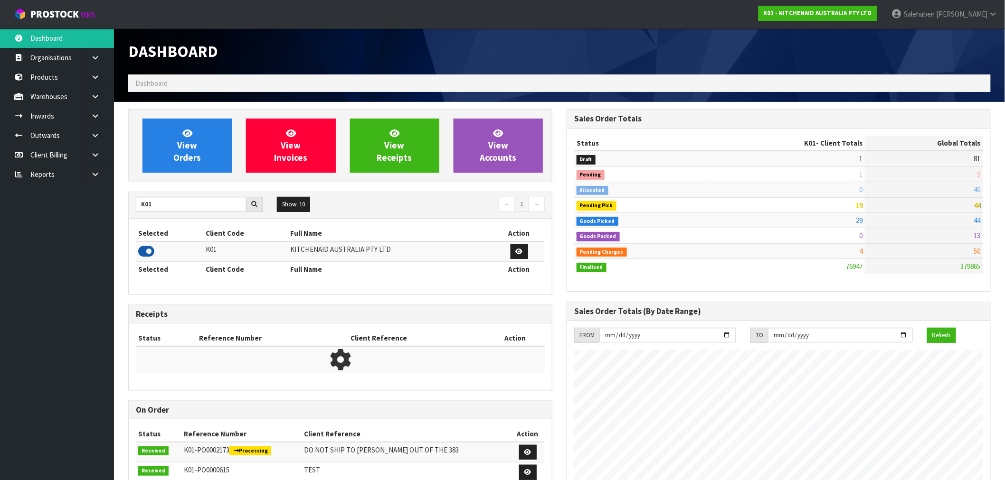
scroll to position [719, 438]
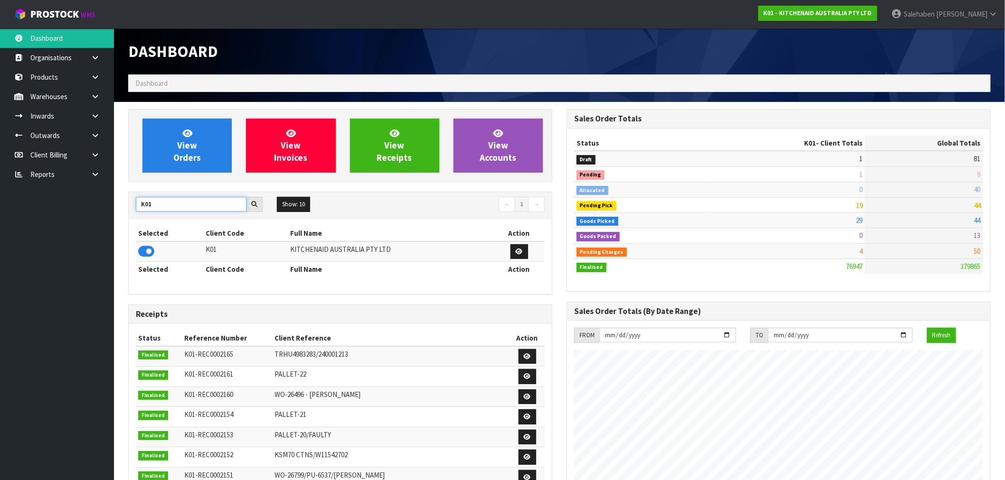
drag, startPoint x: 154, startPoint y: 200, endPoint x: 129, endPoint y: 207, distance: 26.2
click at [130, 207] on div "K01" at bounding box center [199, 204] width 141 height 15
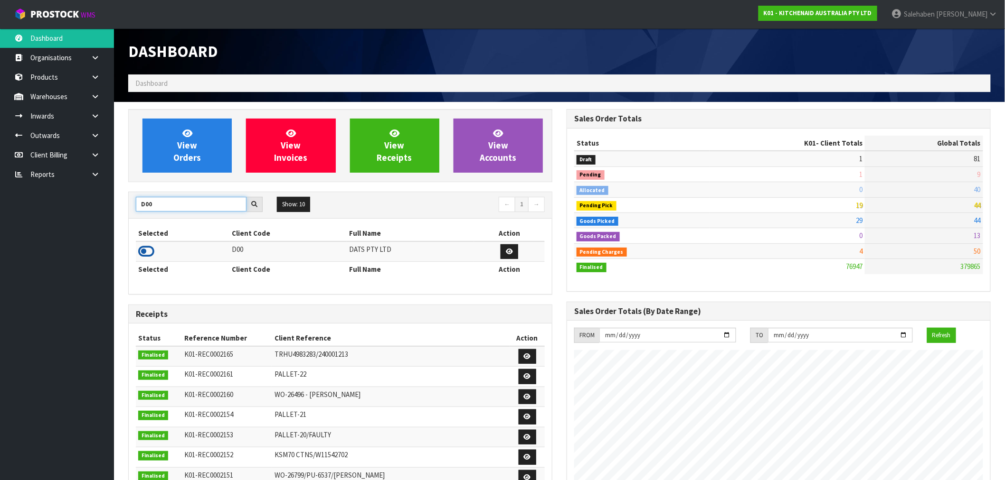
type input "D00"
click at [151, 255] on icon at bounding box center [146, 252] width 16 height 14
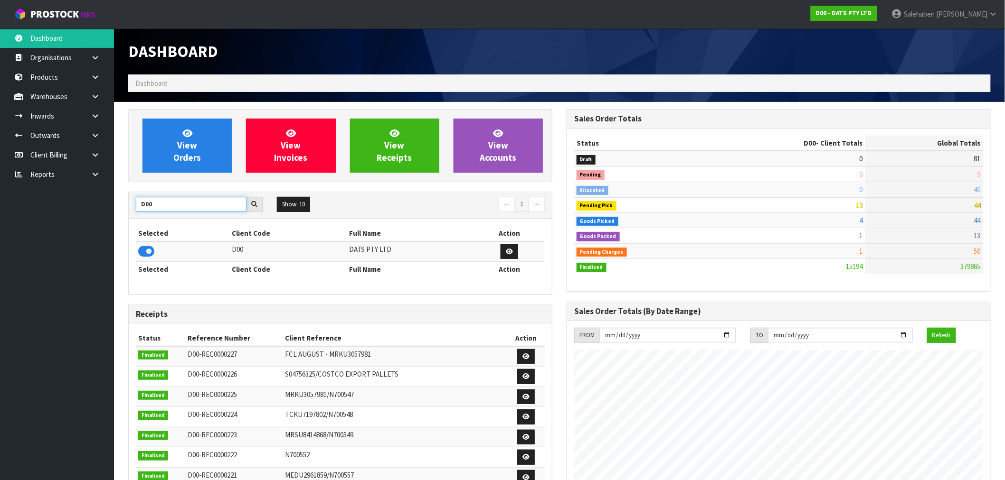
drag, startPoint x: 158, startPoint y: 207, endPoint x: 124, endPoint y: 203, distance: 34.0
click at [130, 204] on div "D00" at bounding box center [199, 204] width 141 height 15
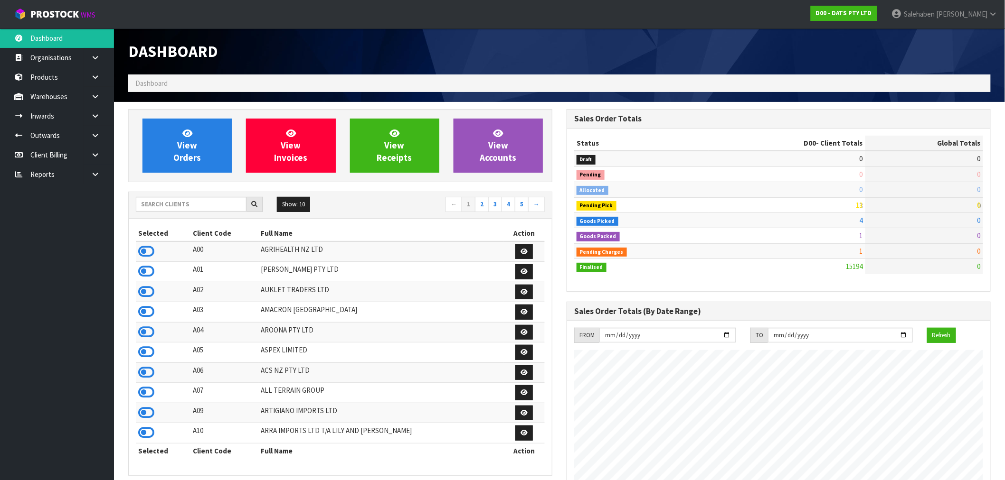
scroll to position [719, 438]
click at [198, 206] on input "text" at bounding box center [191, 204] width 111 height 15
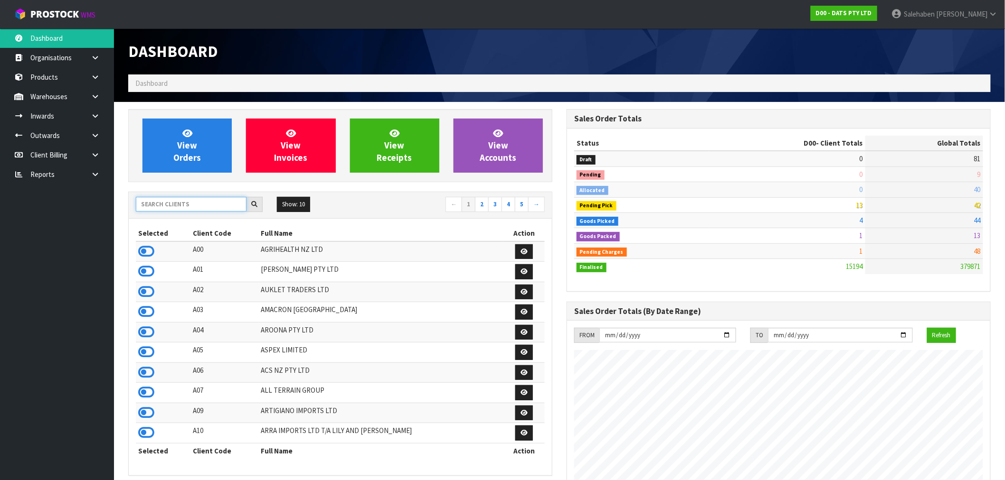
click at [220, 206] on input "text" at bounding box center [191, 204] width 111 height 15
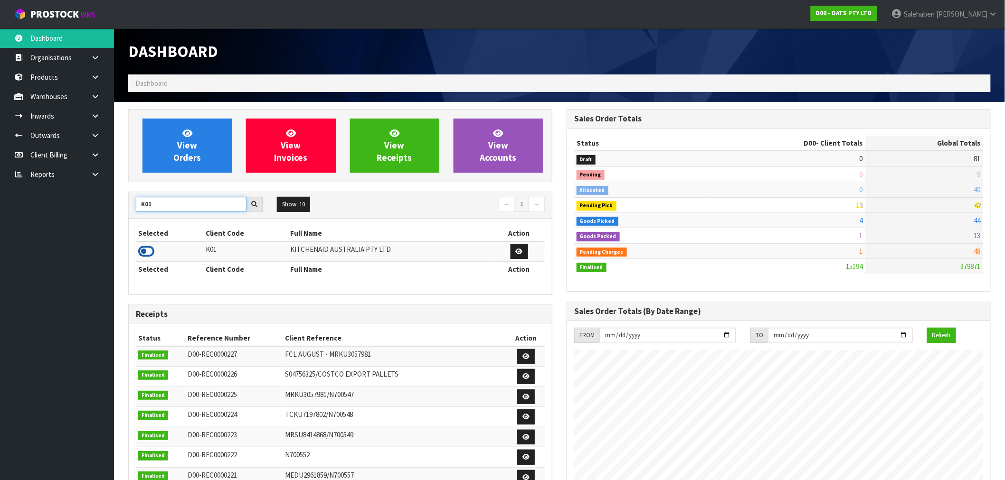
type input "K01"
click at [145, 257] on icon at bounding box center [146, 252] width 16 height 14
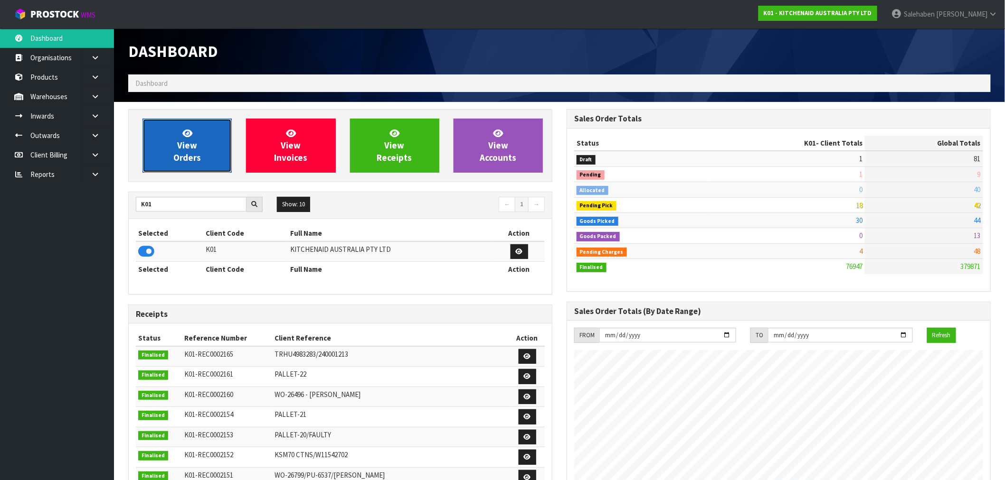
click at [188, 152] on span "View Orders" at bounding box center [187, 146] width 28 height 36
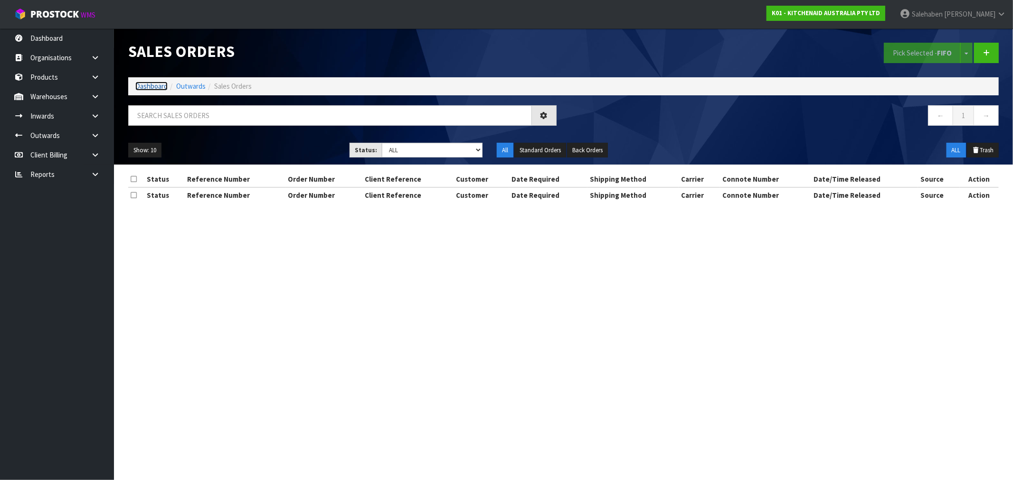
click at [149, 84] on link "Dashboard" at bounding box center [151, 86] width 32 height 9
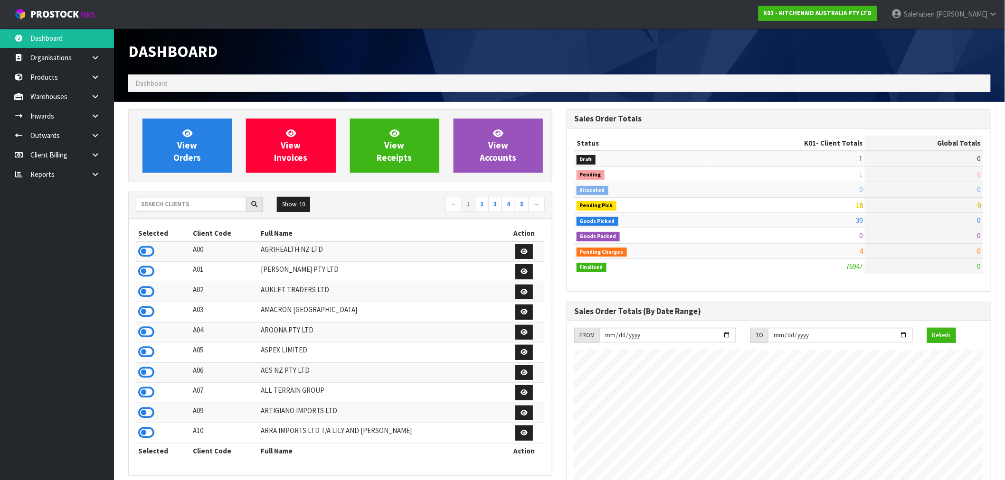
scroll to position [719, 438]
click at [165, 205] on input "text" at bounding box center [191, 204] width 111 height 15
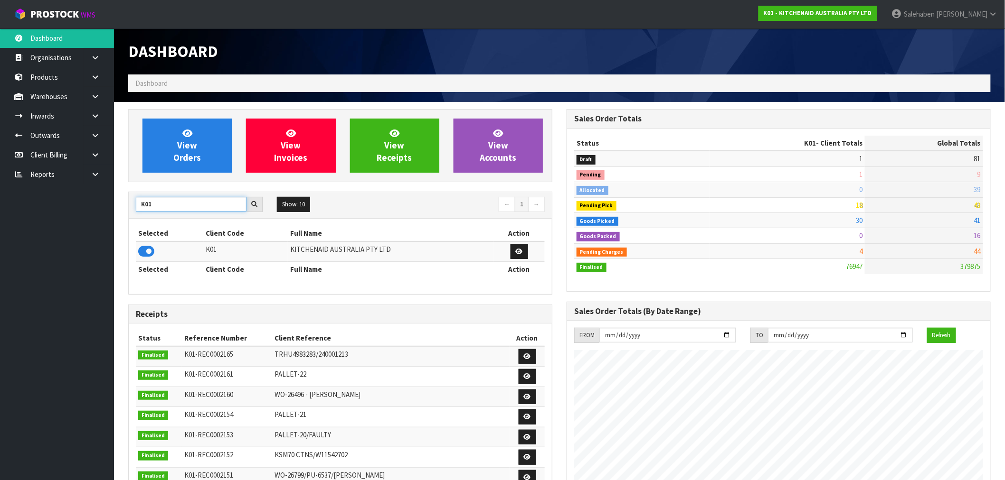
type input "K01"
click at [149, 254] on icon at bounding box center [146, 252] width 16 height 14
click at [94, 74] on icon at bounding box center [95, 77] width 9 height 7
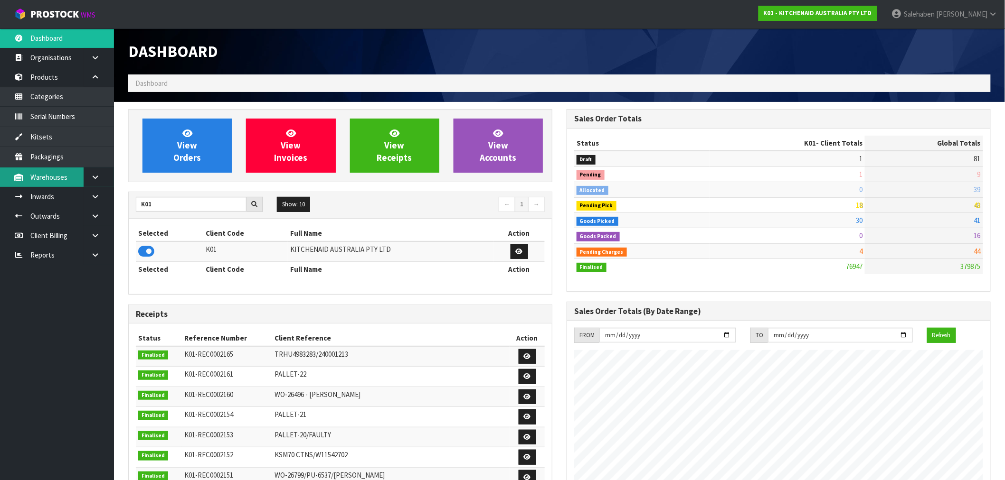
click at [57, 176] on link "Warehouses" at bounding box center [57, 177] width 114 height 19
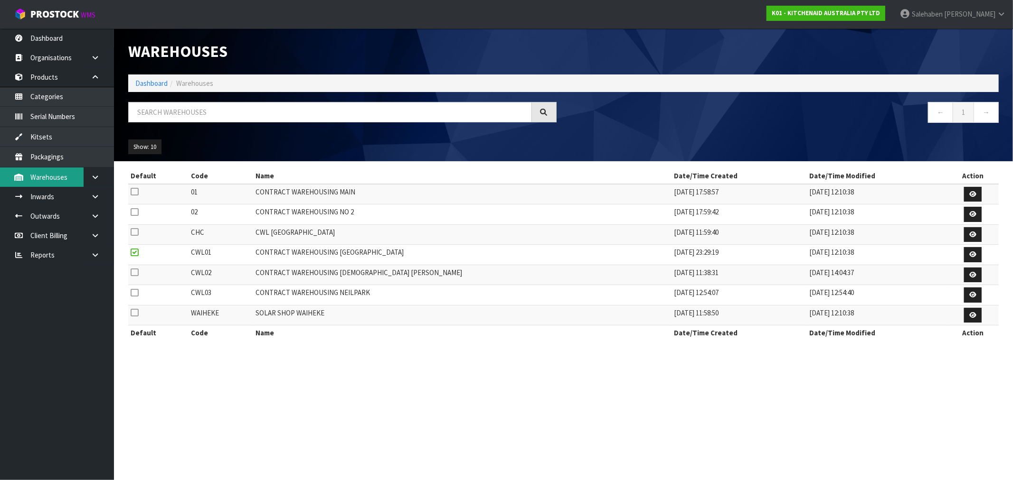
click at [41, 174] on link "Warehouses" at bounding box center [57, 177] width 114 height 19
click at [94, 177] on icon at bounding box center [95, 177] width 9 height 7
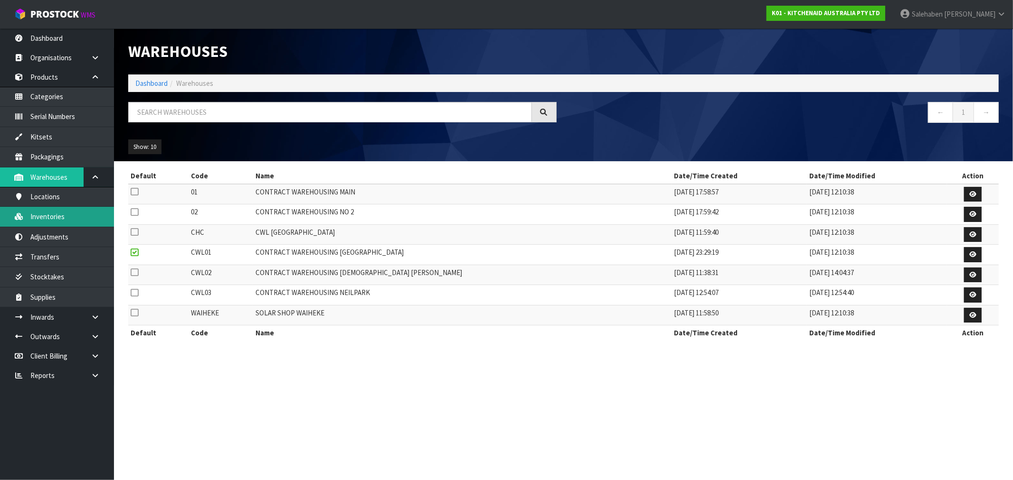
click at [43, 217] on link "Inventories" at bounding box center [57, 216] width 114 height 19
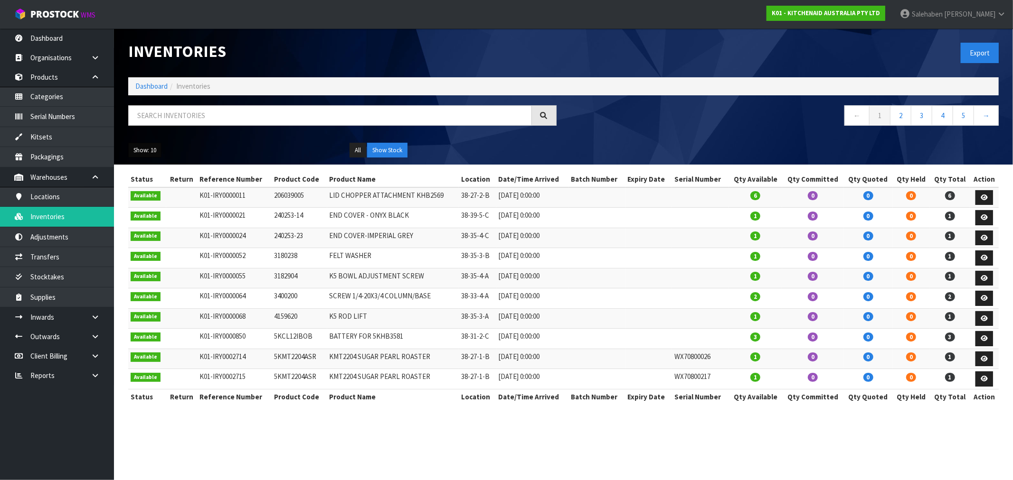
click at [149, 152] on button "Show: 10" at bounding box center [144, 150] width 33 height 15
click at [152, 207] on link "50" at bounding box center [166, 206] width 75 height 13
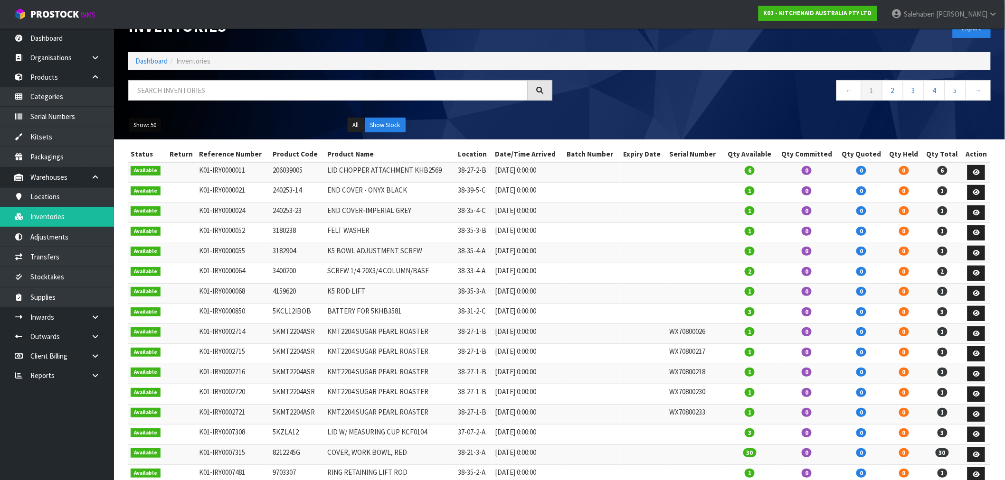
scroll to position [17, 0]
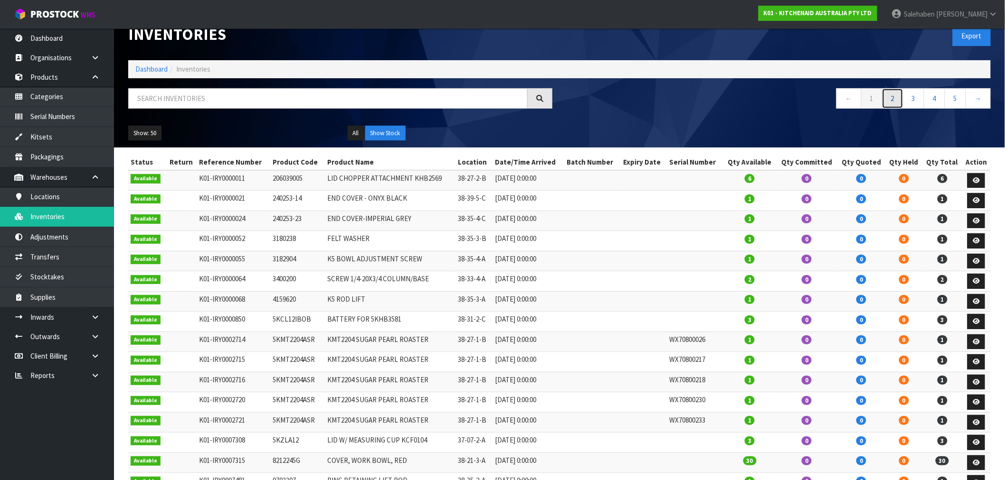
click at [893, 96] on link "2" at bounding box center [892, 98] width 21 height 20
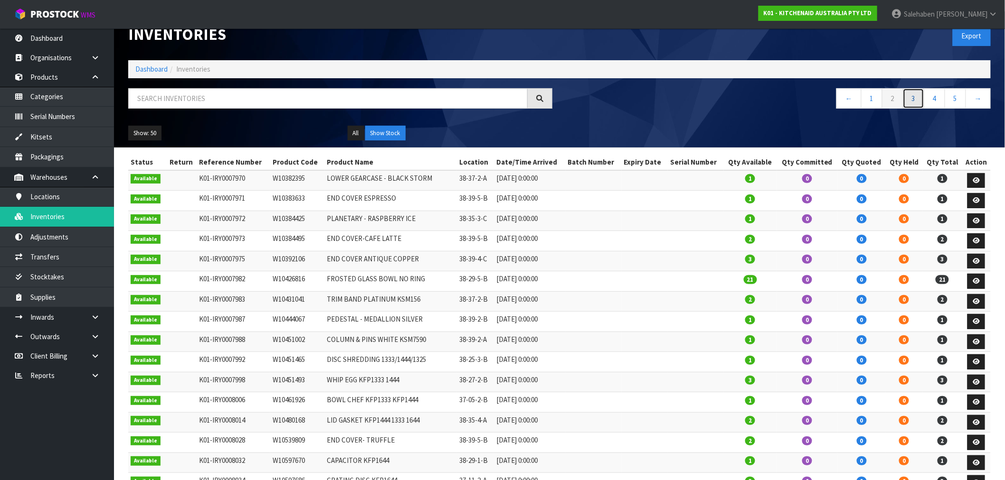
click at [912, 100] on link "3" at bounding box center [913, 98] width 21 height 20
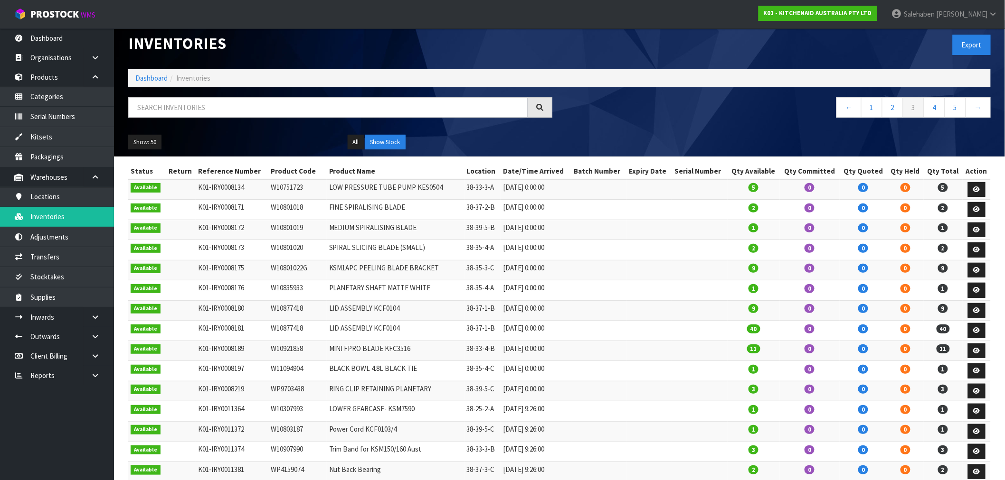
scroll to position [0, 0]
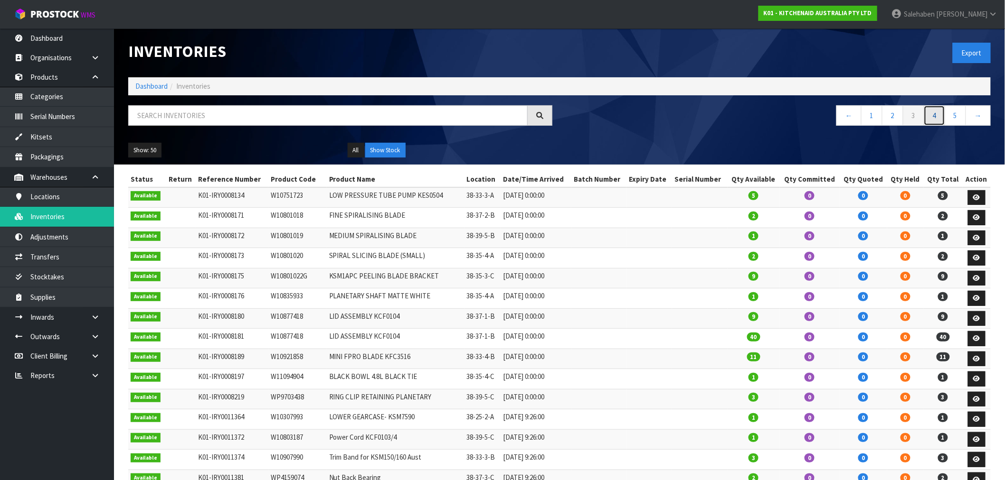
click at [932, 115] on link "4" at bounding box center [933, 115] width 21 height 20
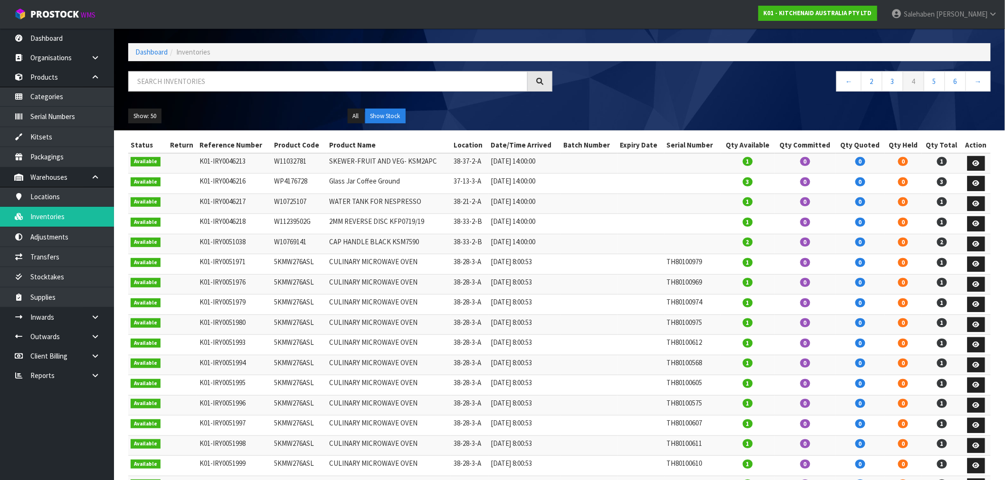
scroll to position [53, 0]
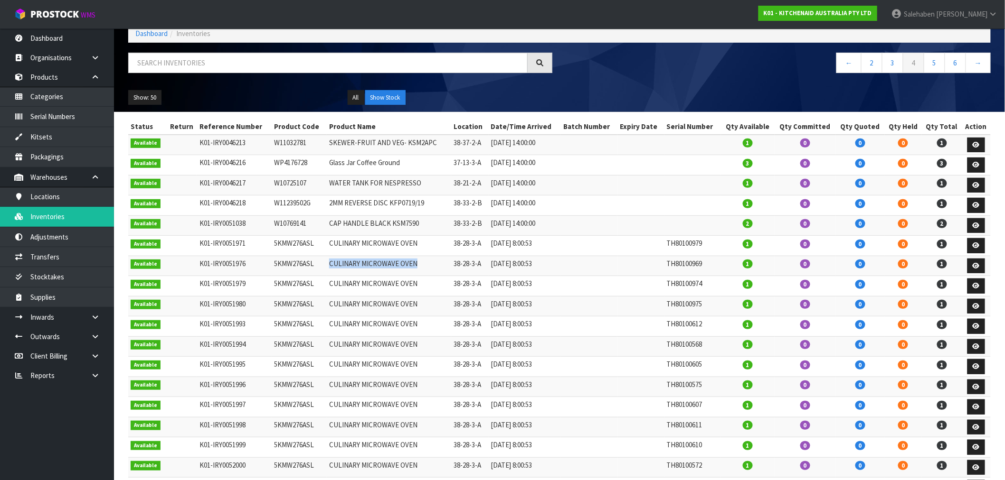
drag, startPoint x: 420, startPoint y: 264, endPoint x: 324, endPoint y: 270, distance: 96.0
click at [327, 270] on td "CULINARY MICROWAVE OVEN" at bounding box center [389, 266] width 124 height 20
copy td "CULINARY MICROWAVE OVEN"
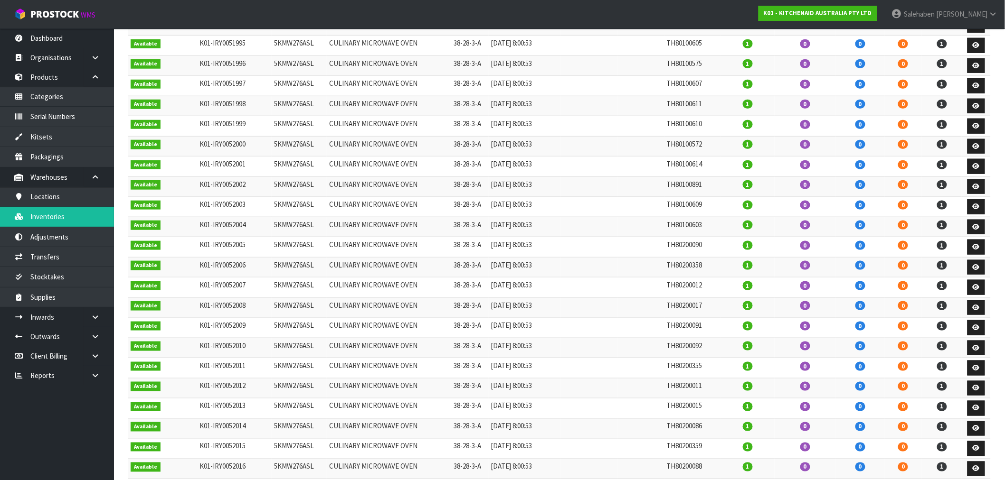
scroll to position [105, 0]
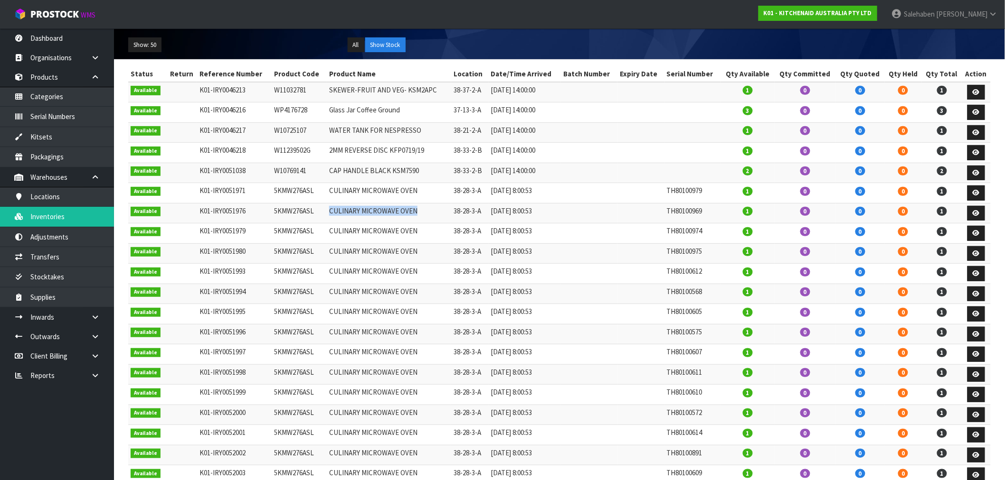
click at [418, 216] on td "CULINARY MICROWAVE OVEN" at bounding box center [389, 213] width 124 height 20
click at [429, 217] on td "CULINARY MICROWAVE OVEN" at bounding box center [389, 213] width 124 height 20
drag, startPoint x: 421, startPoint y: 214, endPoint x: 319, endPoint y: 215, distance: 102.1
click at [319, 215] on tr "Available K01-IRY0051976 5KMW276ASL CULINARY MICROWAVE OVEN 38-28-3-A [DATE] 8:…" at bounding box center [559, 213] width 862 height 20
copy tr "CULINARY MICROWAVE OVEN"
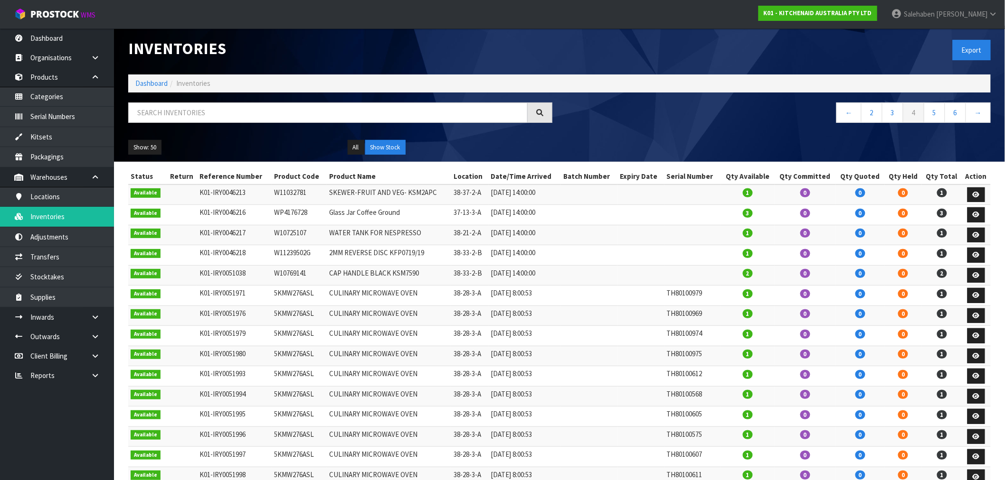
scroll to position [0, 0]
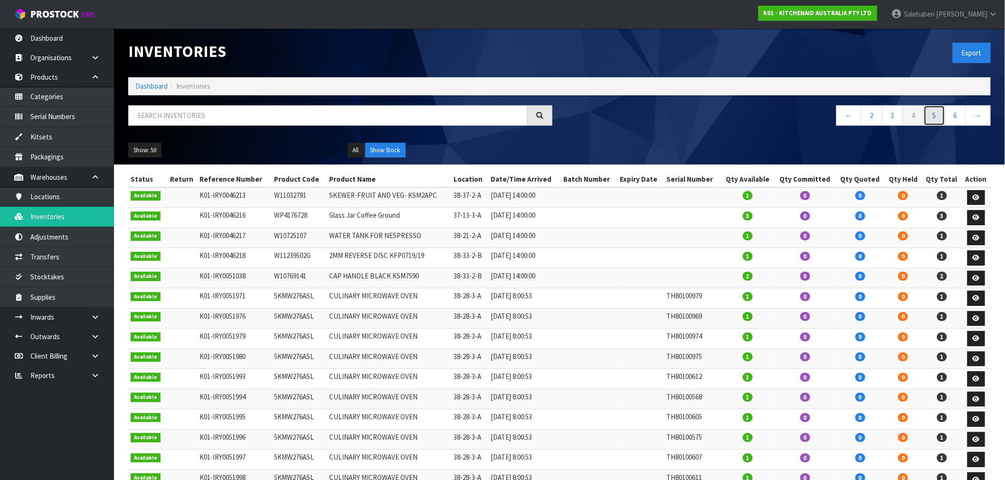
click at [936, 113] on link "5" at bounding box center [933, 115] width 21 height 20
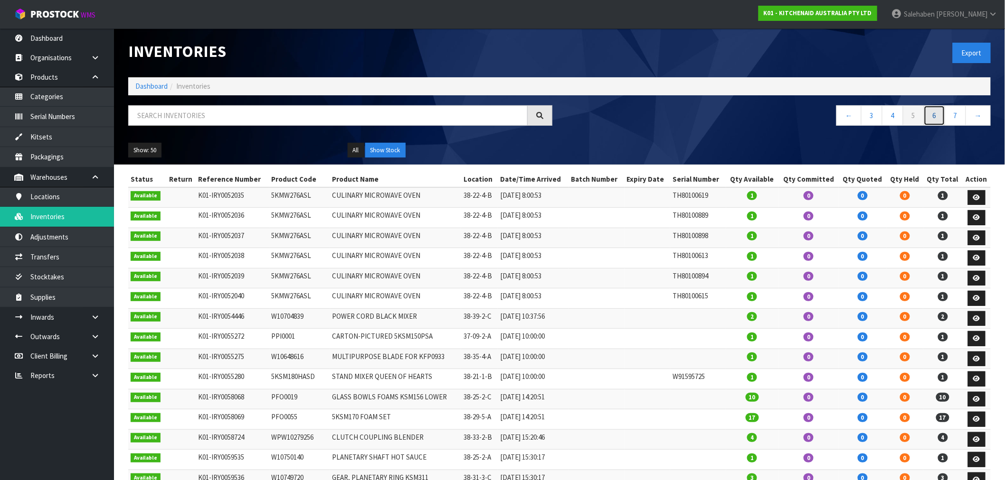
click at [934, 114] on link "6" at bounding box center [933, 115] width 21 height 20
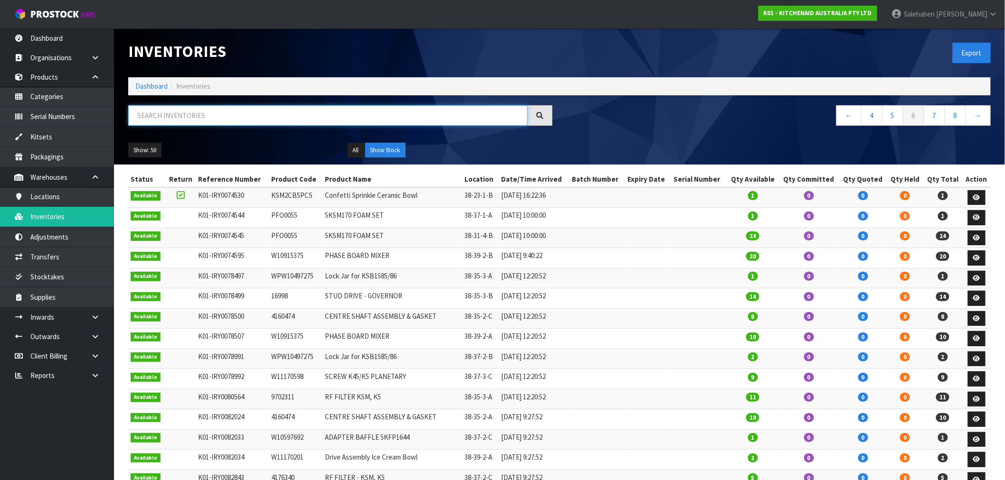
click at [345, 119] on input "text" at bounding box center [327, 115] width 399 height 20
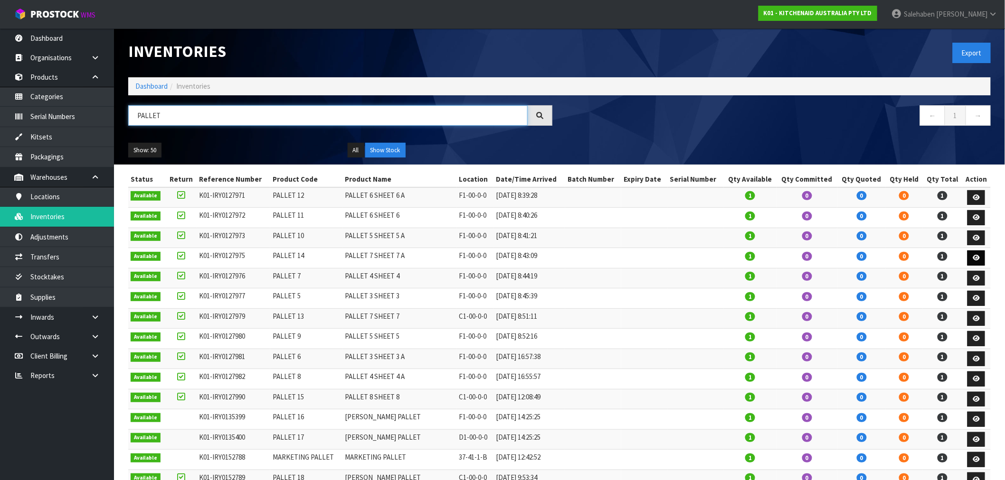
type input "PALLET"
click at [975, 254] on link at bounding box center [976, 258] width 18 height 15
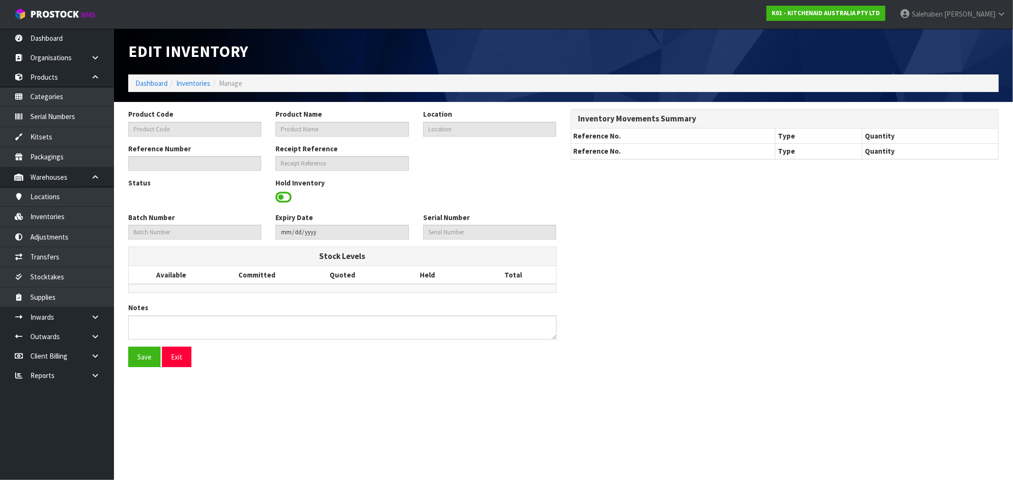
type input "PALLET 14"
type input "PALLET 7 SHEET 7 A"
type input "F1-00-0-0"
type input "K01-IRY0127975"
type input "K01-REC0001529"
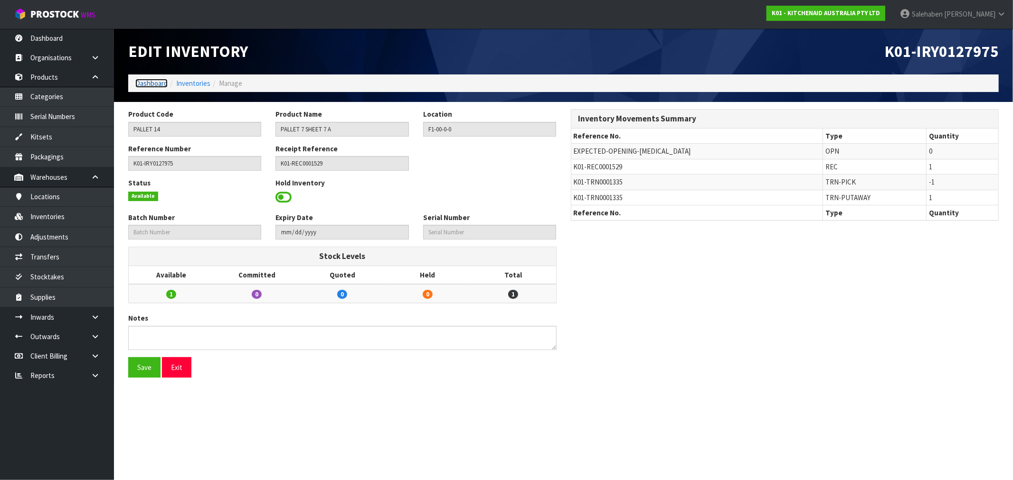
click at [148, 82] on link "Dashboard" at bounding box center [151, 83] width 32 height 9
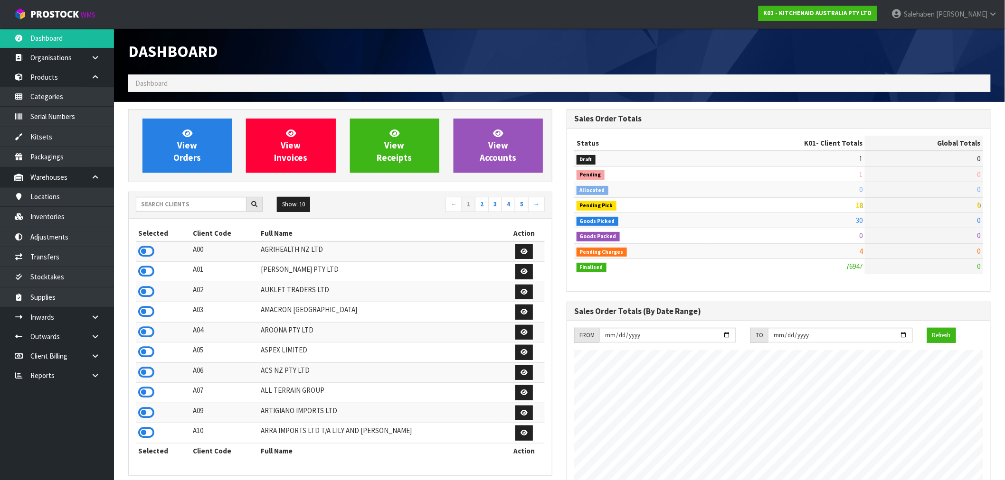
scroll to position [719, 438]
click at [217, 201] on input "text" at bounding box center [191, 204] width 111 height 15
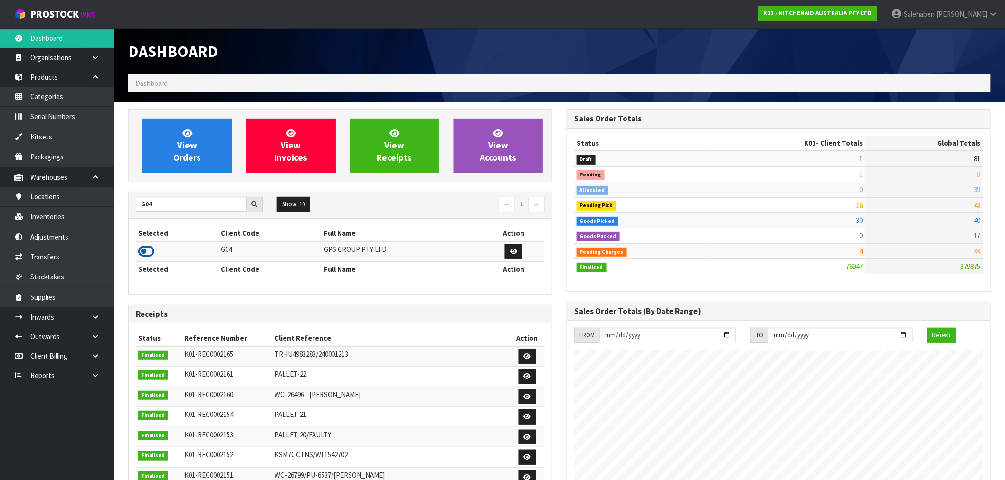
click at [145, 254] on icon at bounding box center [146, 252] width 16 height 14
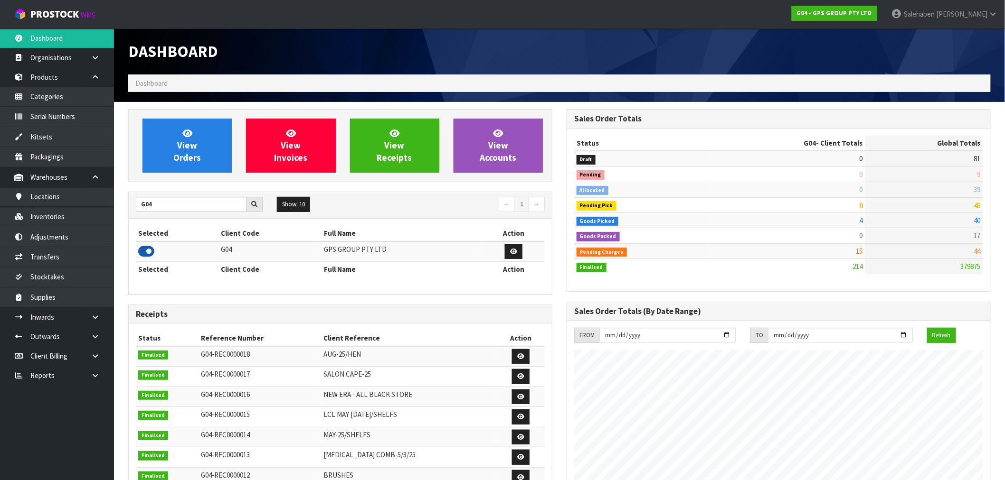
scroll to position [596, 438]
drag, startPoint x: 151, startPoint y: 207, endPoint x: 123, endPoint y: 217, distance: 29.1
click at [124, 217] on div "View Orders View Invoices View Receipts View Accounts G04 Show: 10 5 10 25 50 ←…" at bounding box center [340, 384] width 438 height 551
click at [145, 252] on icon at bounding box center [146, 252] width 16 height 14
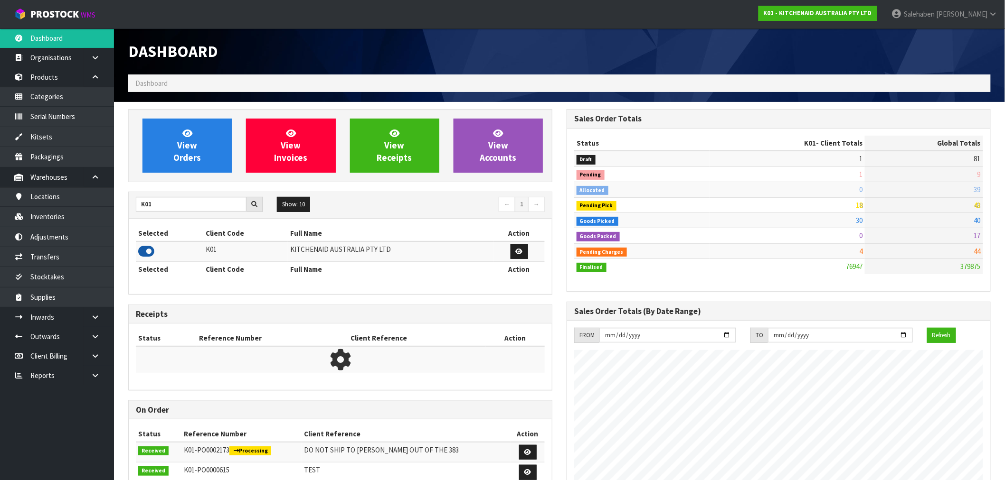
scroll to position [719, 438]
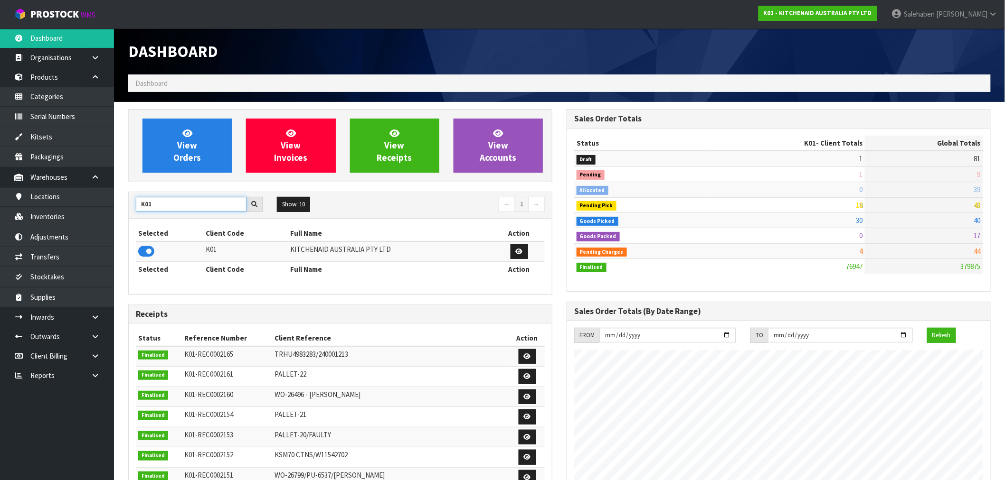
drag, startPoint x: 159, startPoint y: 202, endPoint x: 130, endPoint y: 209, distance: 29.8
click at [130, 209] on div "K01" at bounding box center [199, 204] width 141 height 15
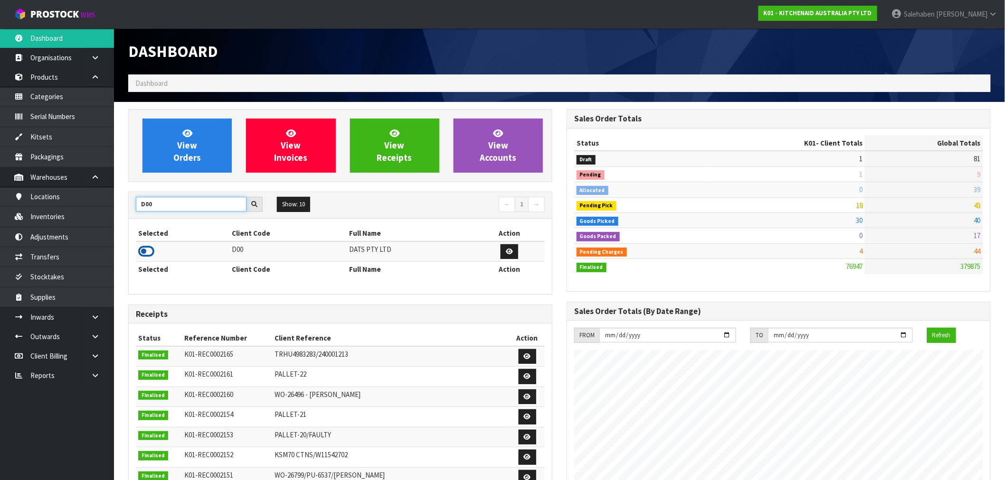
type input "D00"
click at [145, 254] on icon at bounding box center [146, 252] width 16 height 14
